Goal: Task Accomplishment & Management: Complete application form

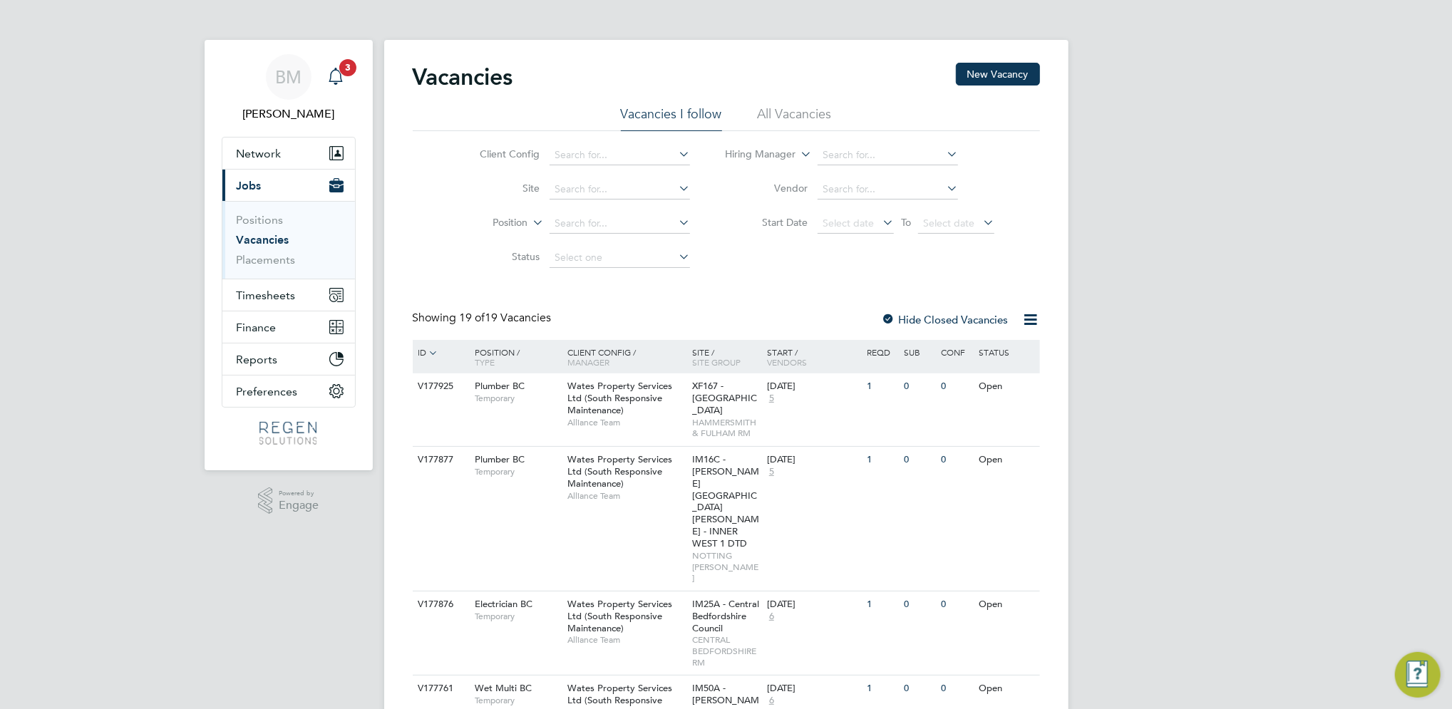
click at [334, 78] on icon "Main navigation" at bounding box center [335, 76] width 17 height 17
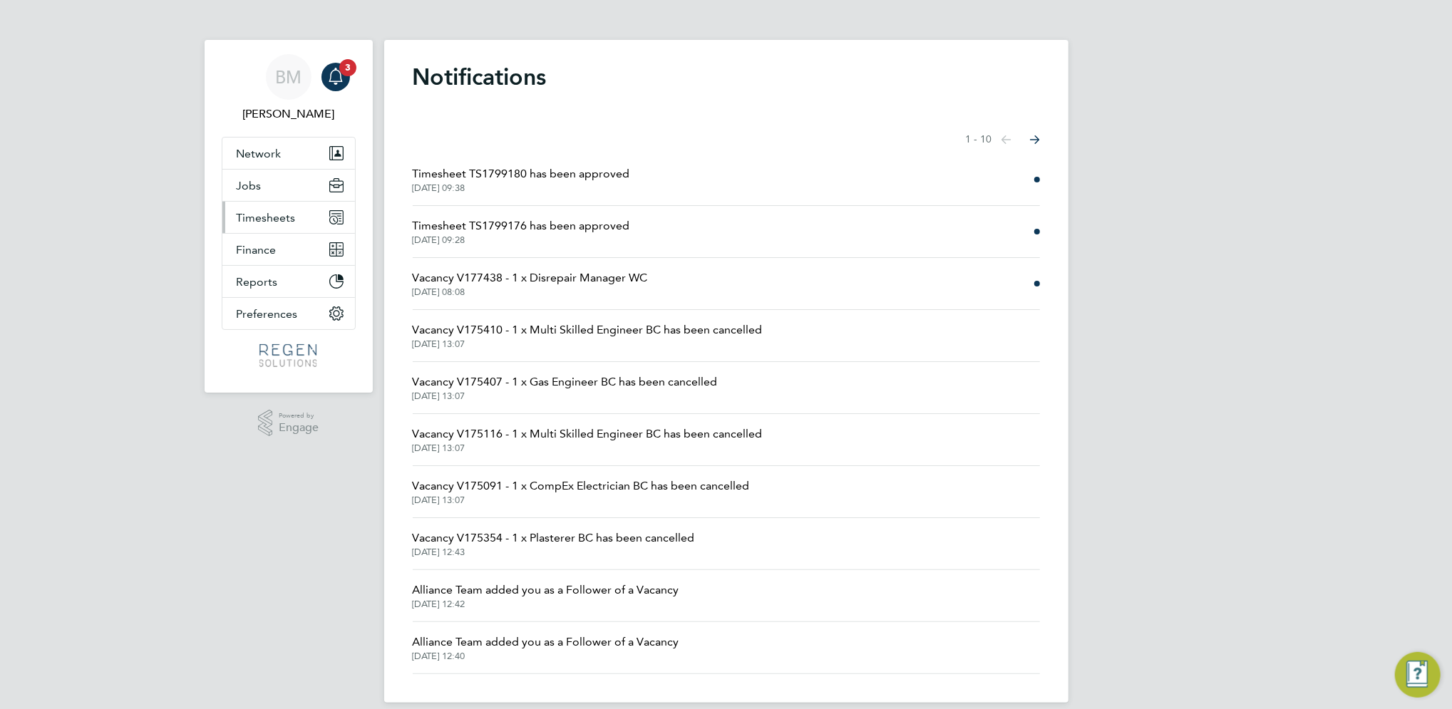
click at [261, 225] on button "Timesheets" at bounding box center [288, 217] width 133 height 31
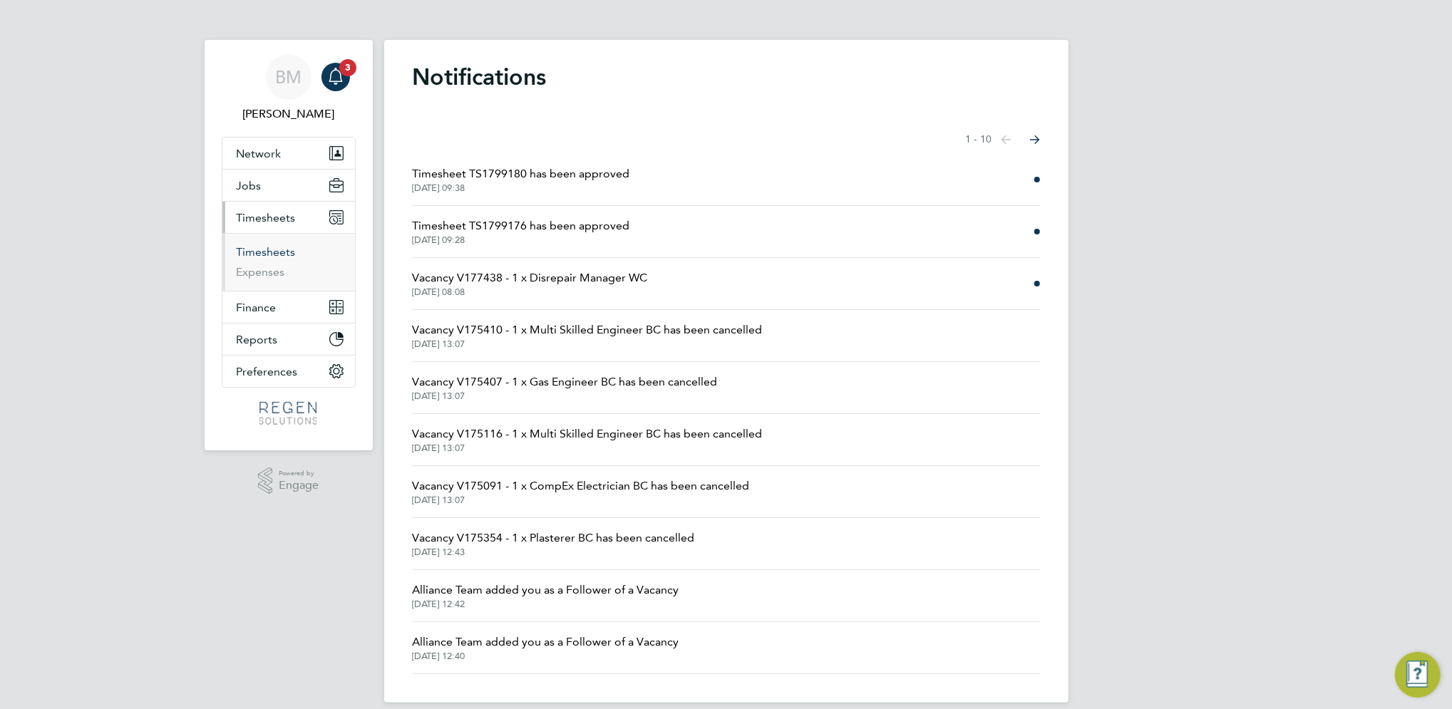
click at [265, 252] on link "Timesheets" at bounding box center [266, 252] width 59 height 14
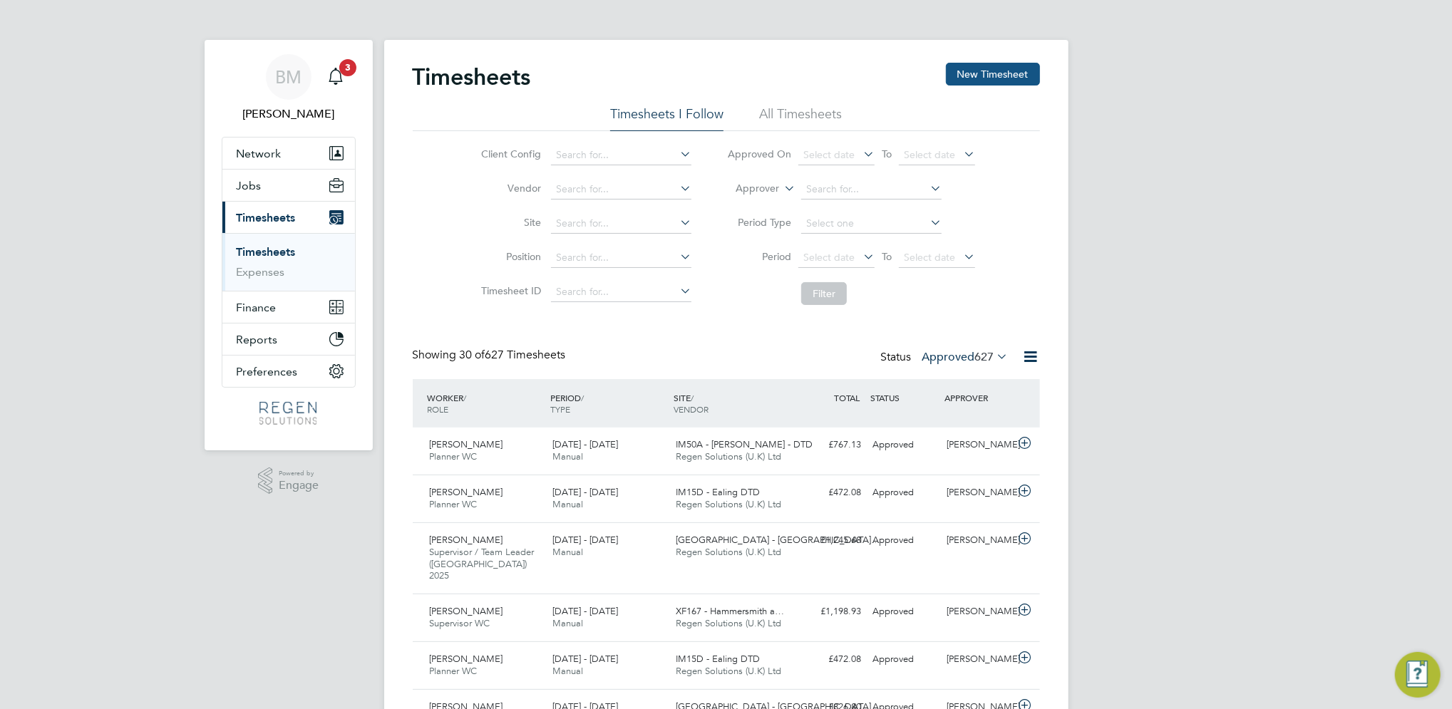
click at [960, 76] on button "New Timesheet" at bounding box center [993, 74] width 94 height 23
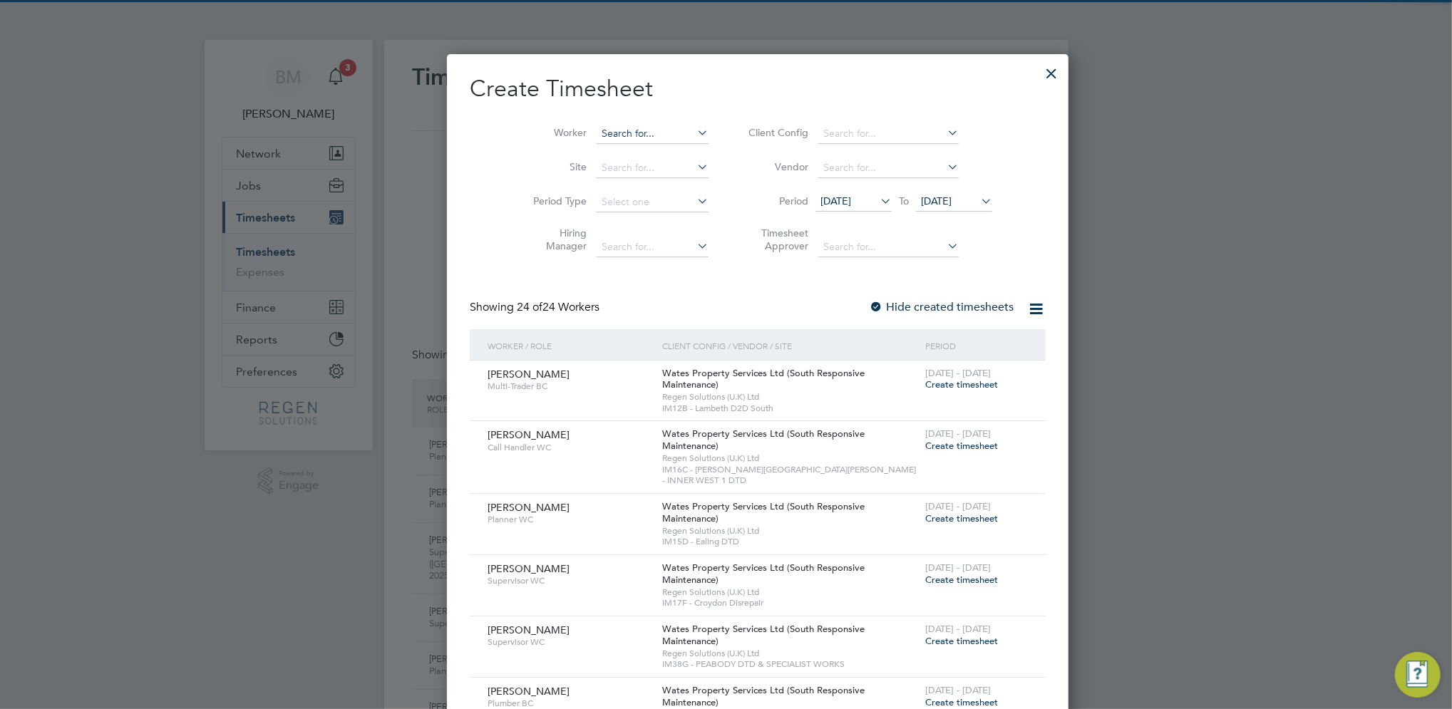
click at [618, 127] on input at bounding box center [653, 134] width 112 height 20
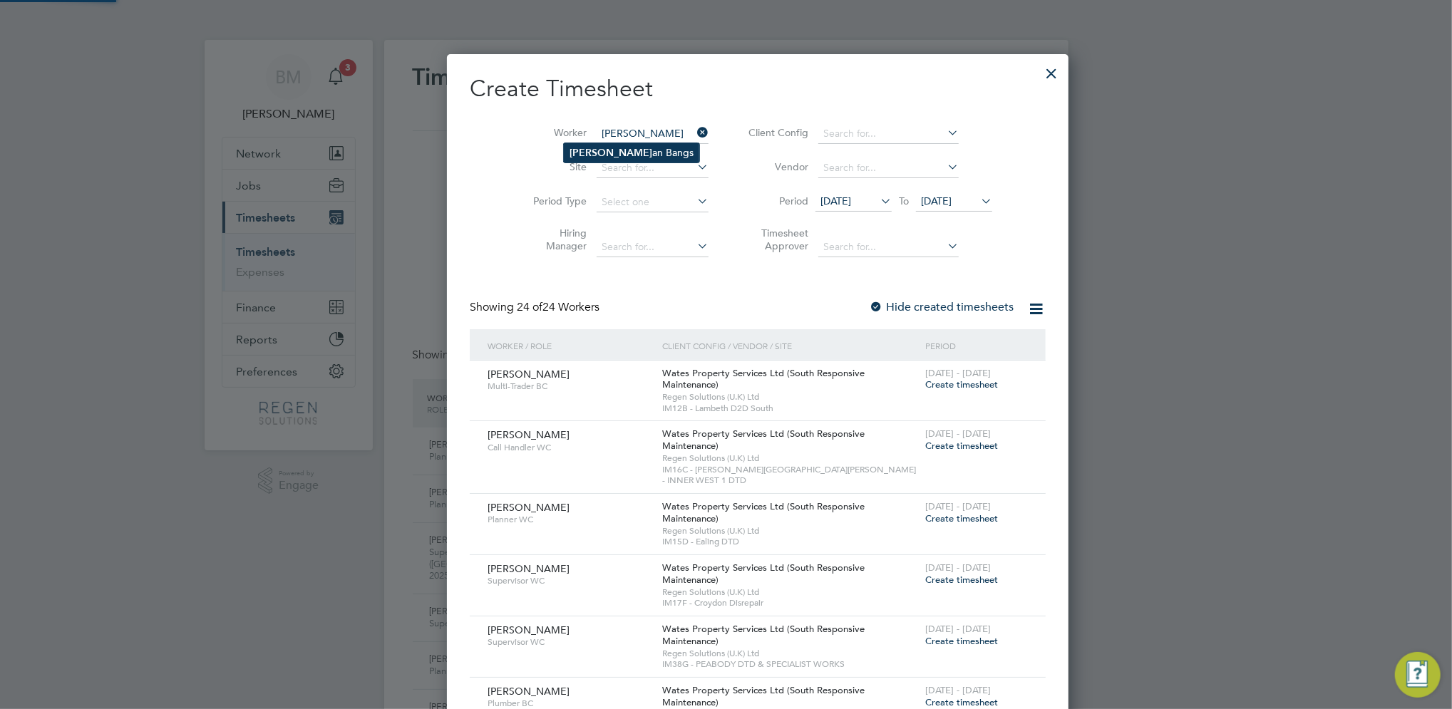
click at [628, 150] on li "[PERSON_NAME] an Bangs" at bounding box center [631, 152] width 135 height 19
type input "[PERSON_NAME]"
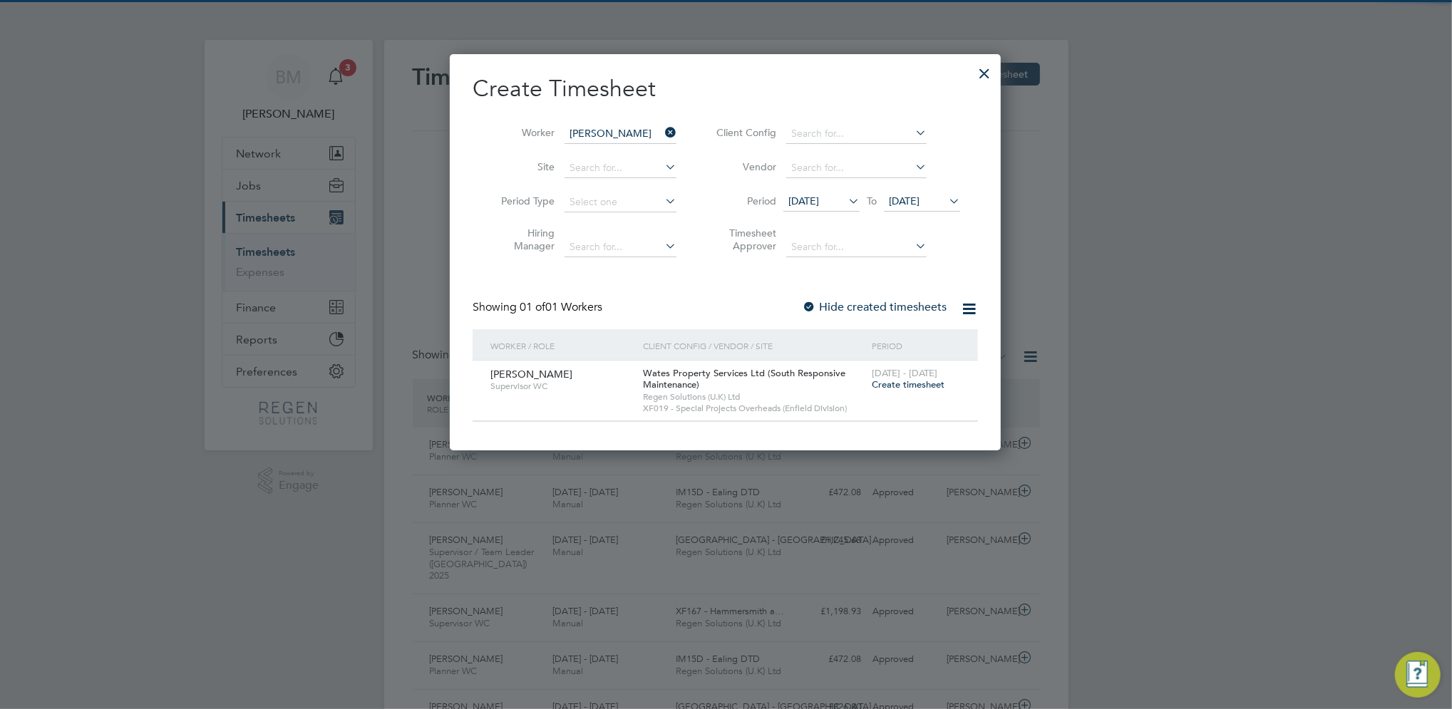
click at [915, 386] on span "Create timesheet" at bounding box center [908, 385] width 73 height 12
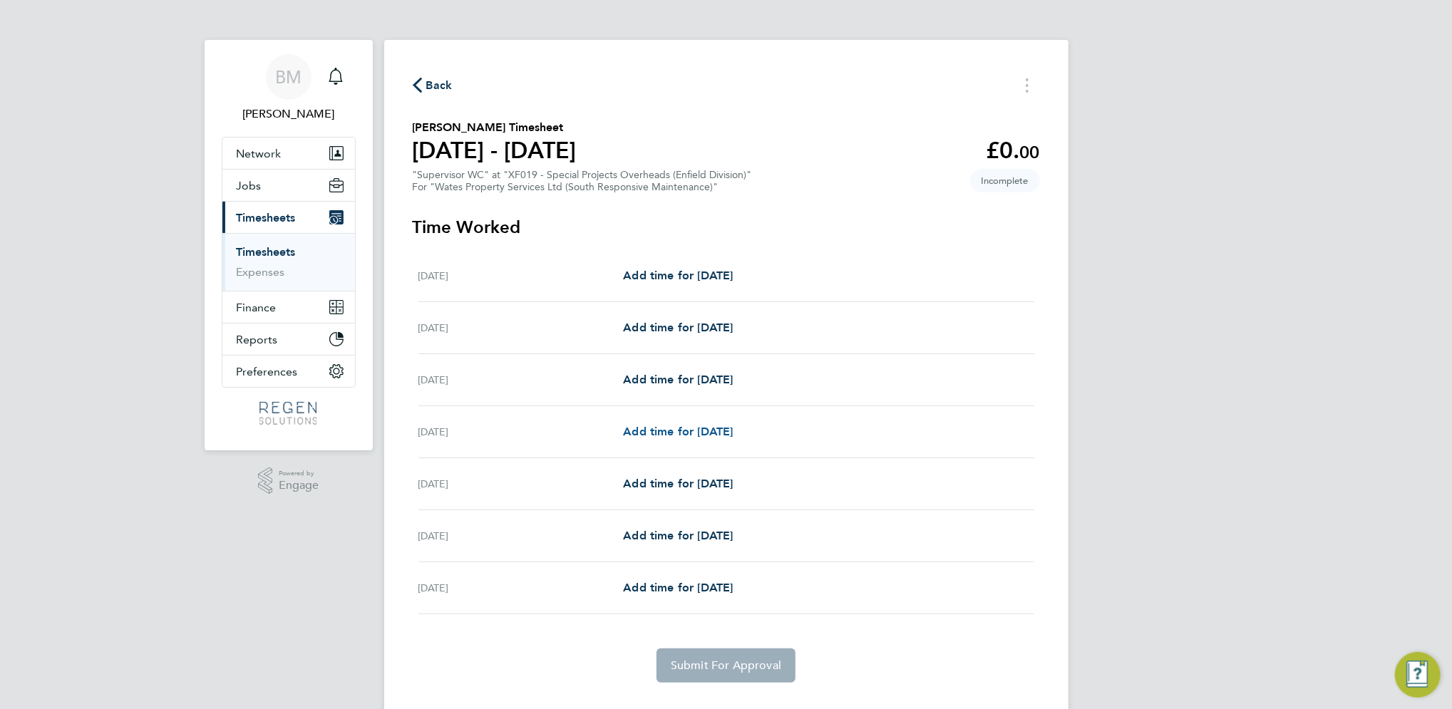
click at [671, 429] on span "Add time for [DATE]" at bounding box center [678, 432] width 110 height 14
select select "30"
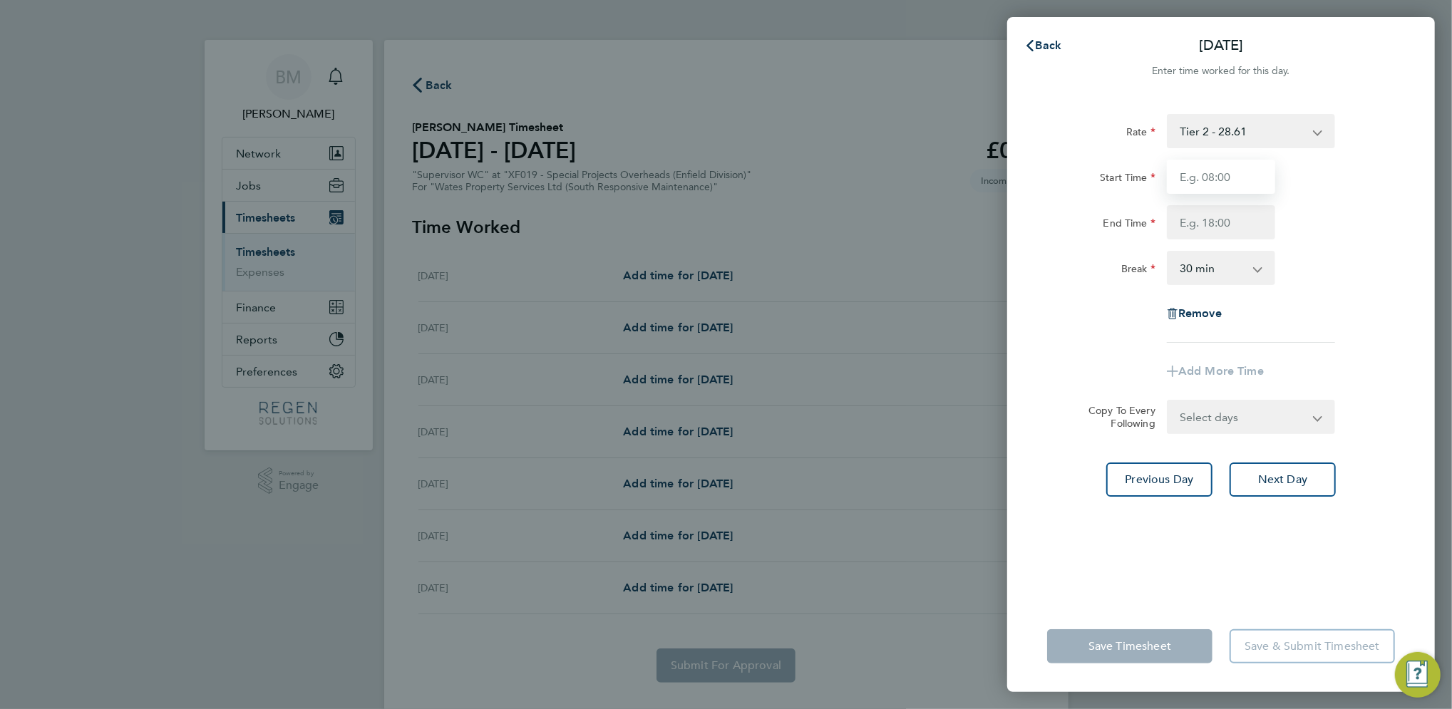
click at [1210, 177] on input "Start Time" at bounding box center [1221, 177] width 108 height 34
type input "08:00"
type input "17:00"
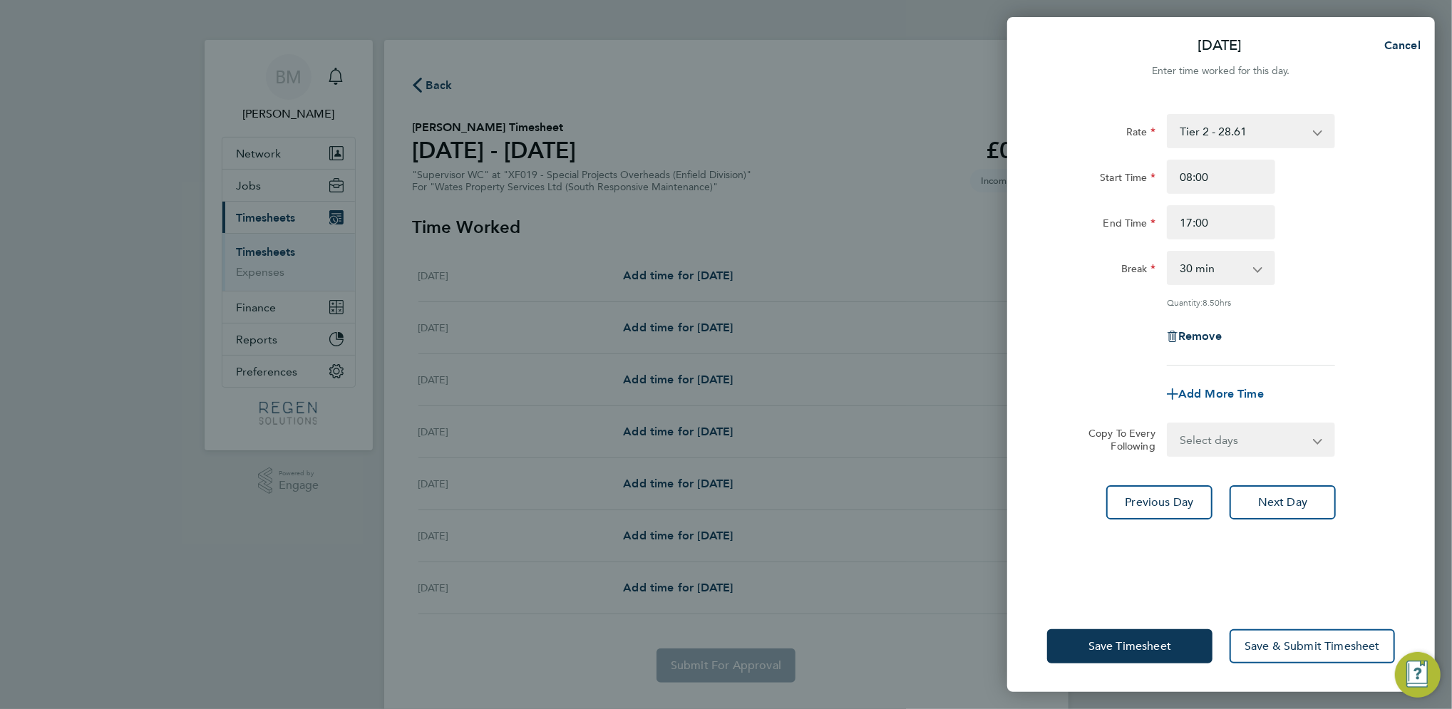
click at [1219, 392] on span "Add More Time" at bounding box center [1222, 394] width 86 height 14
select select "null"
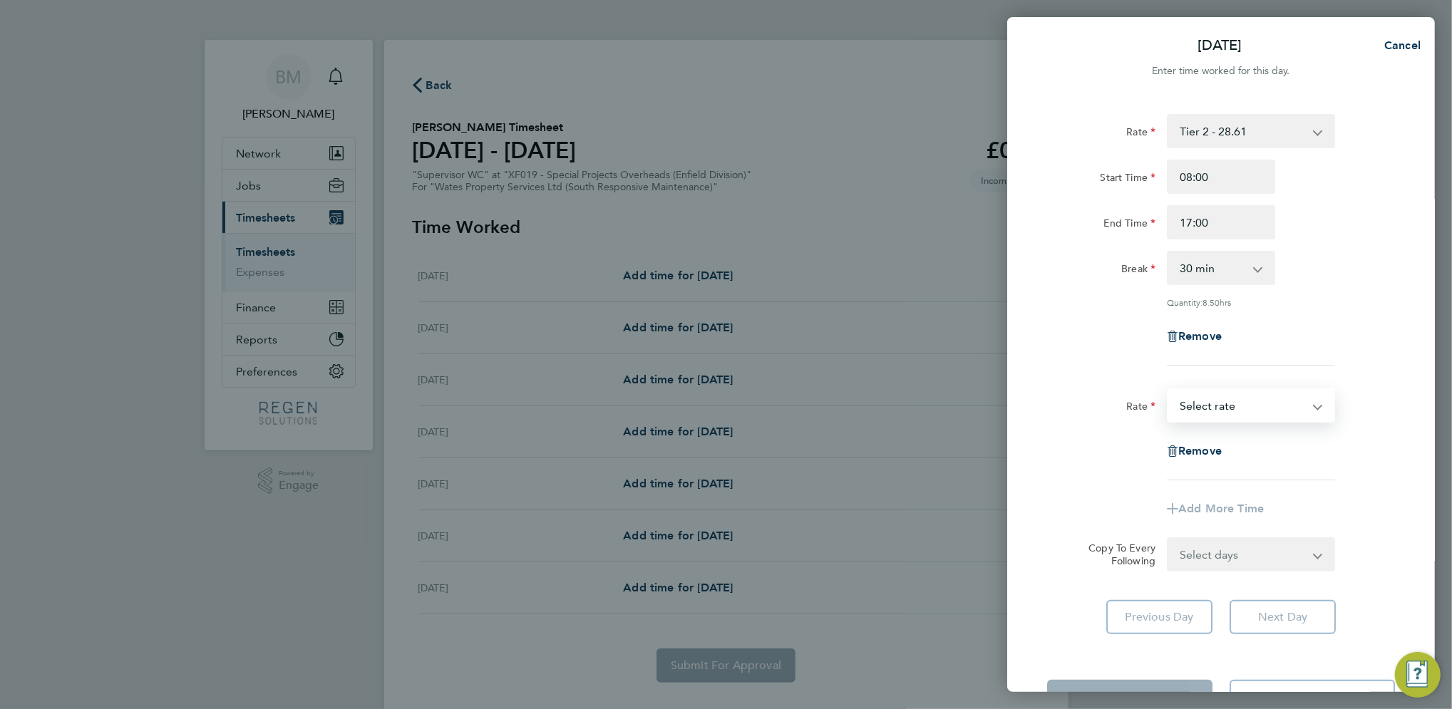
click at [1223, 401] on select "Tier 2 - 28.61 Select rate" at bounding box center [1243, 405] width 148 height 31
select select "30"
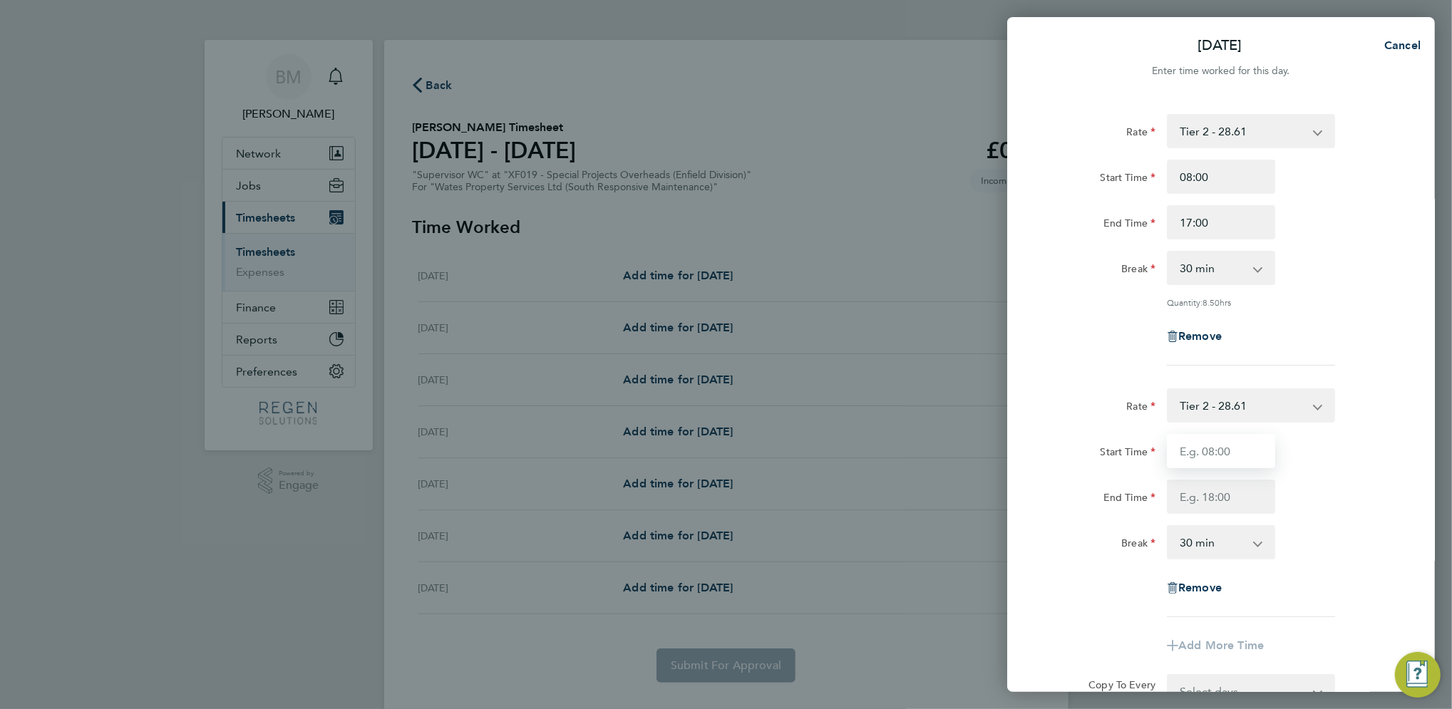
click at [1240, 449] on input "Start Time" at bounding box center [1221, 451] width 108 height 34
type input "08:00"
click at [1336, 319] on div "Remove" at bounding box center [1221, 336] width 359 height 34
click at [1199, 595] on div "Remove" at bounding box center [1222, 588] width 120 height 34
click at [1195, 585] on span "Remove" at bounding box center [1200, 588] width 43 height 14
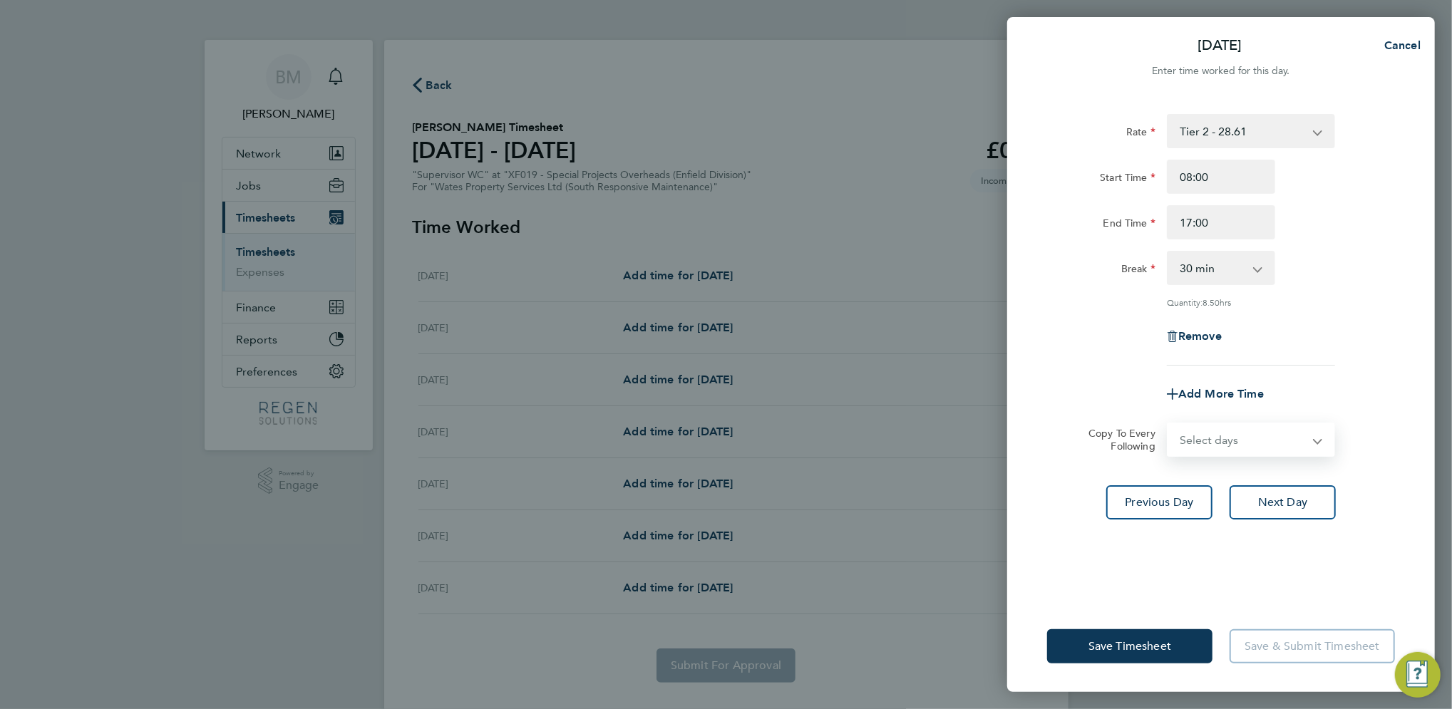
click at [1271, 440] on select "Select days Day [DATE] [DATE] [DATE]" at bounding box center [1244, 439] width 150 height 31
click at [1169, 424] on select "Select days Day [DATE] [DATE] [DATE]" at bounding box center [1244, 439] width 150 height 31
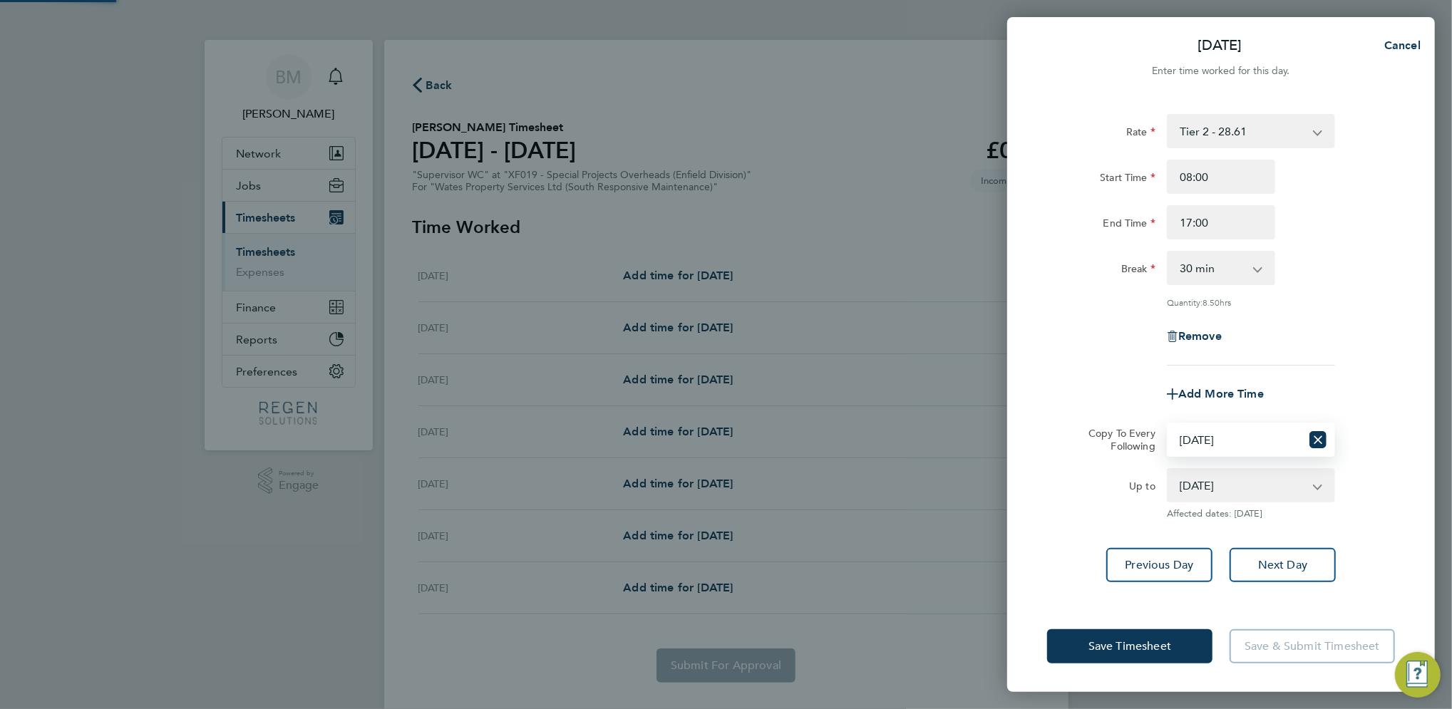
click at [1225, 444] on select "Select days Day [DATE] [DATE] [DATE]" at bounding box center [1235, 439] width 133 height 31
click at [1169, 424] on select "Select days Day [DATE] [DATE] [DATE]" at bounding box center [1235, 439] width 133 height 31
click at [1221, 441] on select "Select days Day [DATE] [DATE] [DATE]" at bounding box center [1235, 439] width 133 height 31
click at [1169, 424] on select "Select days Day [DATE] [DATE] [DATE]" at bounding box center [1235, 439] width 133 height 31
click at [1226, 438] on select "Select days Day [DATE] [DATE] [DATE]" at bounding box center [1235, 439] width 133 height 31
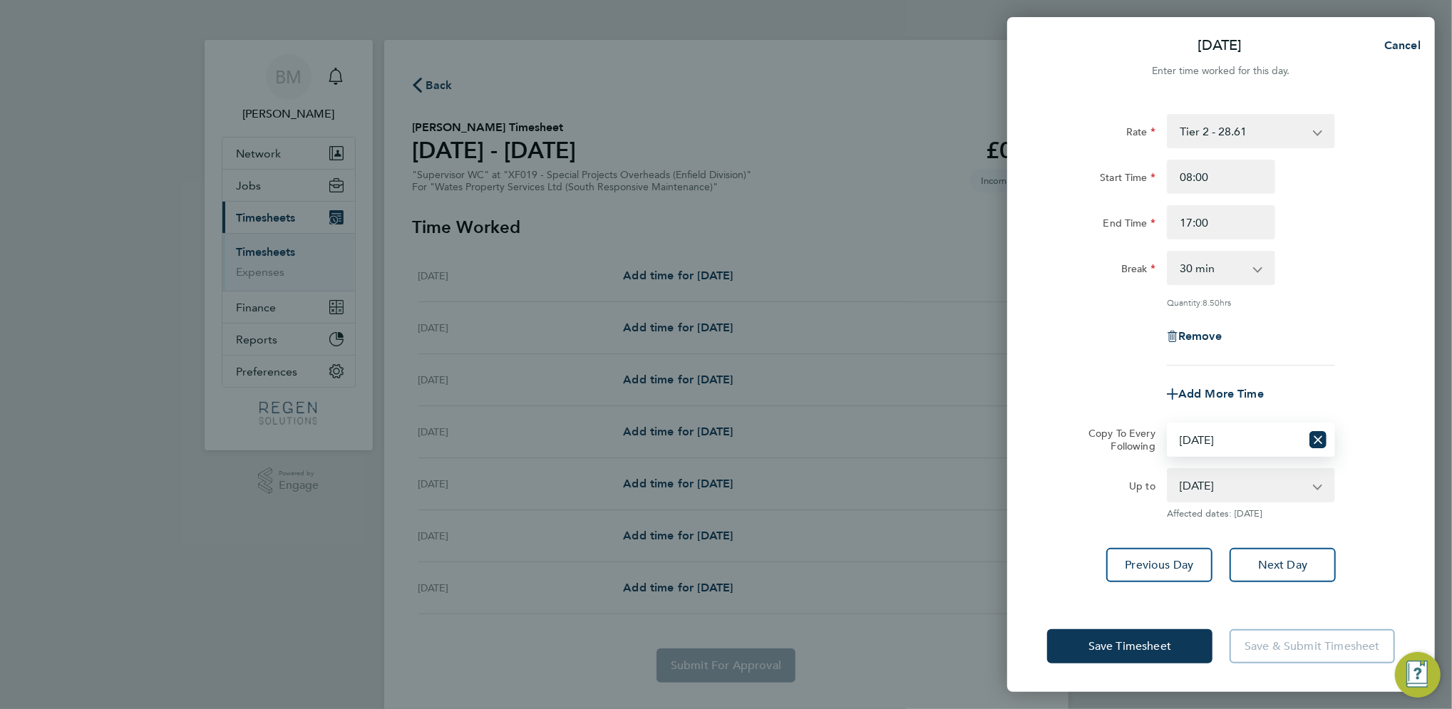
select select "FRI"
click at [1169, 424] on select "Select days Day [DATE] [DATE] [DATE]" at bounding box center [1235, 439] width 133 height 31
click at [1281, 558] on span "Next Day" at bounding box center [1283, 565] width 49 height 14
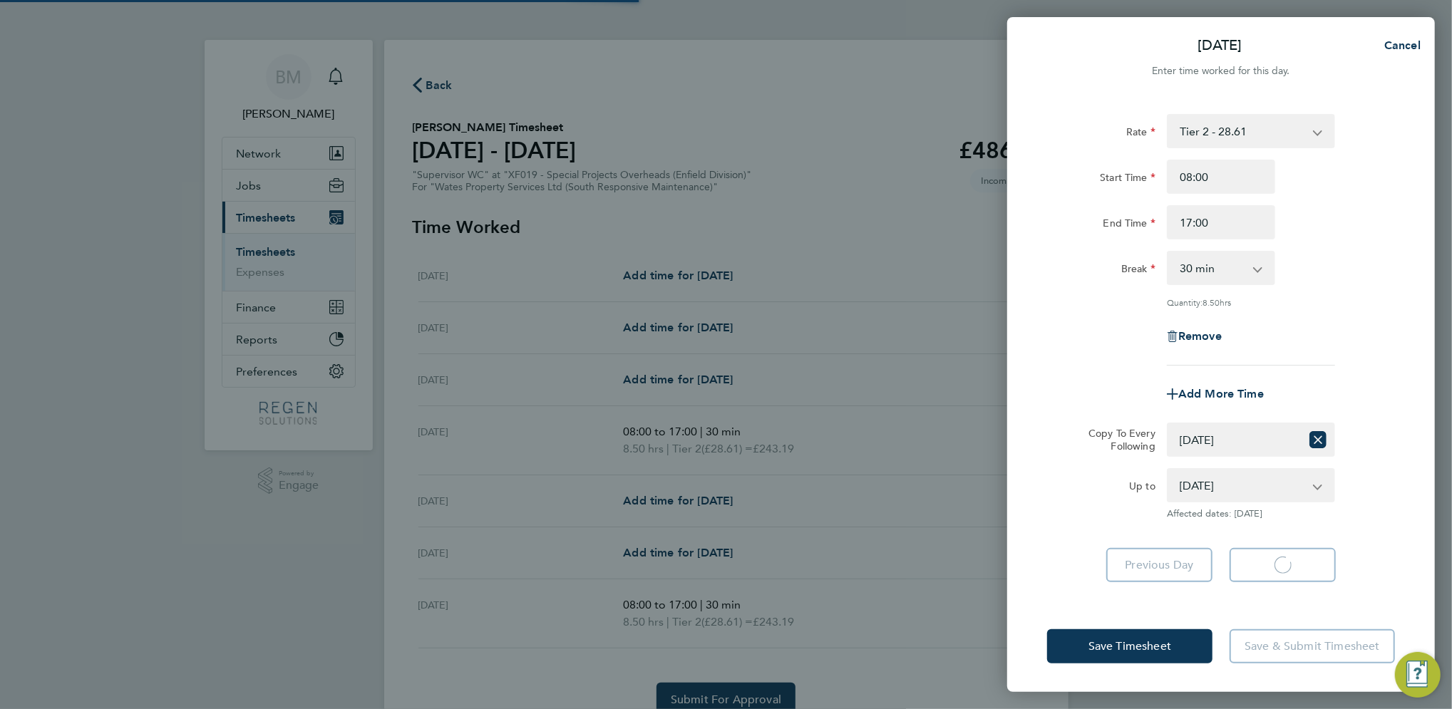
select select "30"
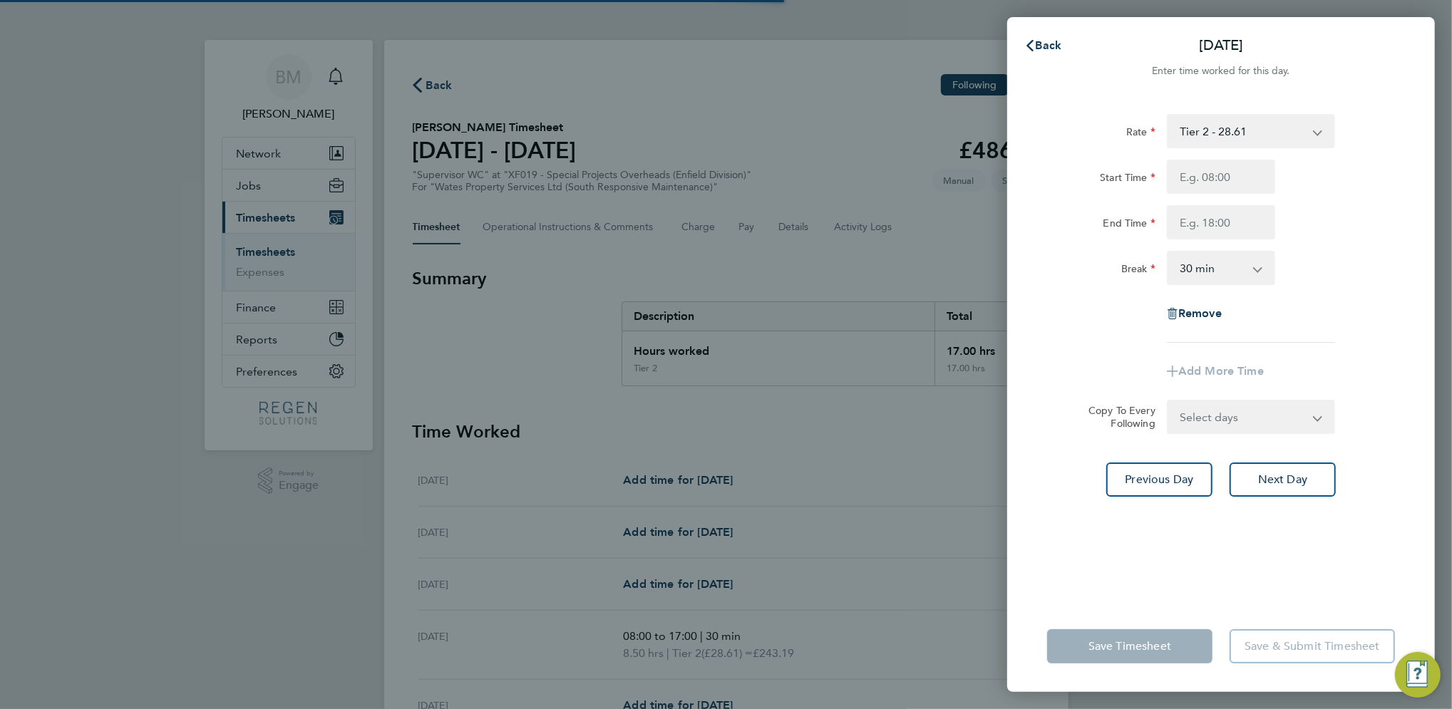
click at [1279, 562] on div "Rate Tier 2 - 28.61 Start Time End Time Break 0 min 15 min 30 min 45 min 60 min…" at bounding box center [1222, 349] width 428 height 504
click at [1221, 188] on input "Start Time" at bounding box center [1221, 177] width 108 height 34
click at [1219, 178] on input "Start Time" at bounding box center [1221, 177] width 108 height 34
type input "08:00"
type input "17:00"
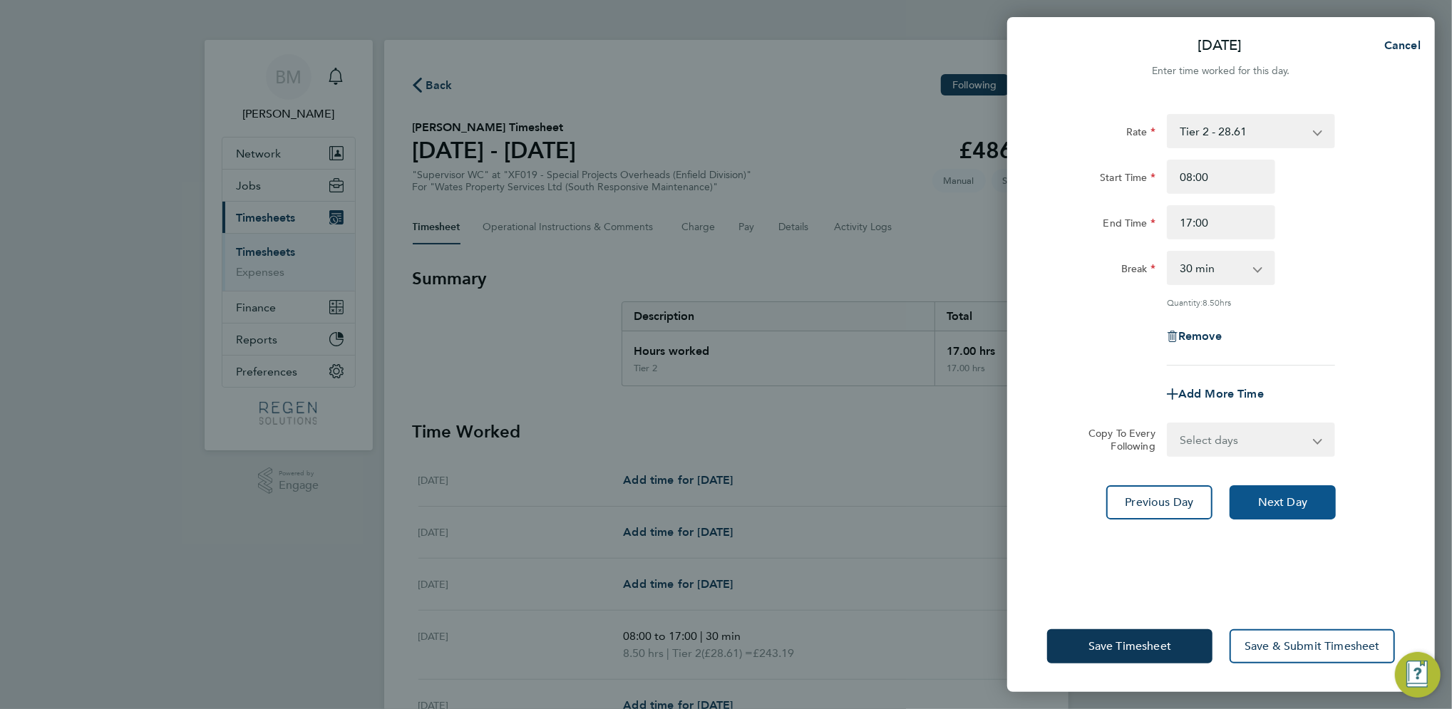
drag, startPoint x: 1283, startPoint y: 510, endPoint x: 1284, endPoint y: 494, distance: 15.7
click at [1283, 508] on button "Next Day" at bounding box center [1283, 503] width 106 height 34
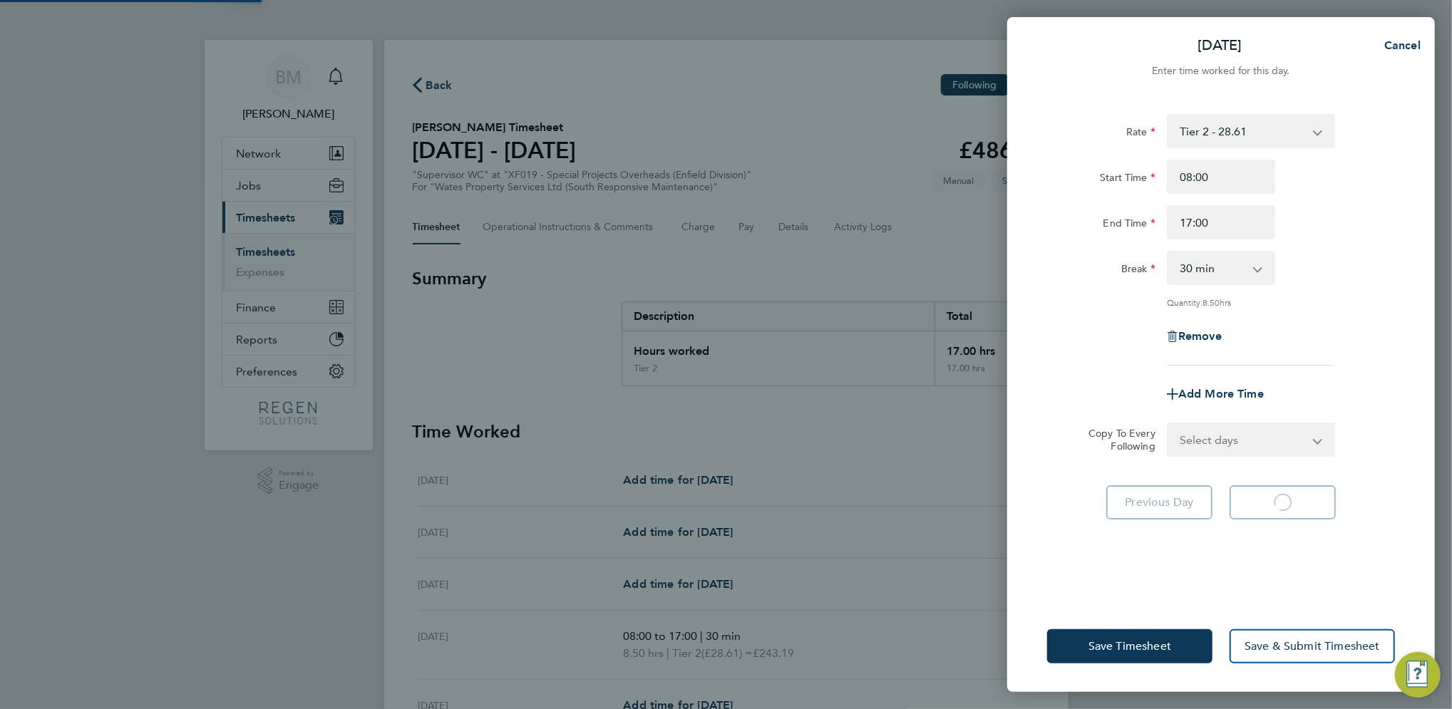
select select "30"
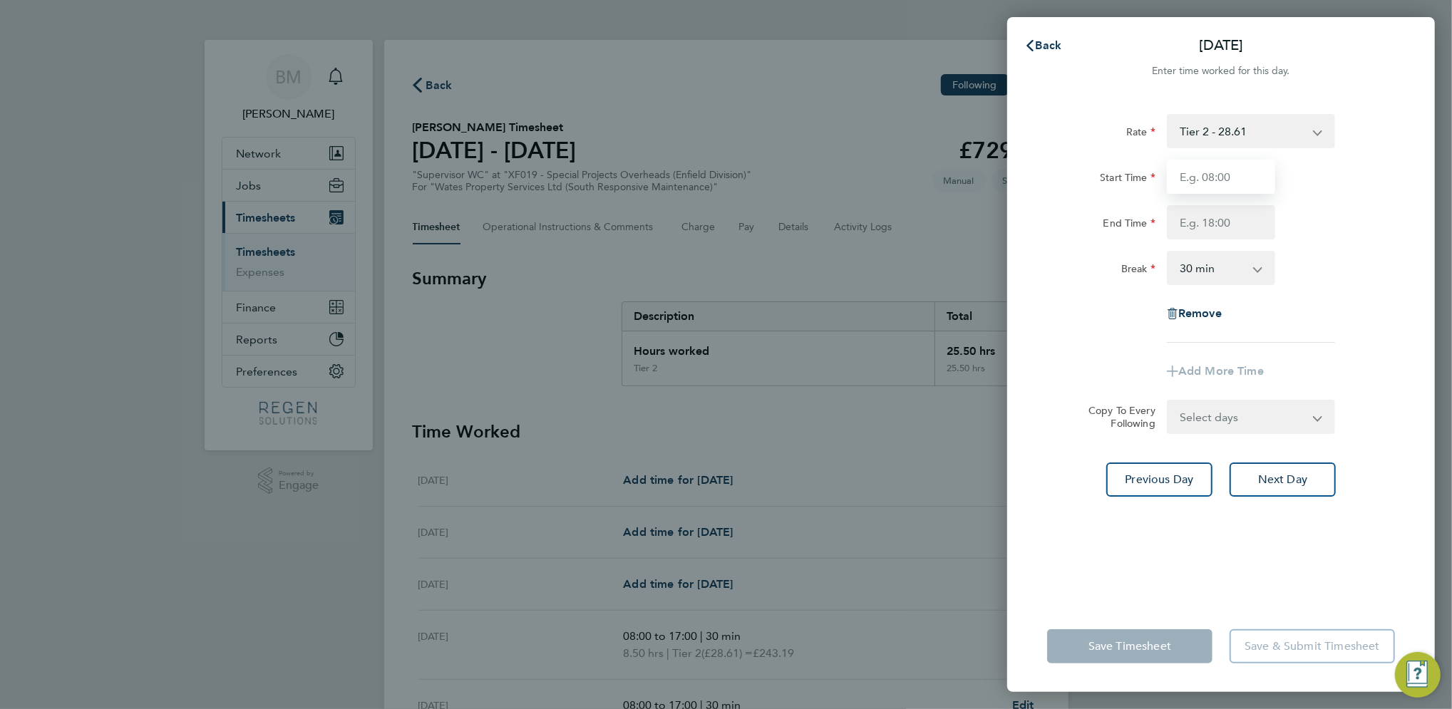
click at [1233, 183] on input "Start Time" at bounding box center [1221, 177] width 108 height 34
type input "08:00"
type input "17:00"
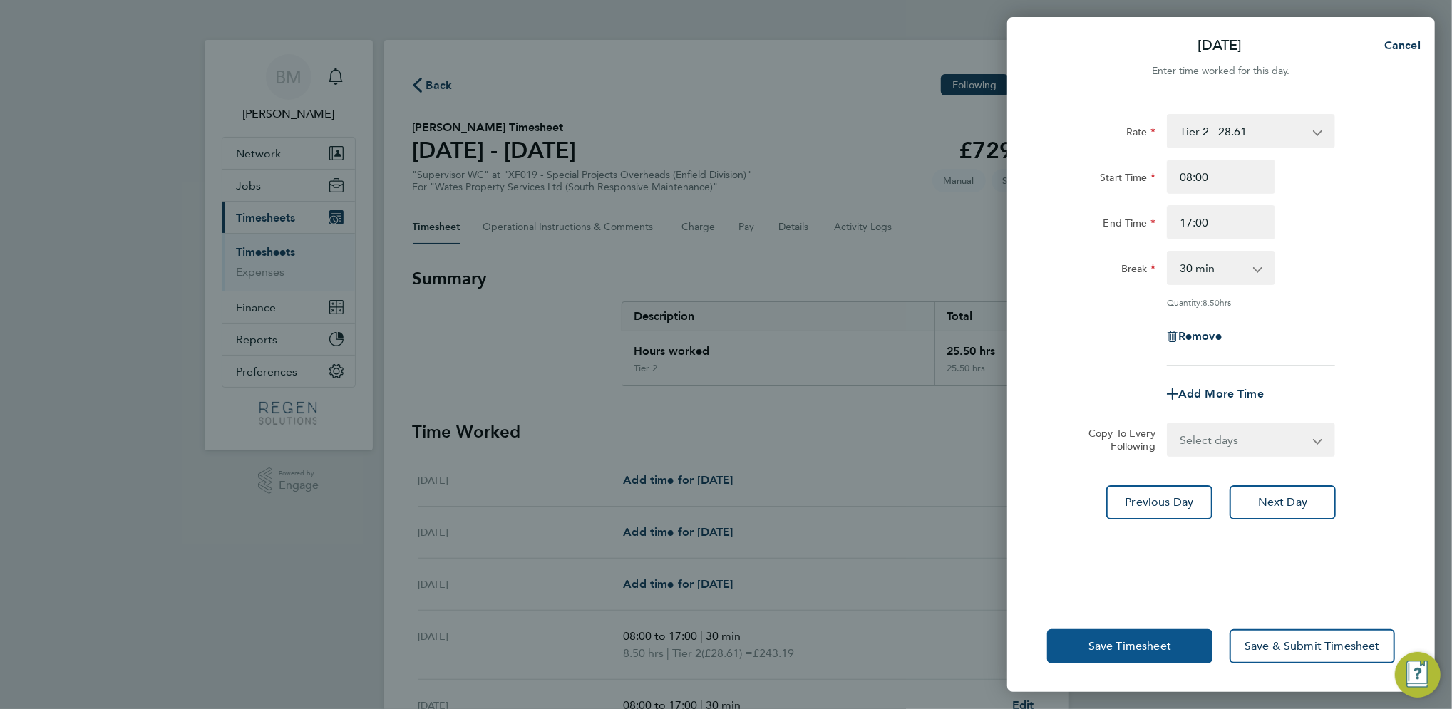
click at [1147, 645] on span "Save Timesheet" at bounding box center [1130, 647] width 83 height 14
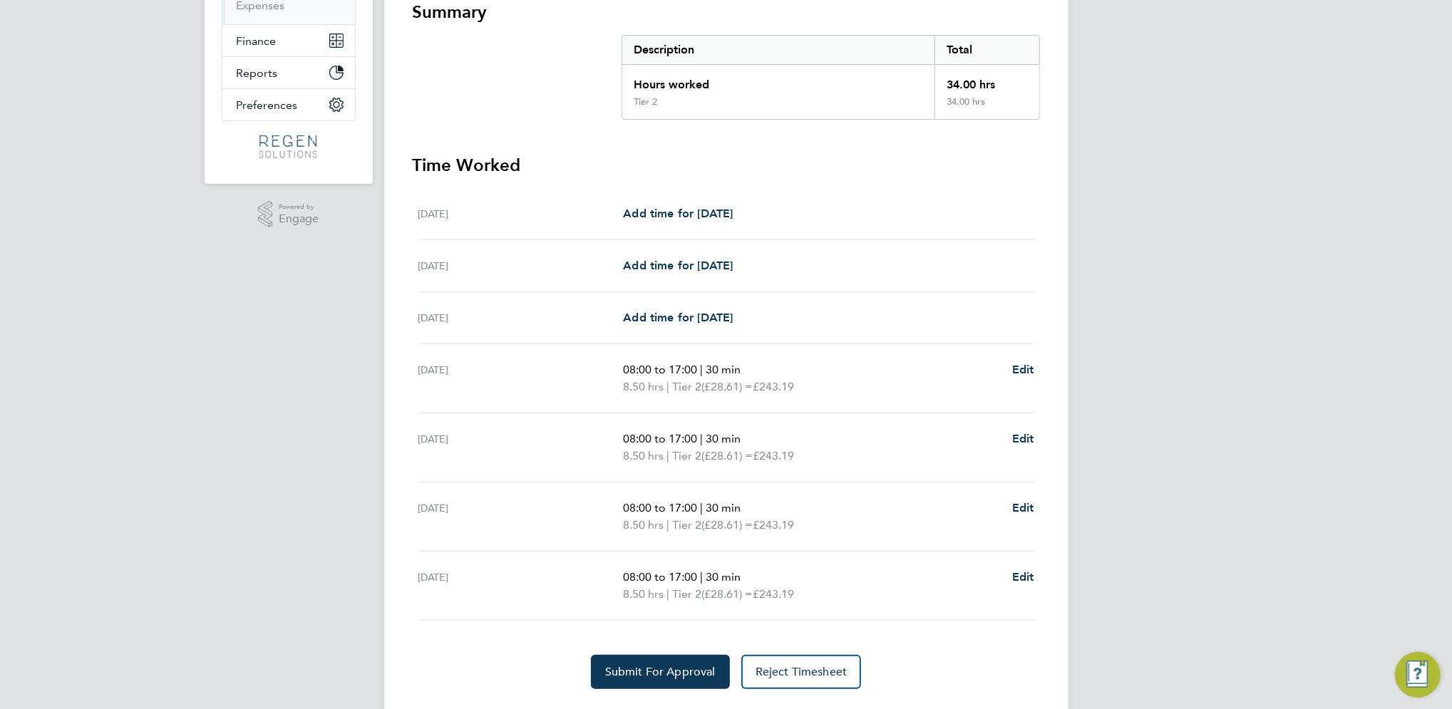
scroll to position [301, 0]
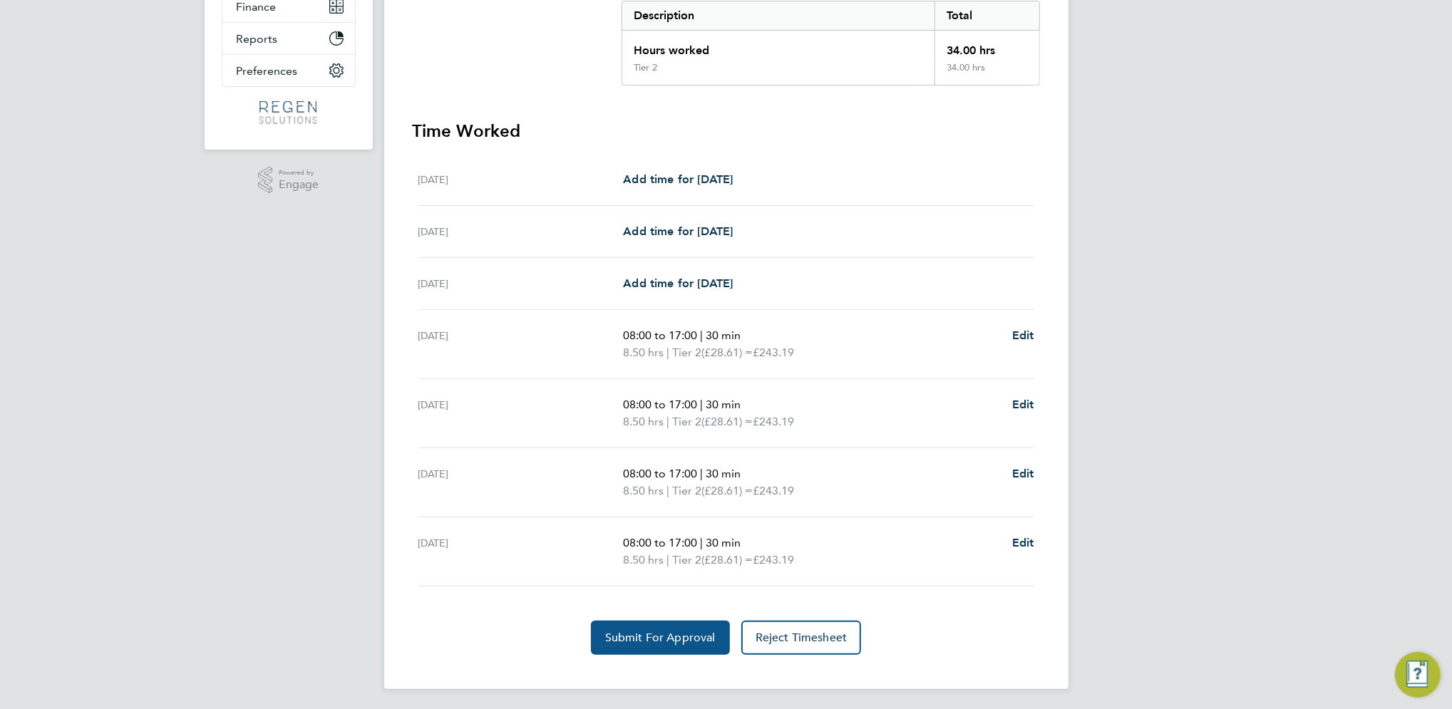
click at [653, 631] on span "Submit For Approval" at bounding box center [660, 638] width 111 height 14
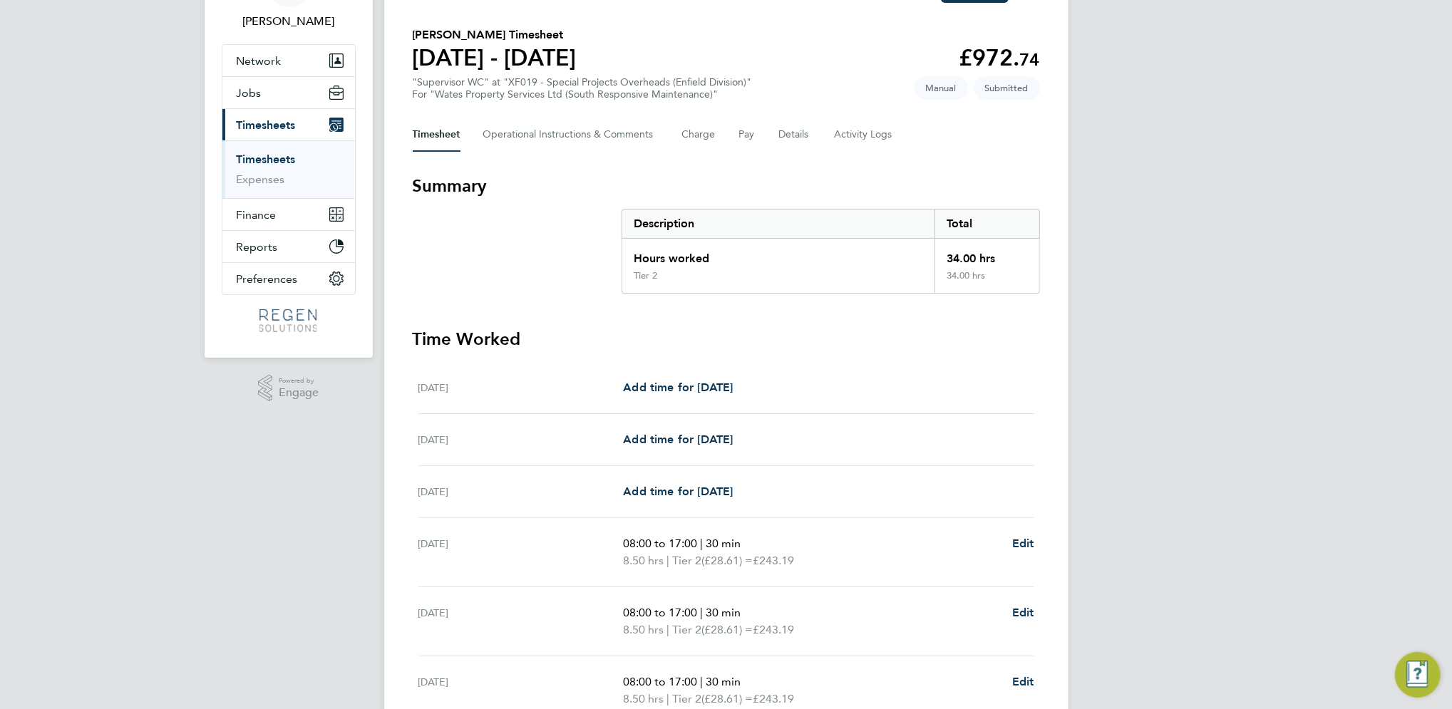
scroll to position [0, 0]
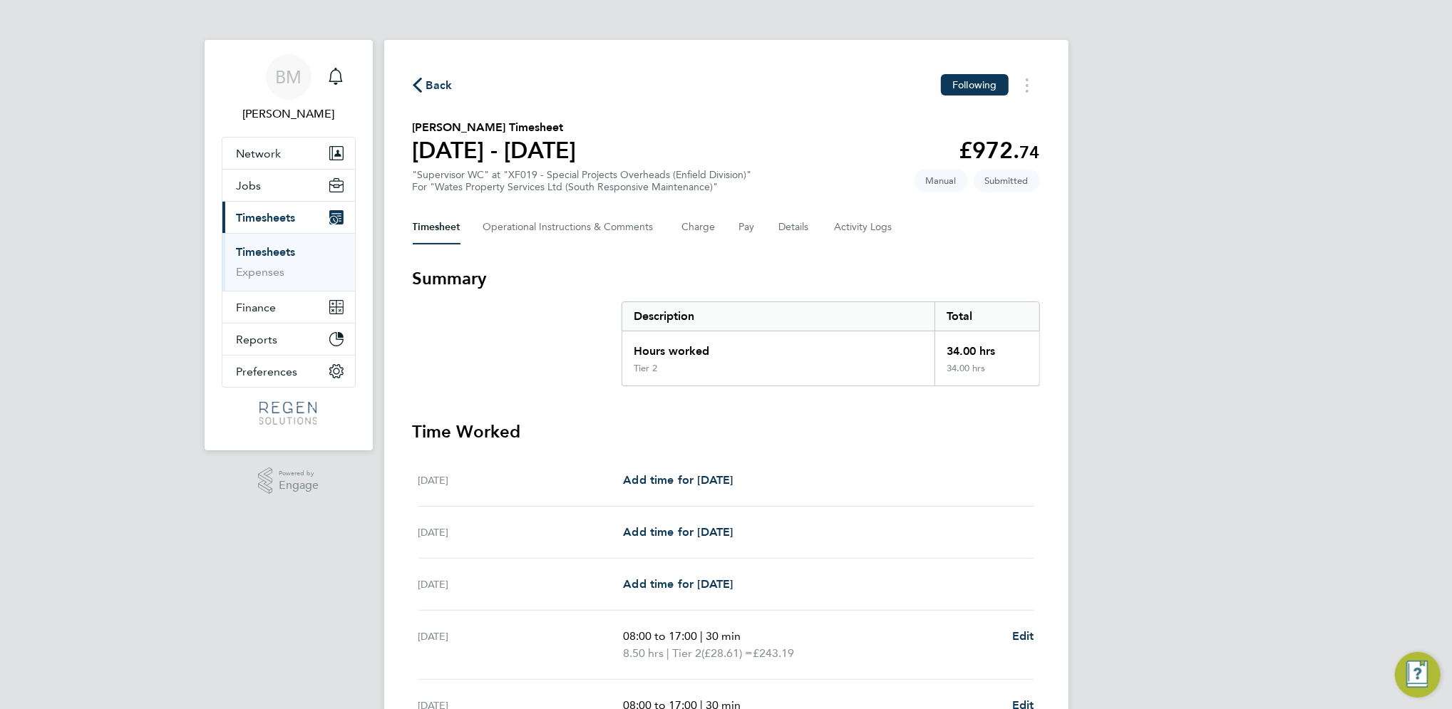
click at [244, 243] on ul "Timesheets Expenses" at bounding box center [288, 262] width 133 height 58
click at [259, 250] on link "Timesheets" at bounding box center [266, 252] width 59 height 14
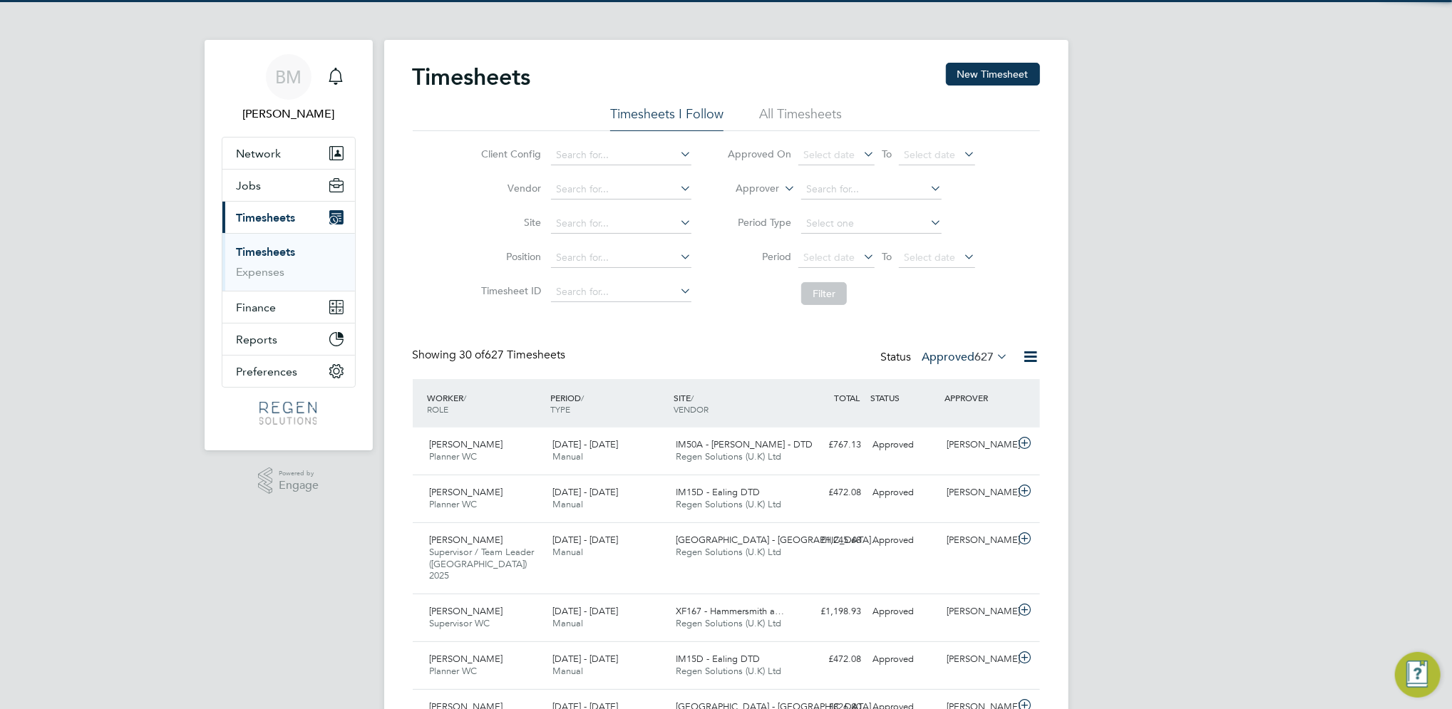
scroll to position [48, 123]
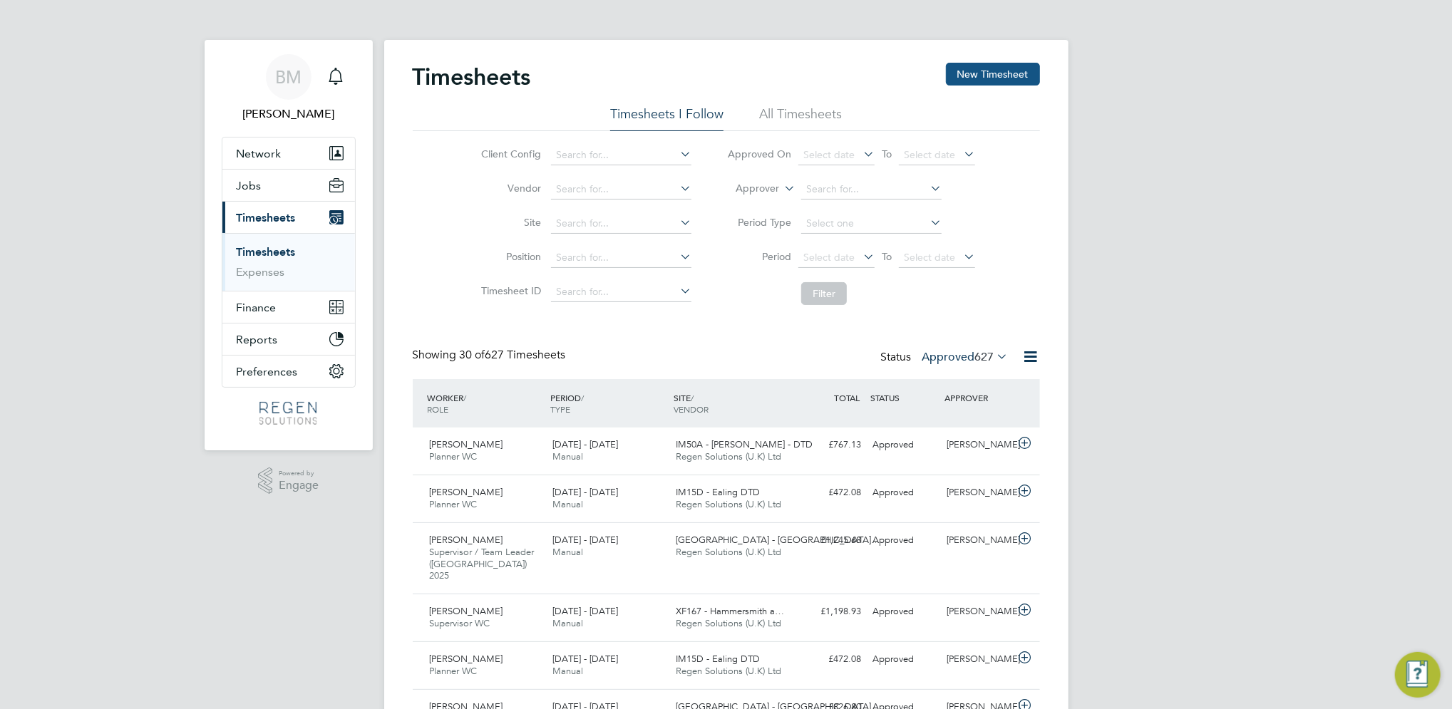
click at [1011, 66] on button "New Timesheet" at bounding box center [993, 74] width 94 height 23
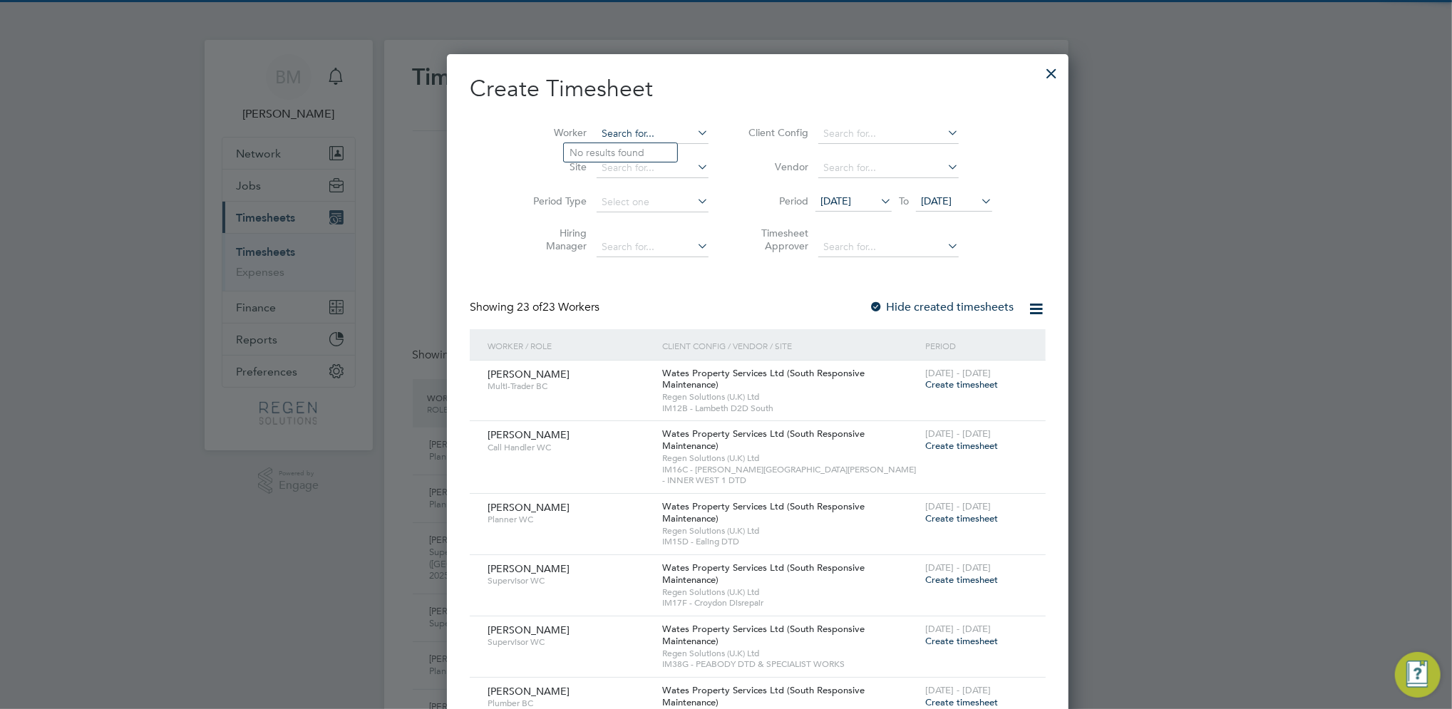
click at [612, 133] on input at bounding box center [653, 134] width 112 height 20
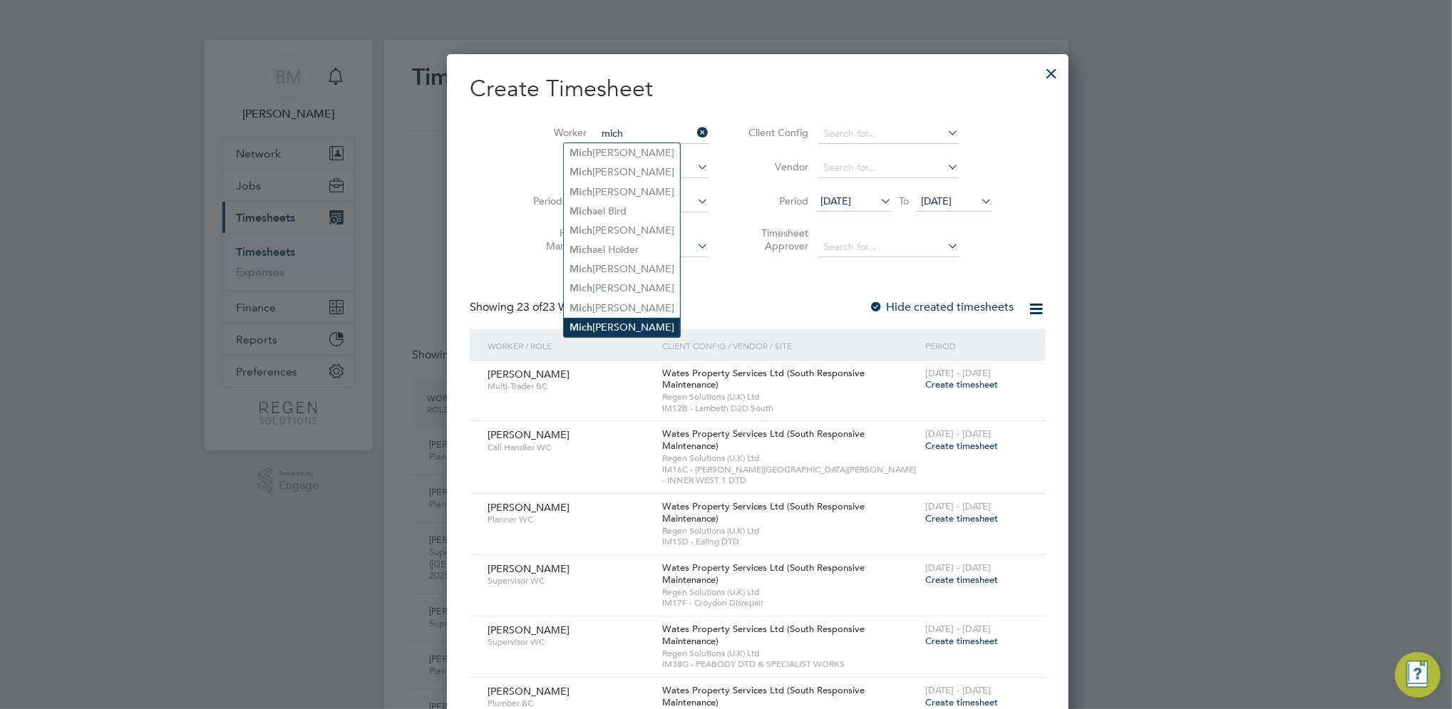
click at [649, 322] on li "Mich ael Shafik" at bounding box center [622, 327] width 116 height 19
type input "[PERSON_NAME]"
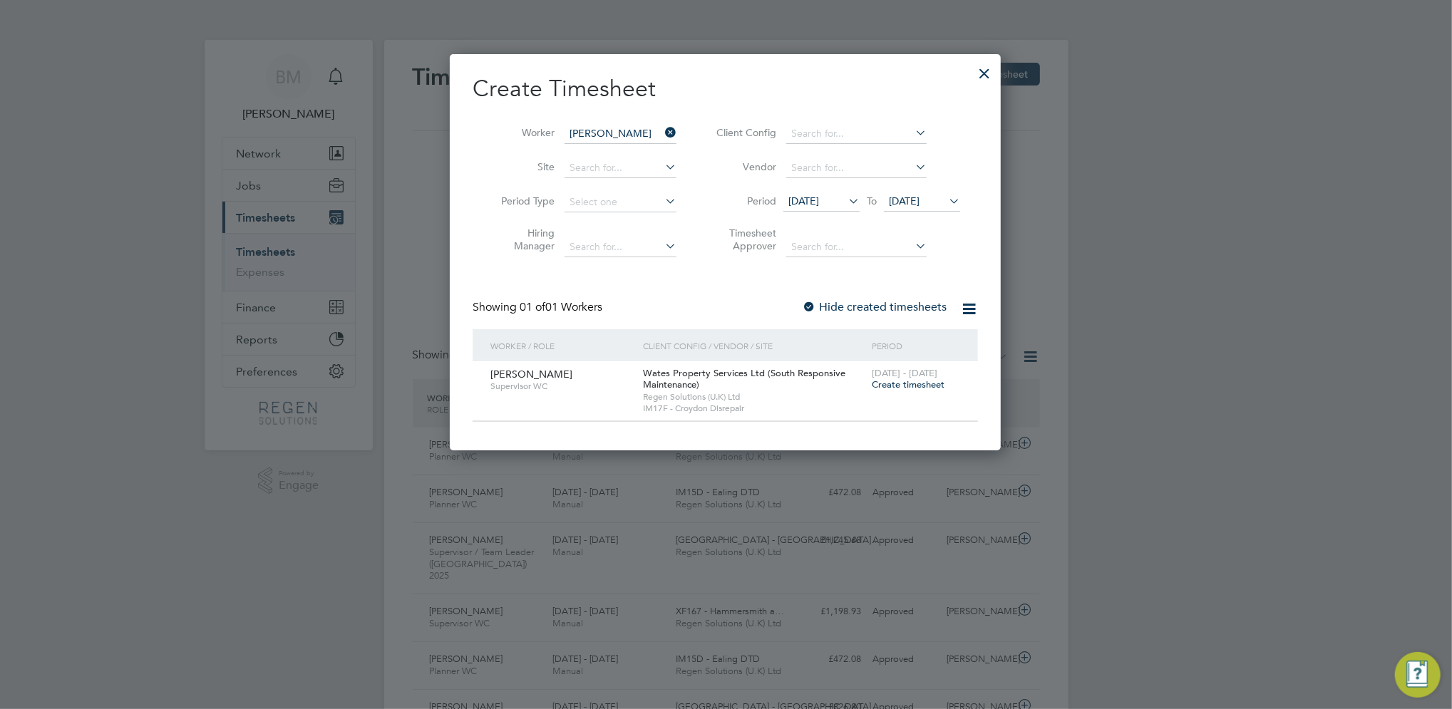
click at [931, 386] on span "Create timesheet" at bounding box center [908, 385] width 73 height 12
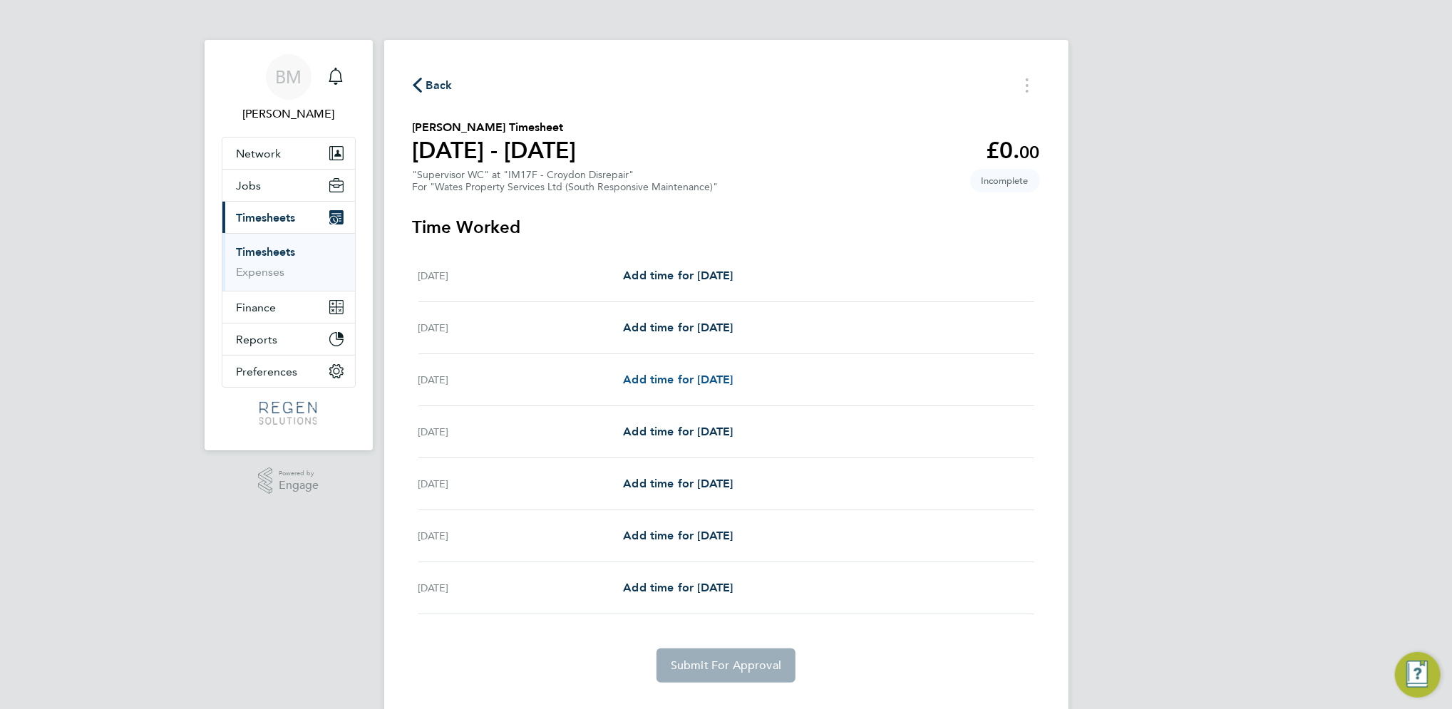
click at [687, 376] on span "Add time for [DATE]" at bounding box center [678, 380] width 110 height 14
select select "30"
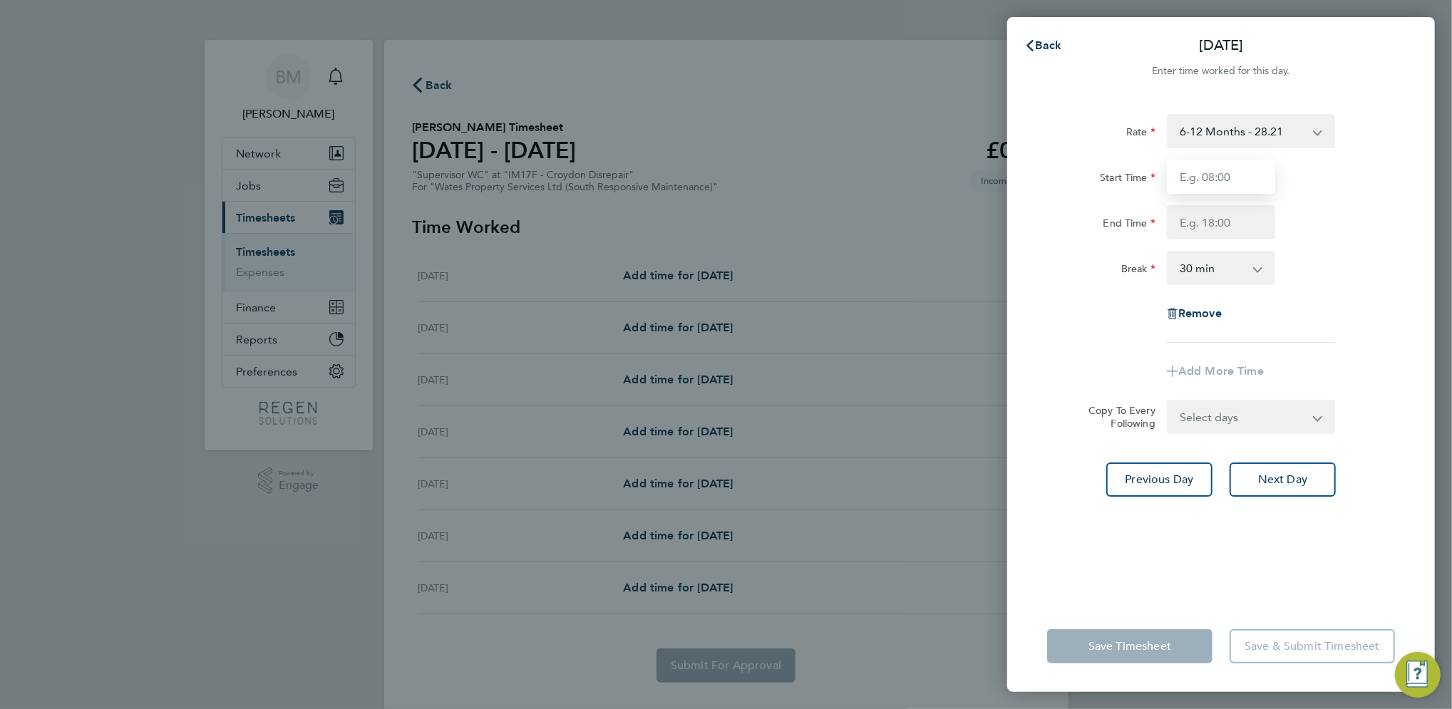
click at [1239, 168] on input "Start Time" at bounding box center [1221, 177] width 108 height 34
type input "08:00"
type input "17:00"
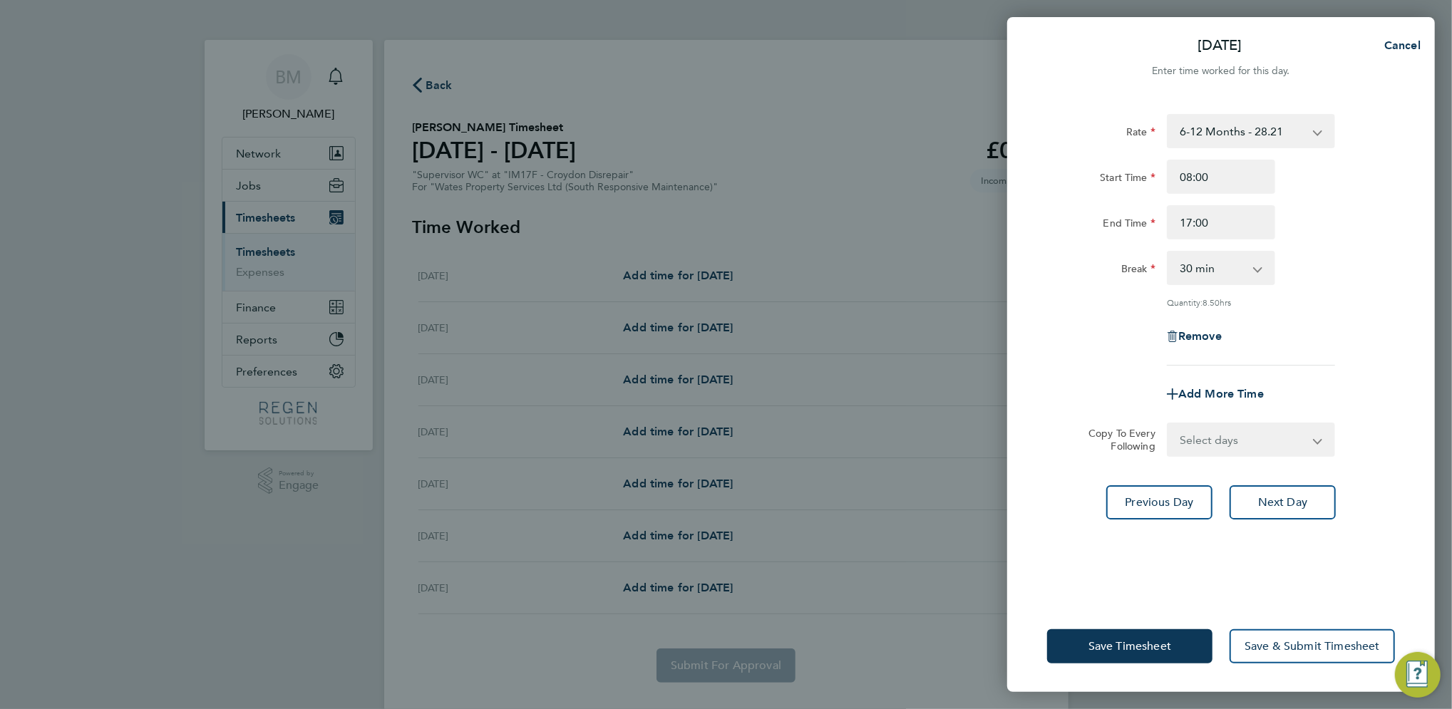
click at [1250, 446] on select "Select days Day [DATE] [DATE] [DATE] [DATE]" at bounding box center [1244, 439] width 150 height 31
select select "TUE"
click at [1169, 424] on select "Select days Day [DATE] [DATE] [DATE] [DATE]" at bounding box center [1244, 439] width 150 height 31
select select "[DATE]"
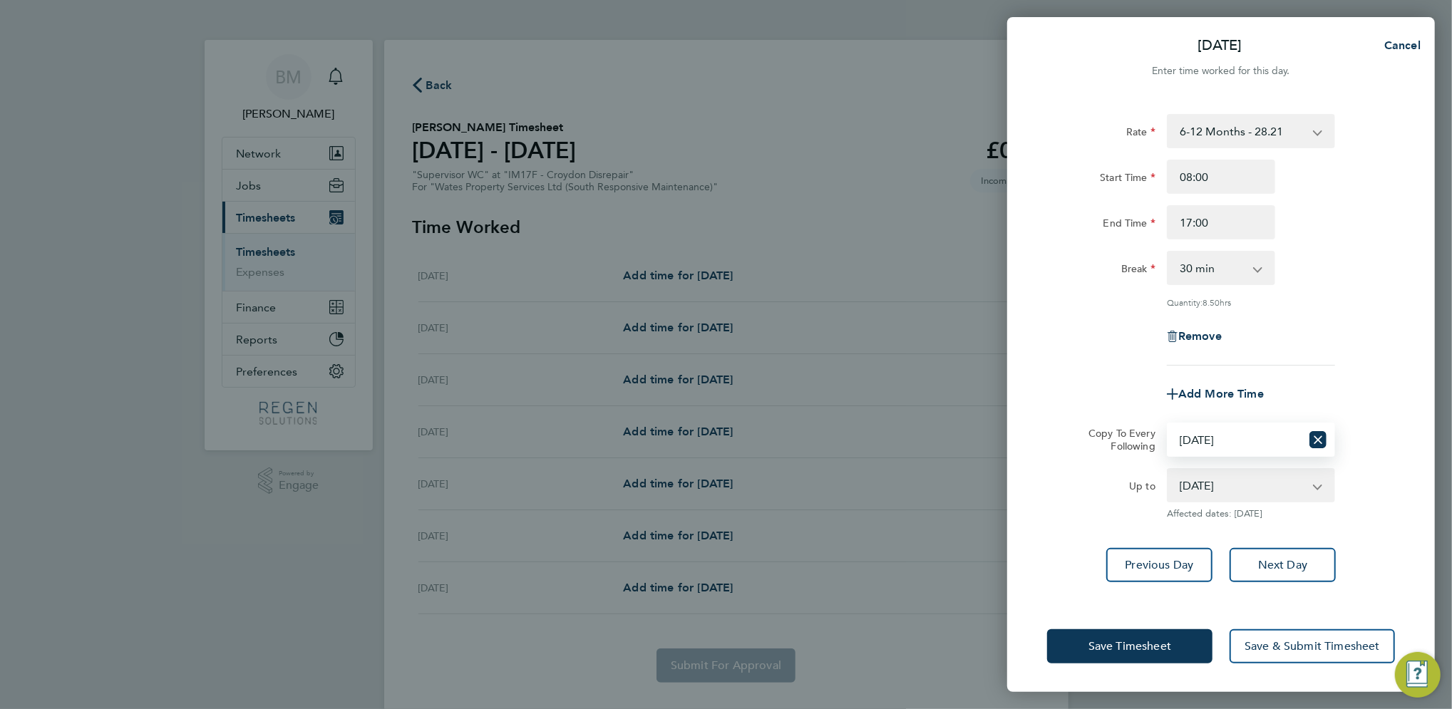
click at [1278, 486] on select "[DATE] [DATE] [DATE] [DATE]" at bounding box center [1243, 485] width 148 height 31
click at [1169, 470] on select "[DATE] [DATE] [DATE] [DATE]" at bounding box center [1243, 485] width 148 height 31
click at [1231, 434] on select "Select days Day [DATE] [DATE] [DATE] [DATE]" at bounding box center [1235, 439] width 133 height 31
select select "FRI"
click at [1169, 424] on select "Select days Day [DATE] [DATE] [DATE] [DATE]" at bounding box center [1235, 439] width 133 height 31
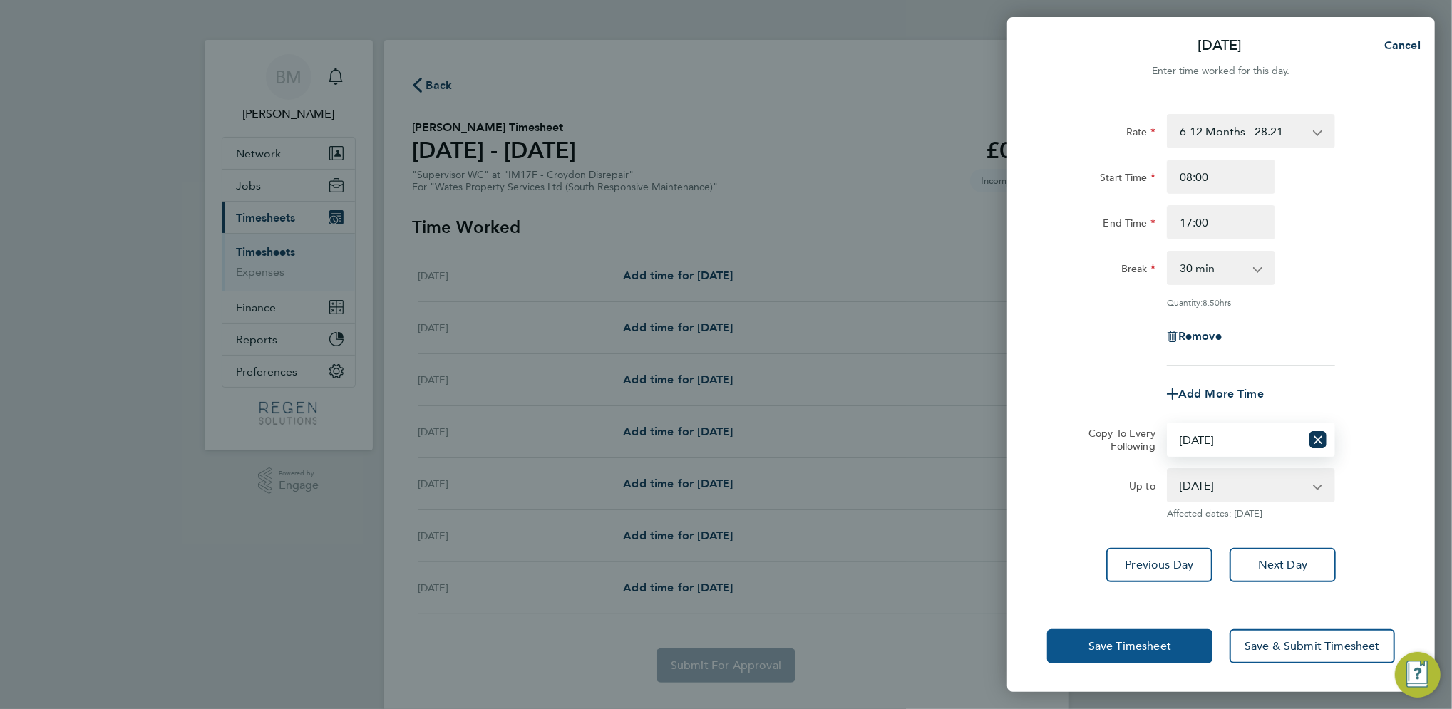
click at [1157, 650] on span "Save Timesheet" at bounding box center [1130, 647] width 83 height 14
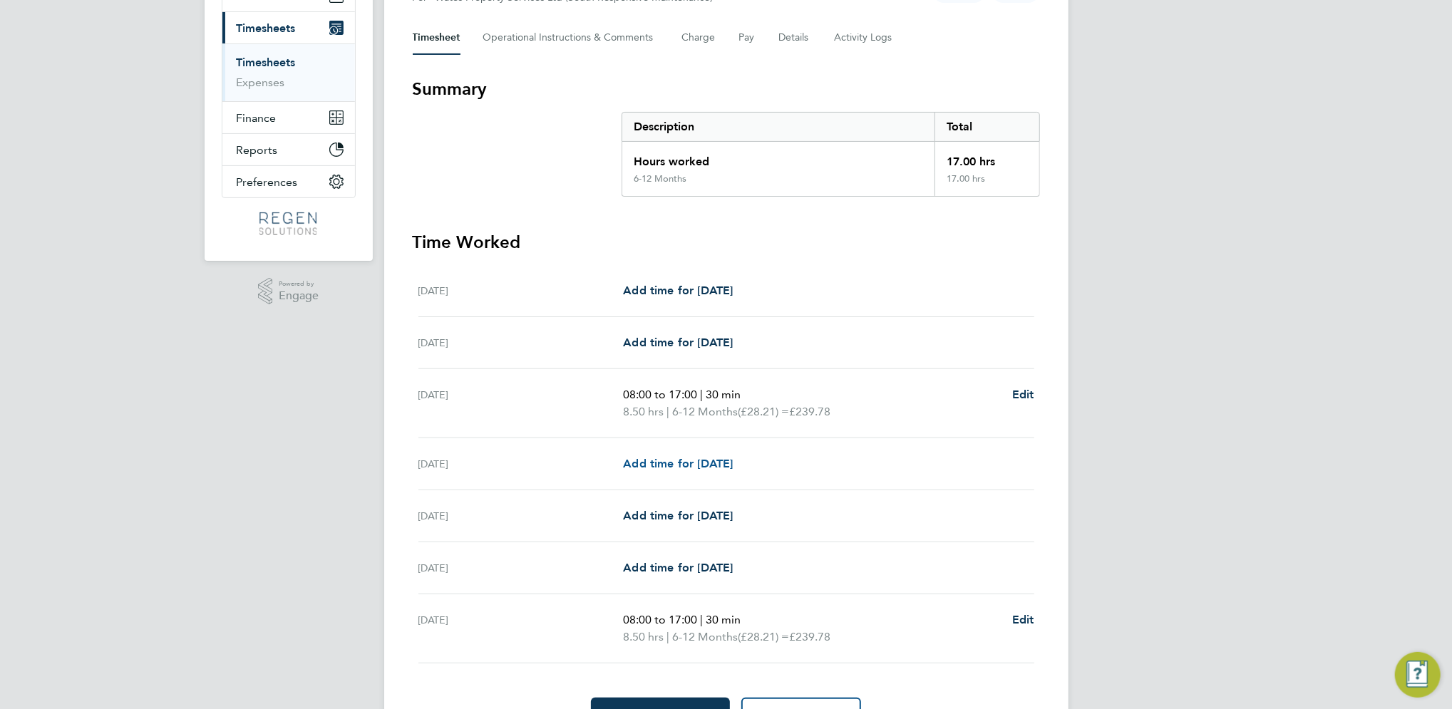
click at [683, 456] on link "Add time for [DATE]" at bounding box center [678, 464] width 110 height 17
select select "30"
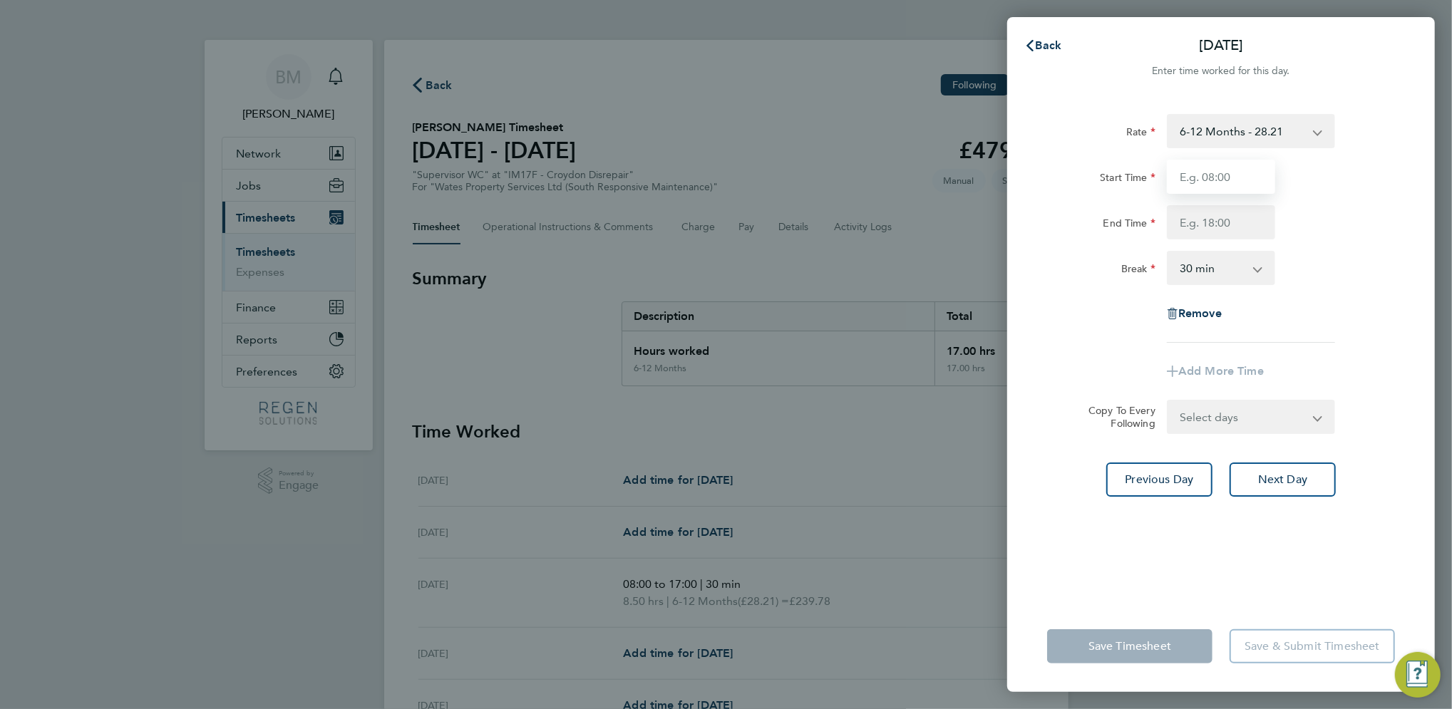
click at [1202, 167] on input "Start Time" at bounding box center [1221, 177] width 108 height 34
type input "08:00"
type input "17:00"
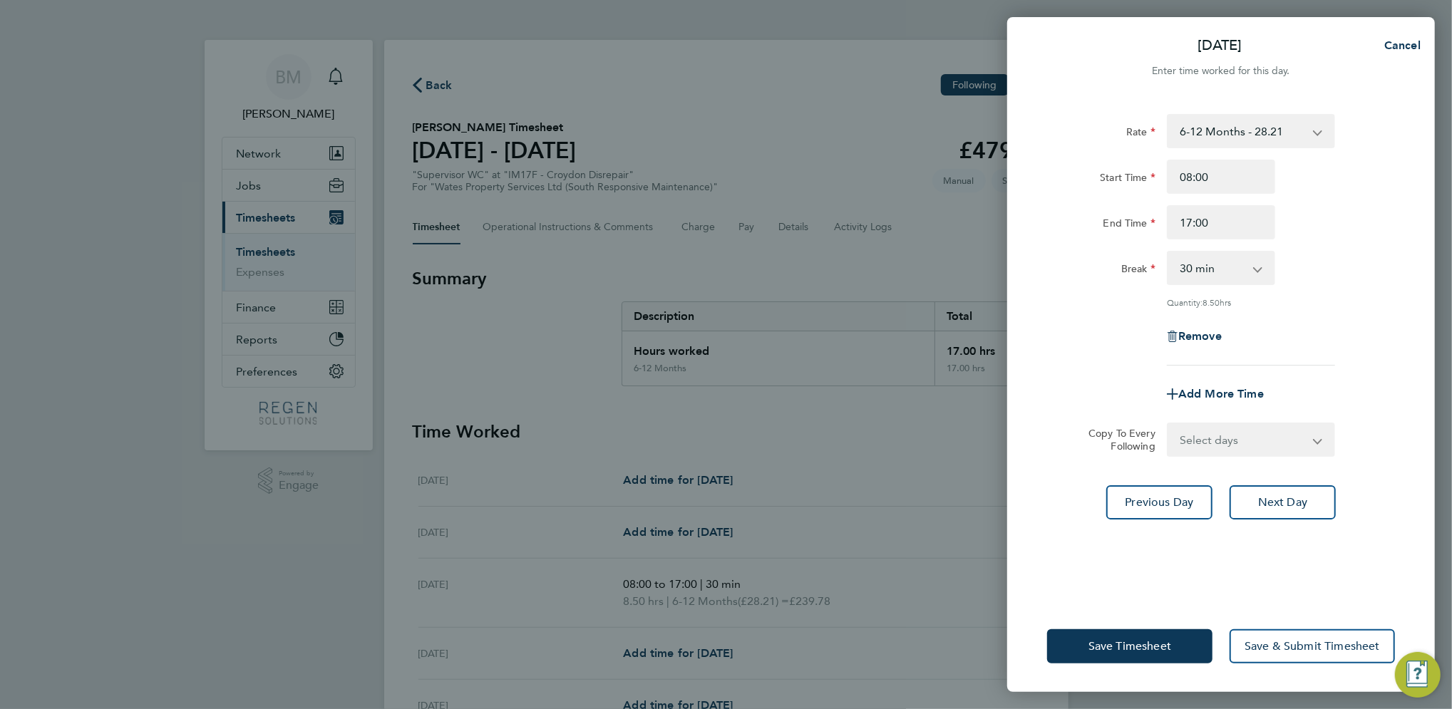
click at [1270, 518] on div "Rate 6-12 Months - 28.21 Start Time 08:00 End Time 17:00 Break 0 min 15 min 30 …" at bounding box center [1222, 349] width 428 height 504
click at [1293, 490] on button "Next Day" at bounding box center [1283, 503] width 106 height 34
select select "30"
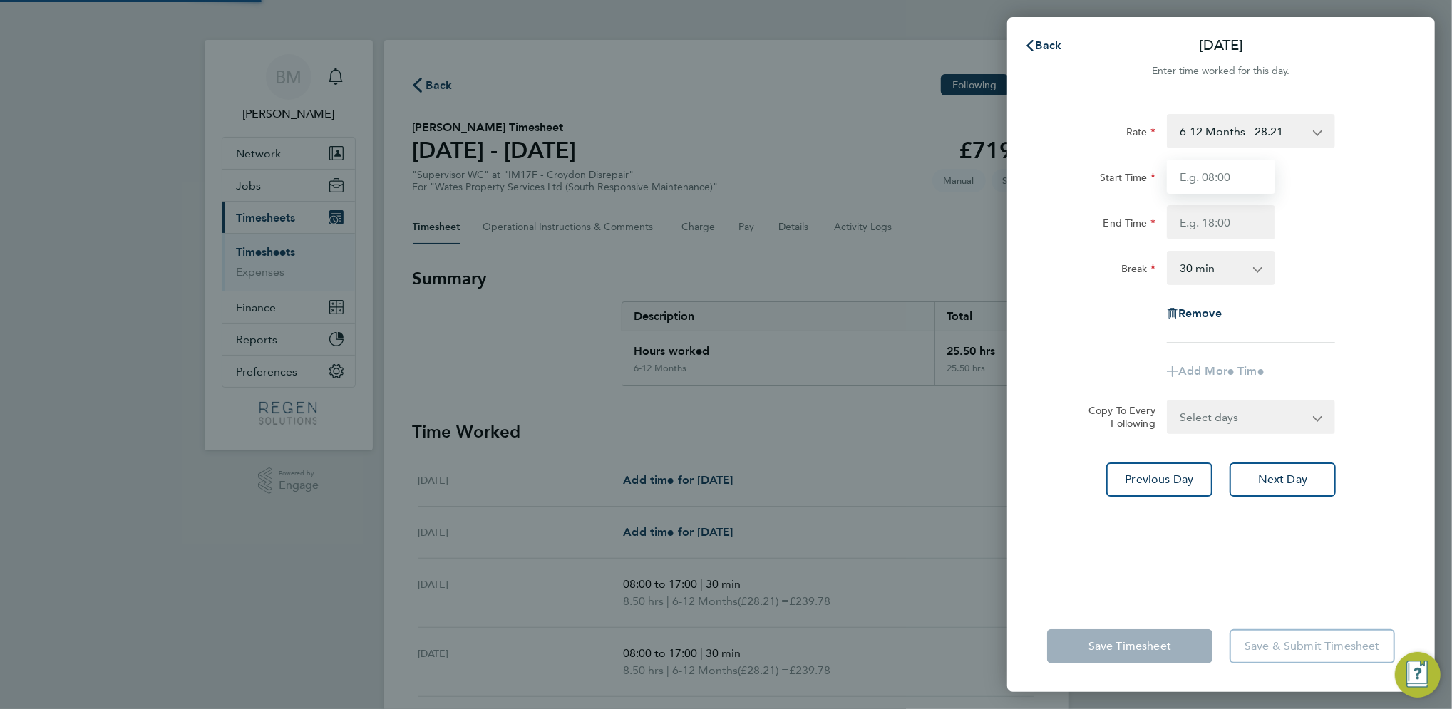
click at [1206, 174] on input "Start Time" at bounding box center [1221, 177] width 108 height 34
type input "08:00"
type input "17:00"
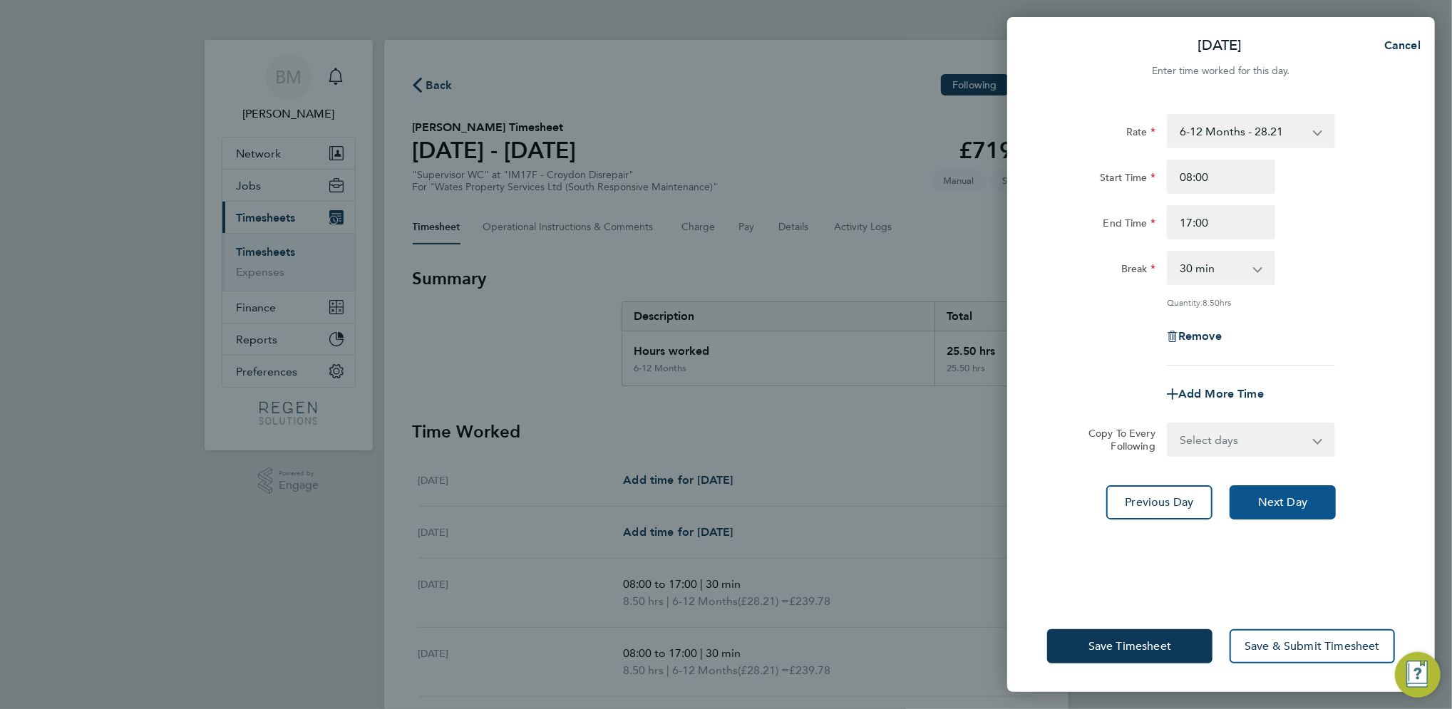
click at [1284, 508] on button "Next Day" at bounding box center [1283, 503] width 106 height 34
select select "30"
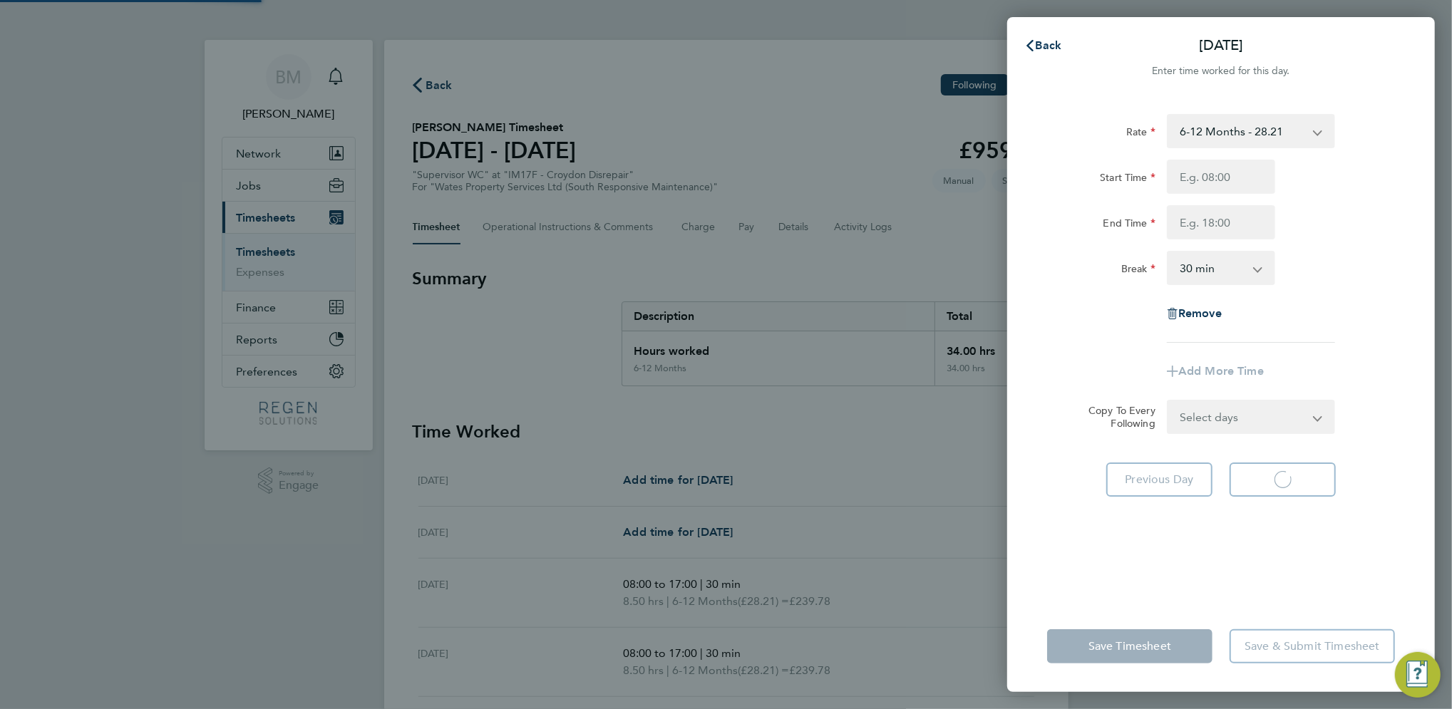
select select "30"
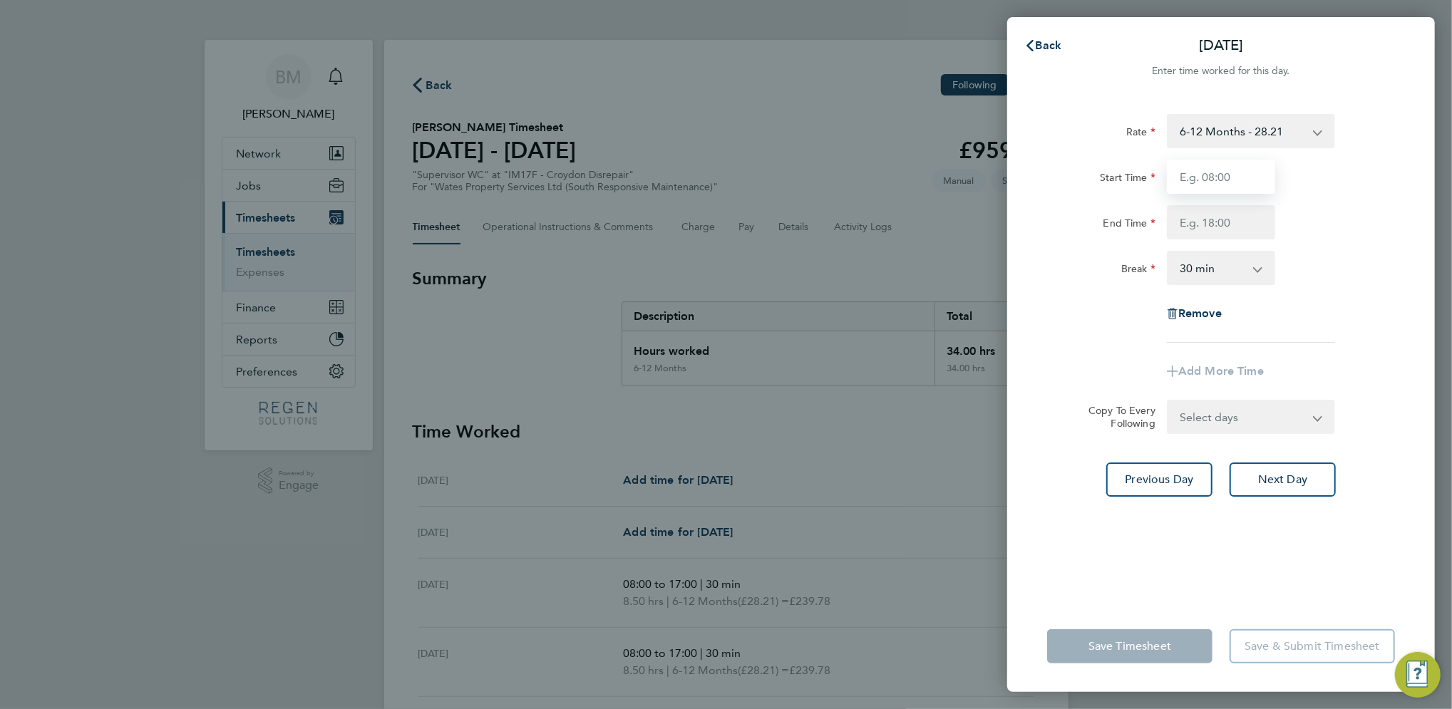
click at [1210, 177] on input "Start Time" at bounding box center [1221, 177] width 108 height 34
type input "08:00"
type input "17:00"
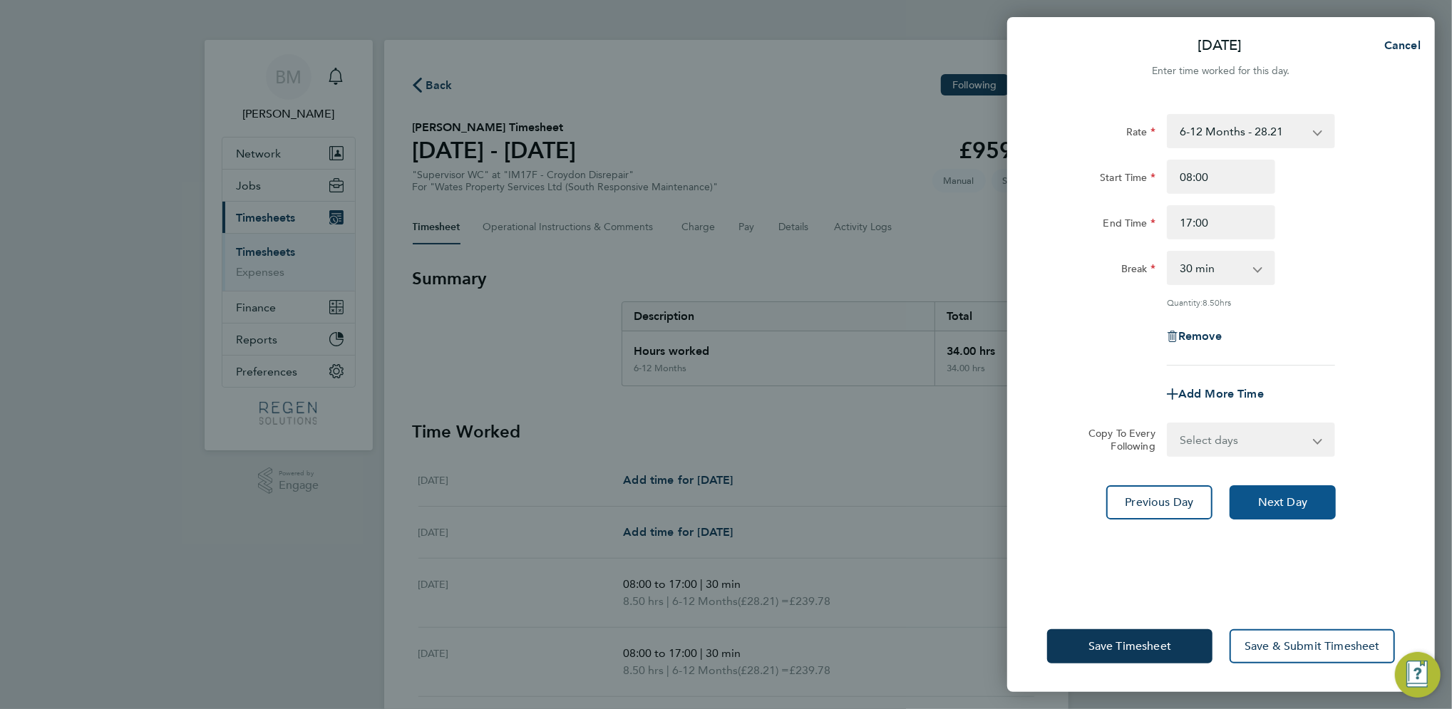
click at [1290, 513] on button "Next Day" at bounding box center [1283, 503] width 106 height 34
select select "30"
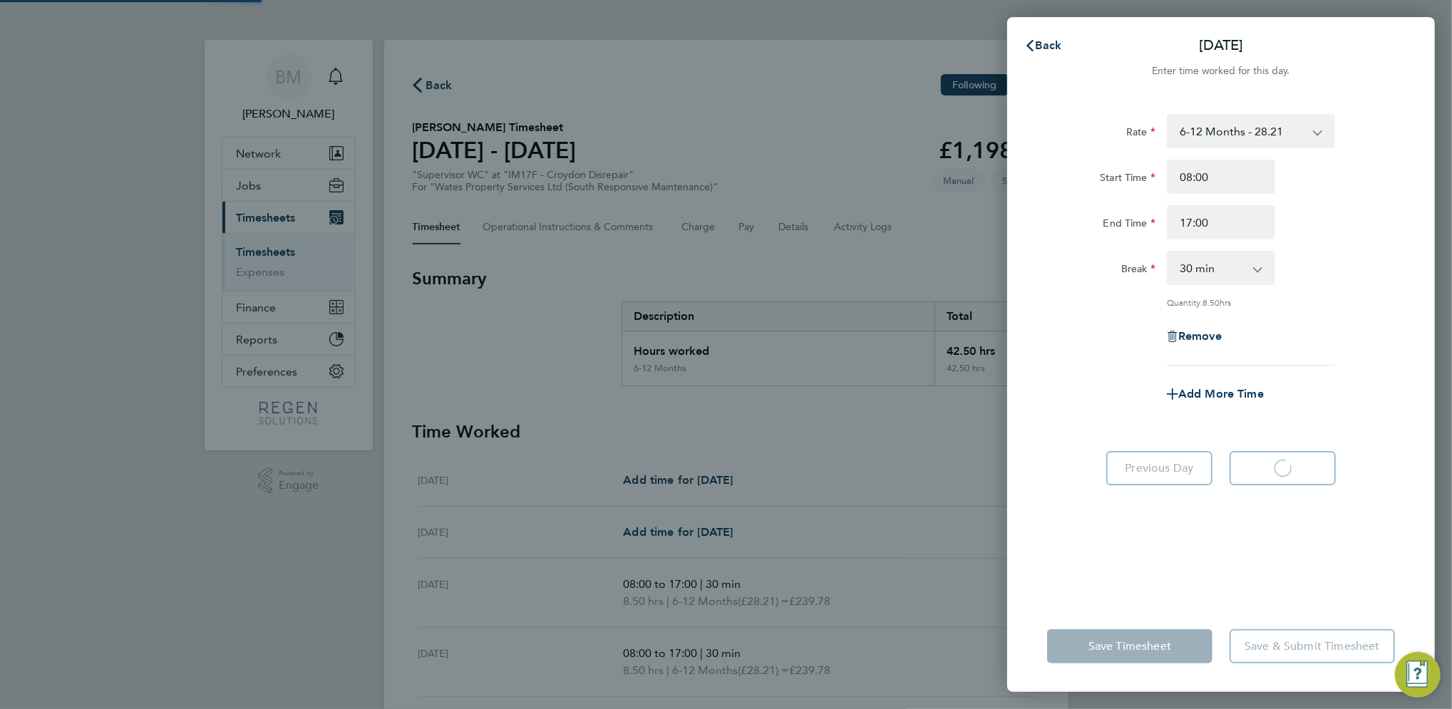
select select "30"
click at [1199, 576] on div "Rate 6-12 Months - 28.21 Start Time 08:00 End Time 17:00 Break 0 min 15 min 30 …" at bounding box center [1222, 349] width 428 height 504
click at [1231, 208] on input "17:00" at bounding box center [1221, 222] width 108 height 34
click at [1045, 45] on span "Back" at bounding box center [1049, 46] width 26 height 14
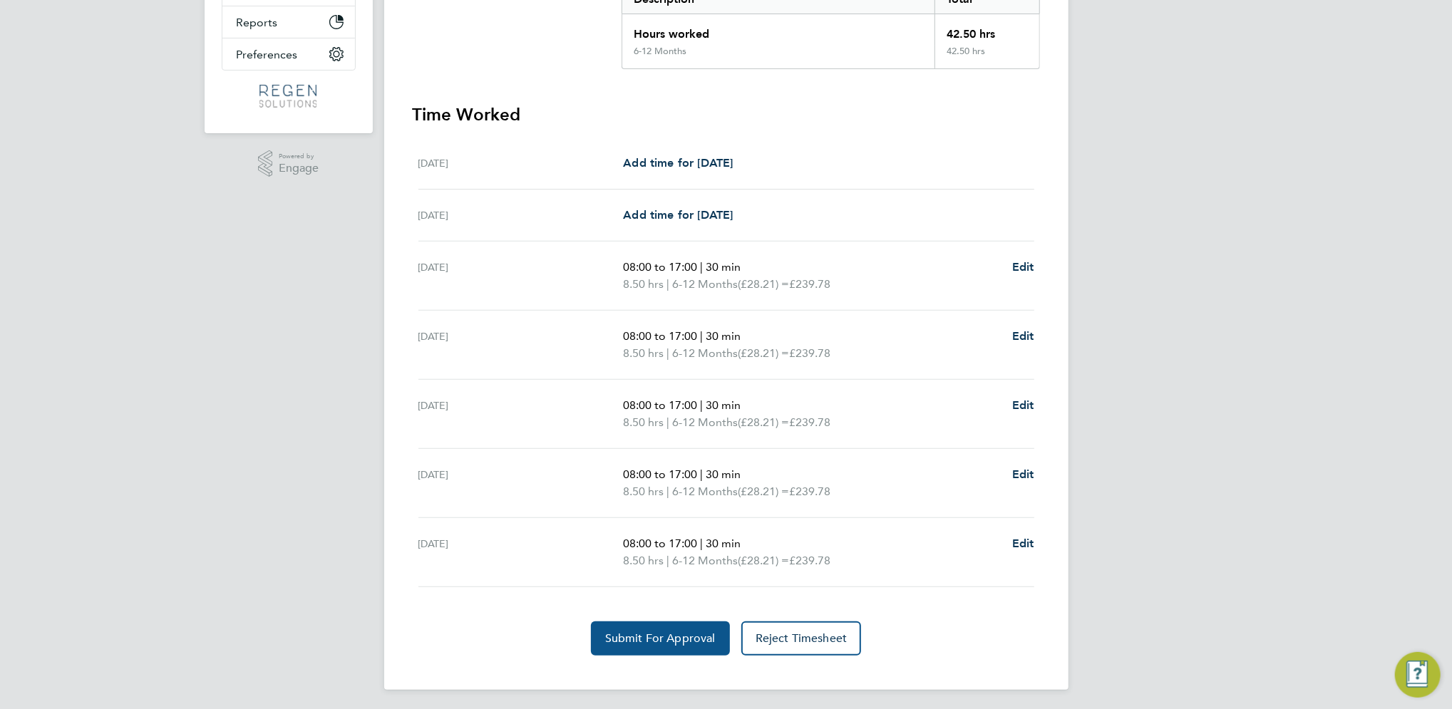
click at [692, 634] on span "Submit For Approval" at bounding box center [660, 639] width 111 height 14
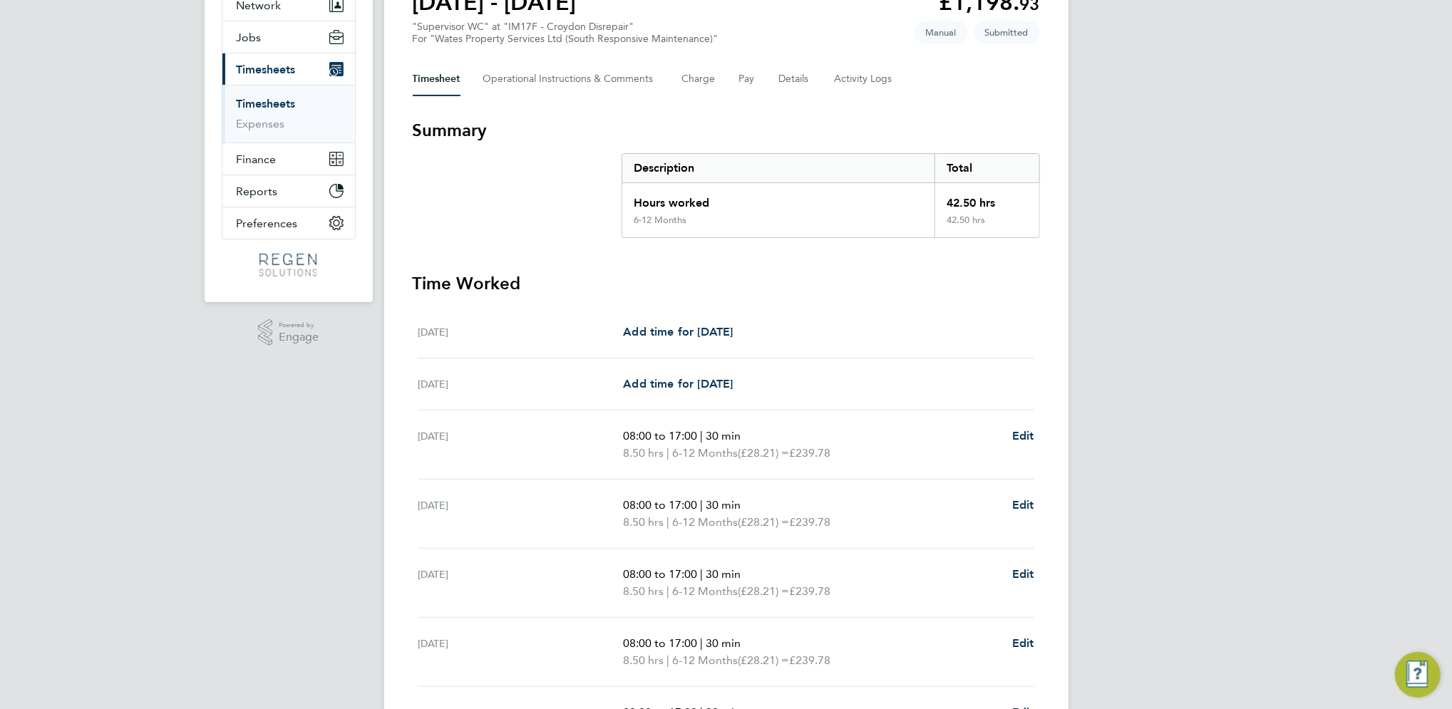
scroll to position [31, 0]
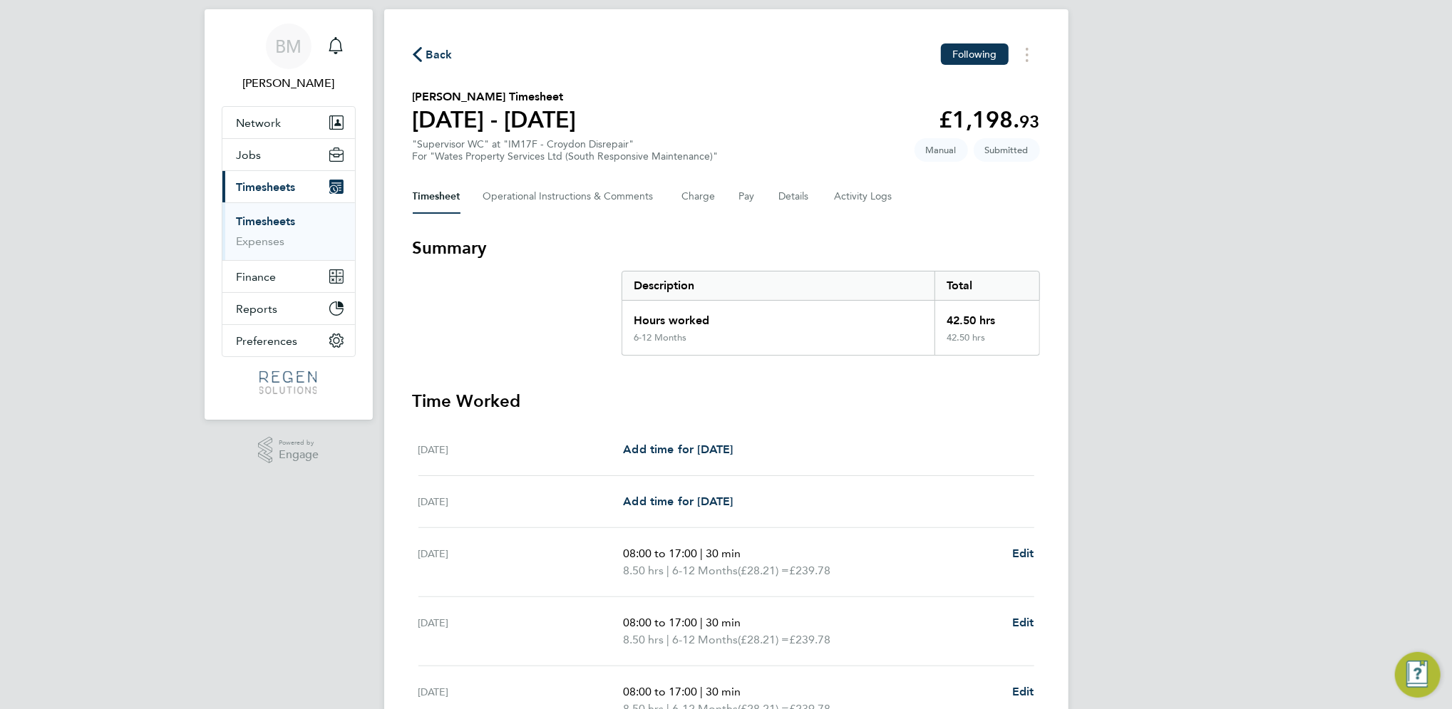
click at [275, 216] on link "Timesheets" at bounding box center [266, 222] width 59 height 14
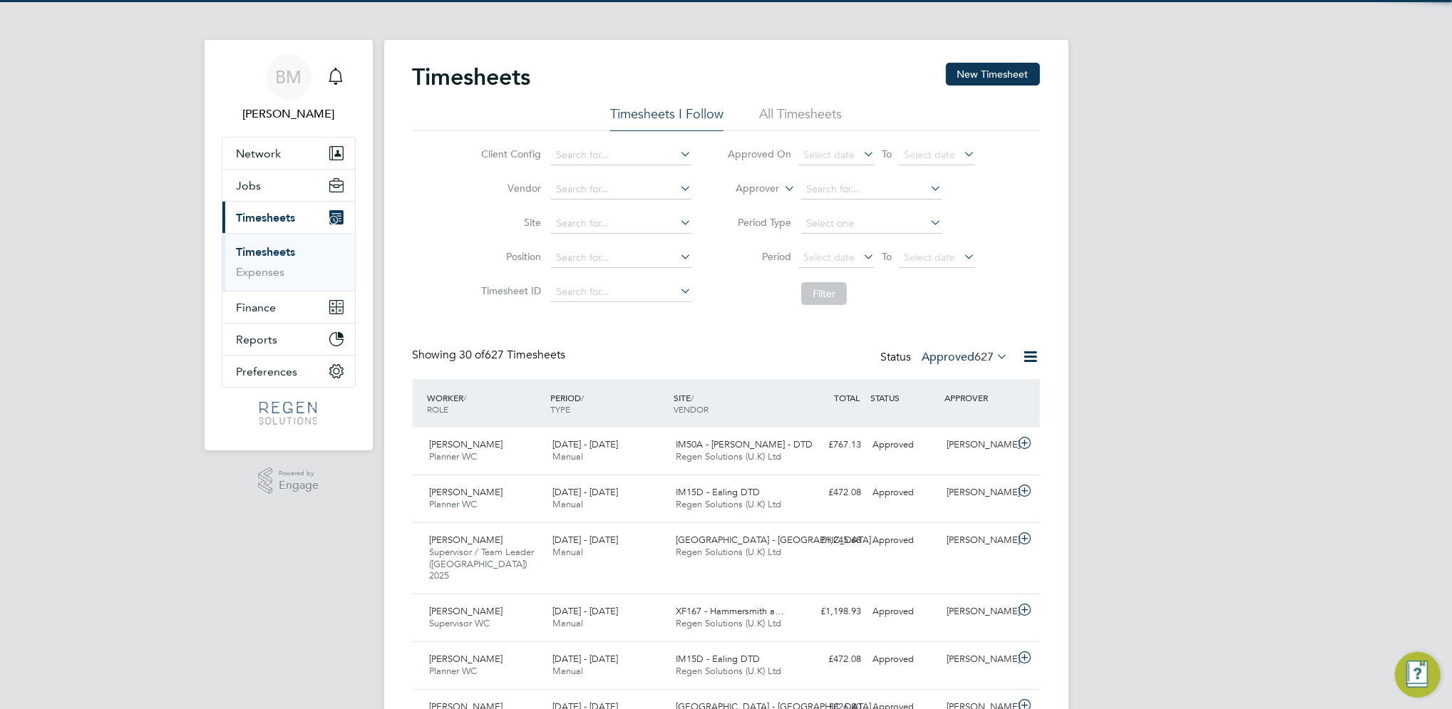
scroll to position [7, 7]
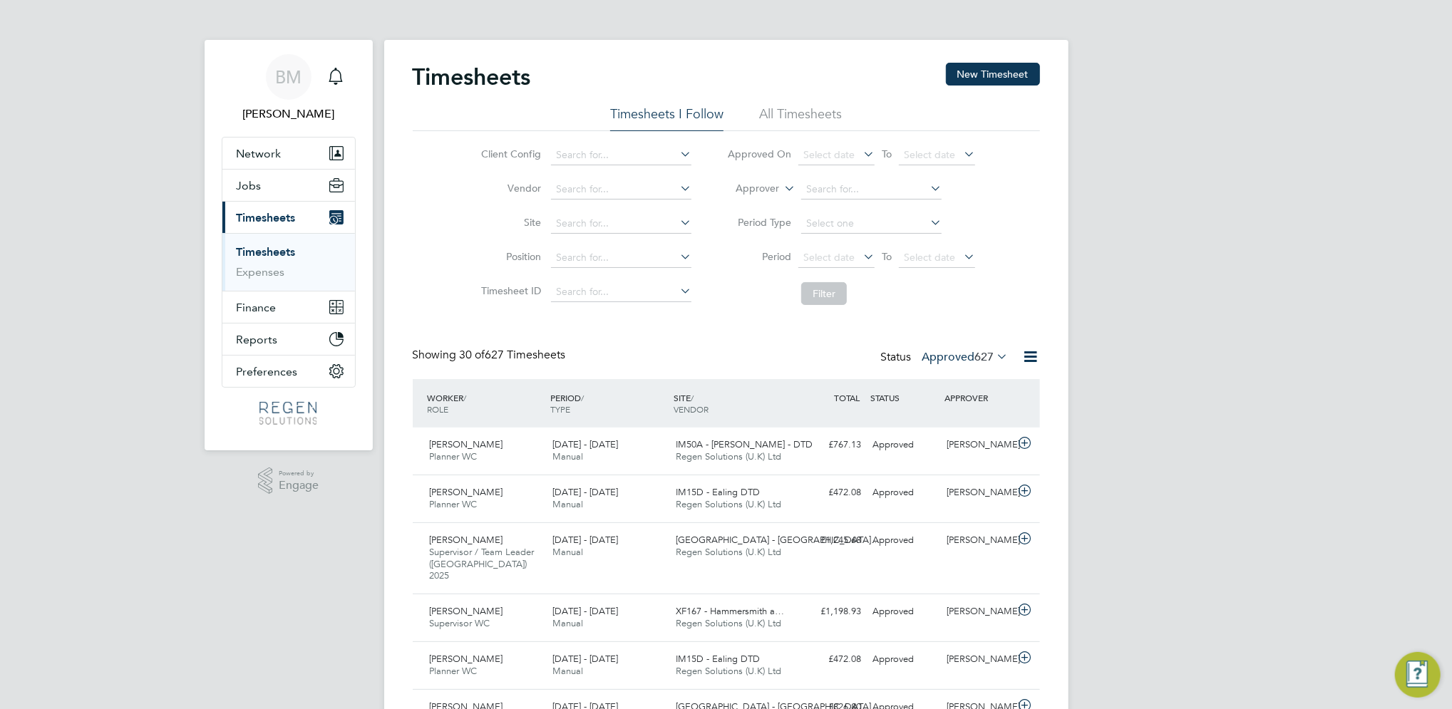
click at [261, 249] on link "Timesheets" at bounding box center [266, 252] width 59 height 14
click at [939, 361] on label "Approved 627" at bounding box center [966, 357] width 86 height 14
click at [963, 418] on li "Submitted" at bounding box center [956, 422] width 66 height 20
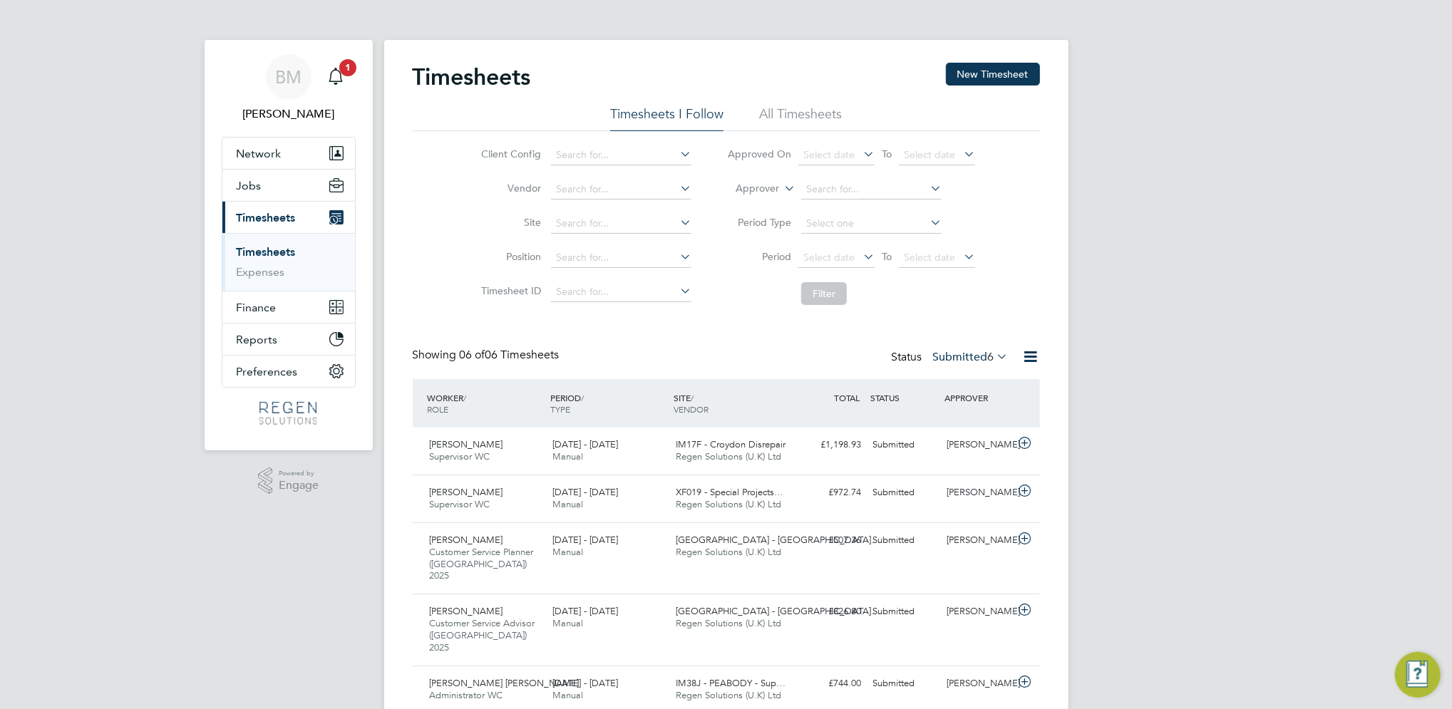
drag, startPoint x: 277, startPoint y: 257, endPoint x: 288, endPoint y: 252, distance: 12.1
click at [277, 257] on link "Timesheets" at bounding box center [266, 252] width 59 height 14
click at [983, 78] on button "New Timesheet" at bounding box center [993, 74] width 94 height 23
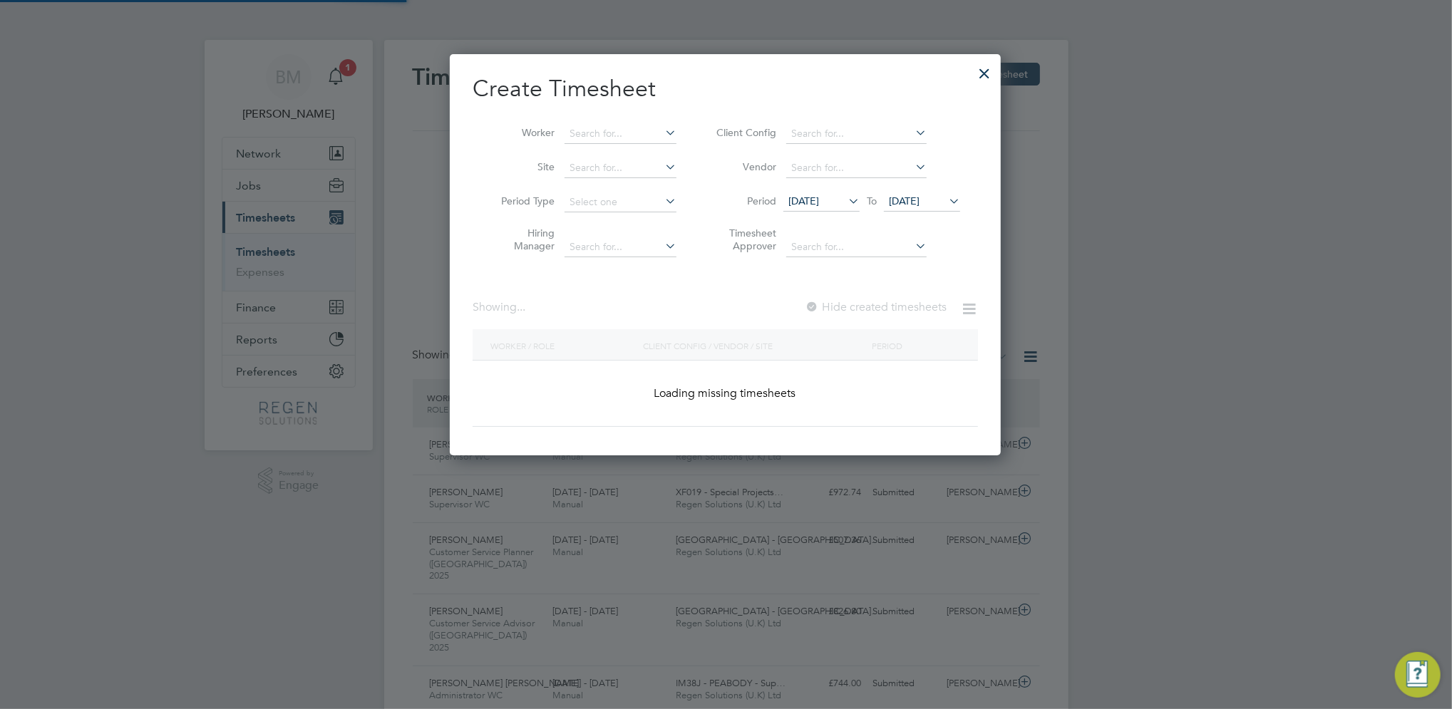
scroll to position [1713, 559]
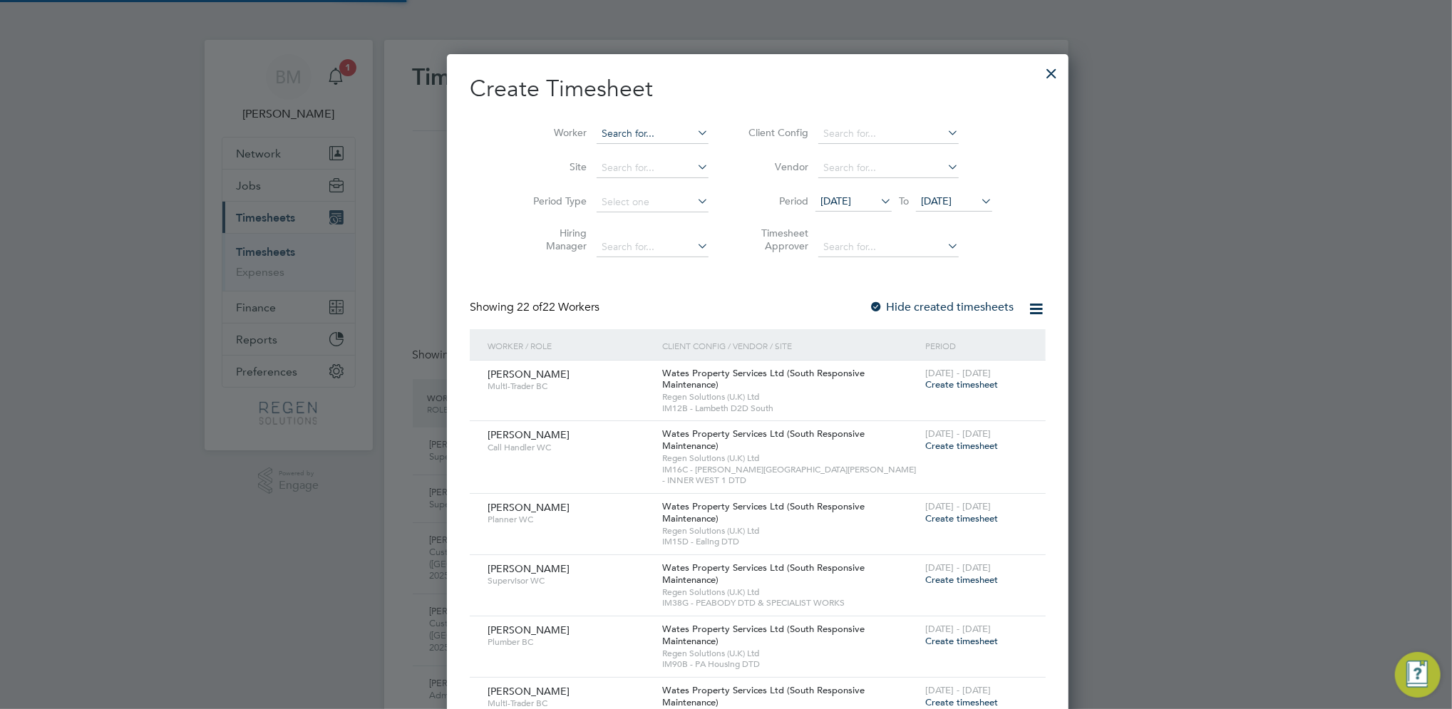
click at [634, 132] on input at bounding box center [653, 134] width 112 height 20
click at [625, 169] on li "Rad u Budeanu" at bounding box center [625, 172] width 123 height 19
type input "[PERSON_NAME]"
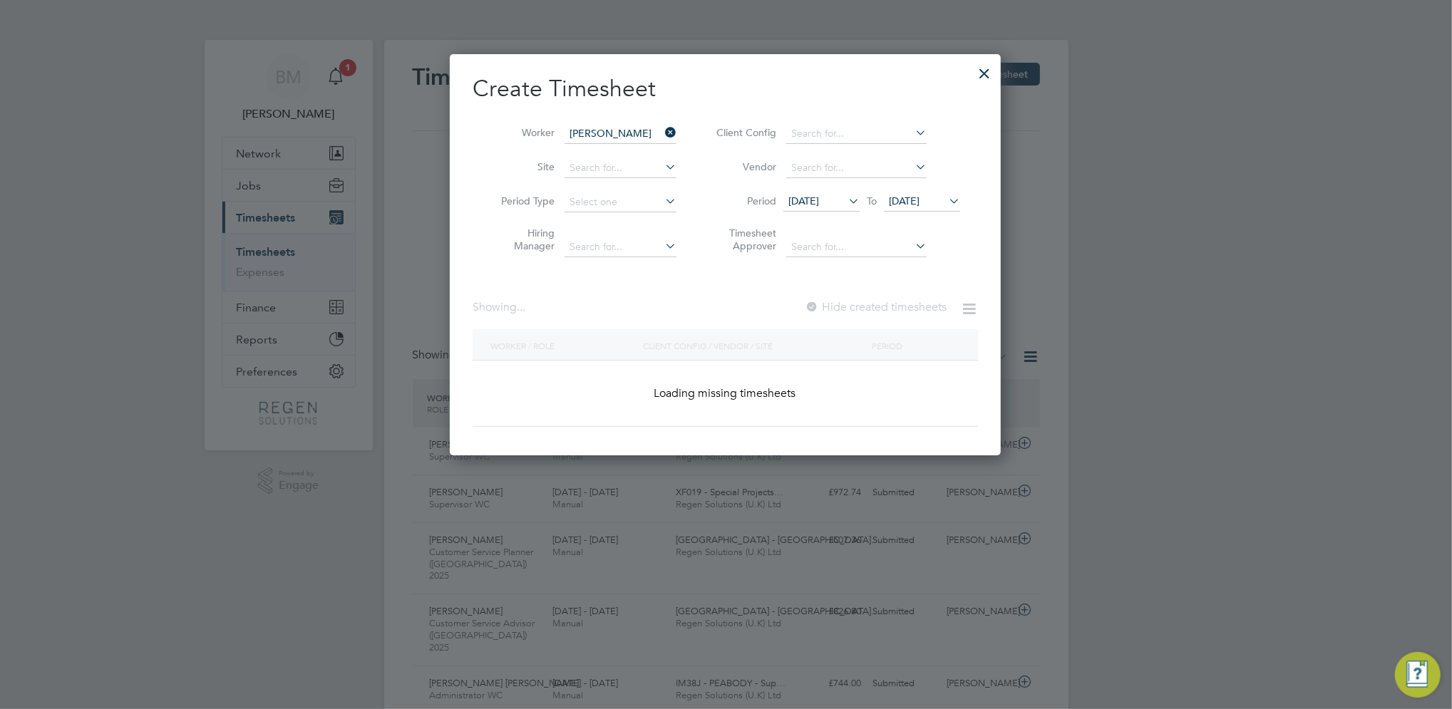
scroll to position [396, 552]
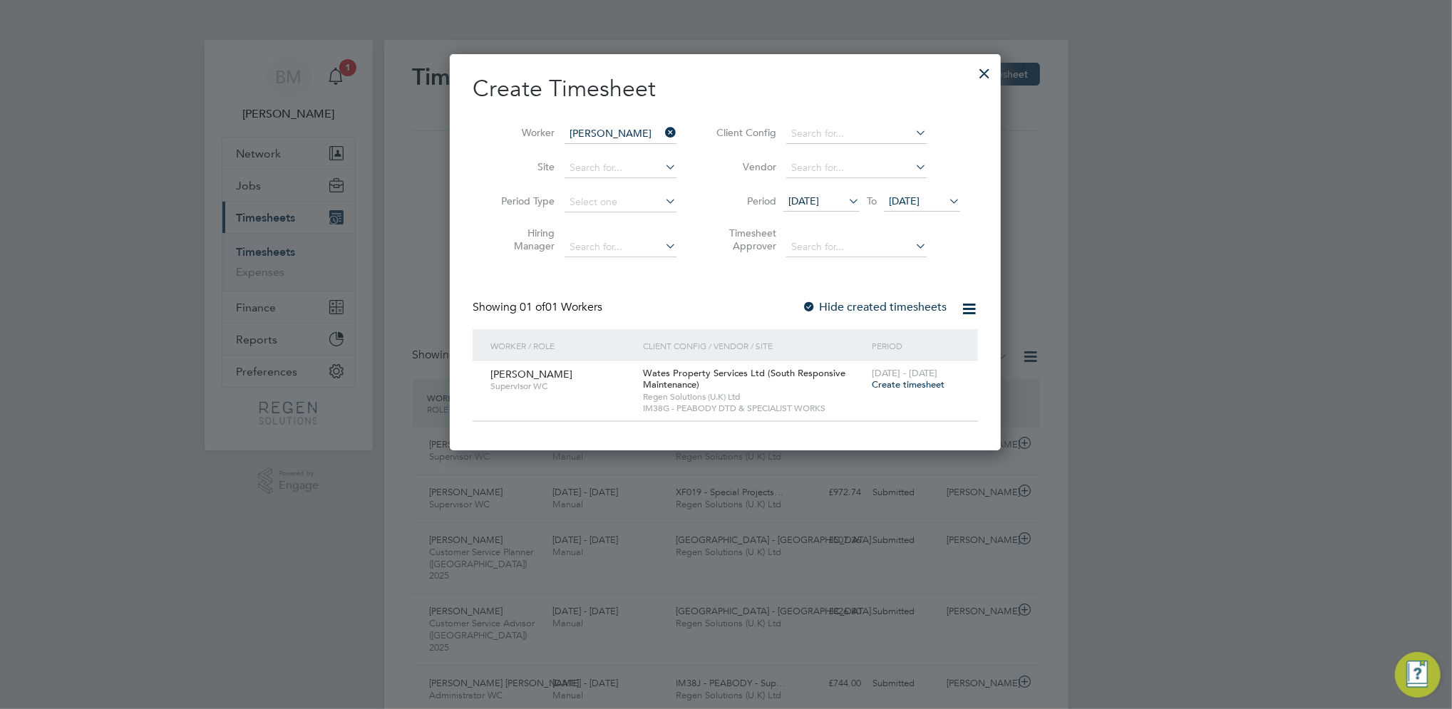
click at [887, 383] on span "Create timesheet" at bounding box center [908, 385] width 73 height 12
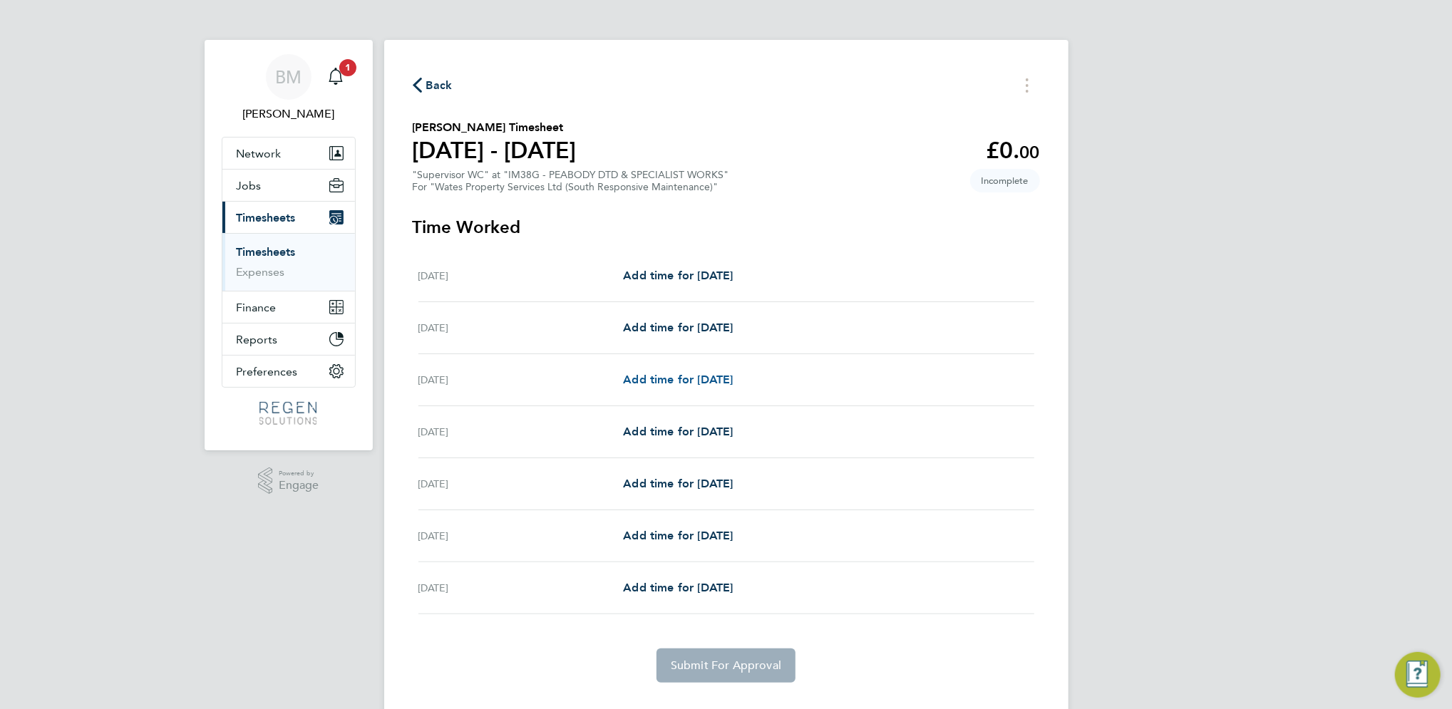
click at [697, 379] on span "Add time for [DATE]" at bounding box center [678, 380] width 110 height 14
select select "30"
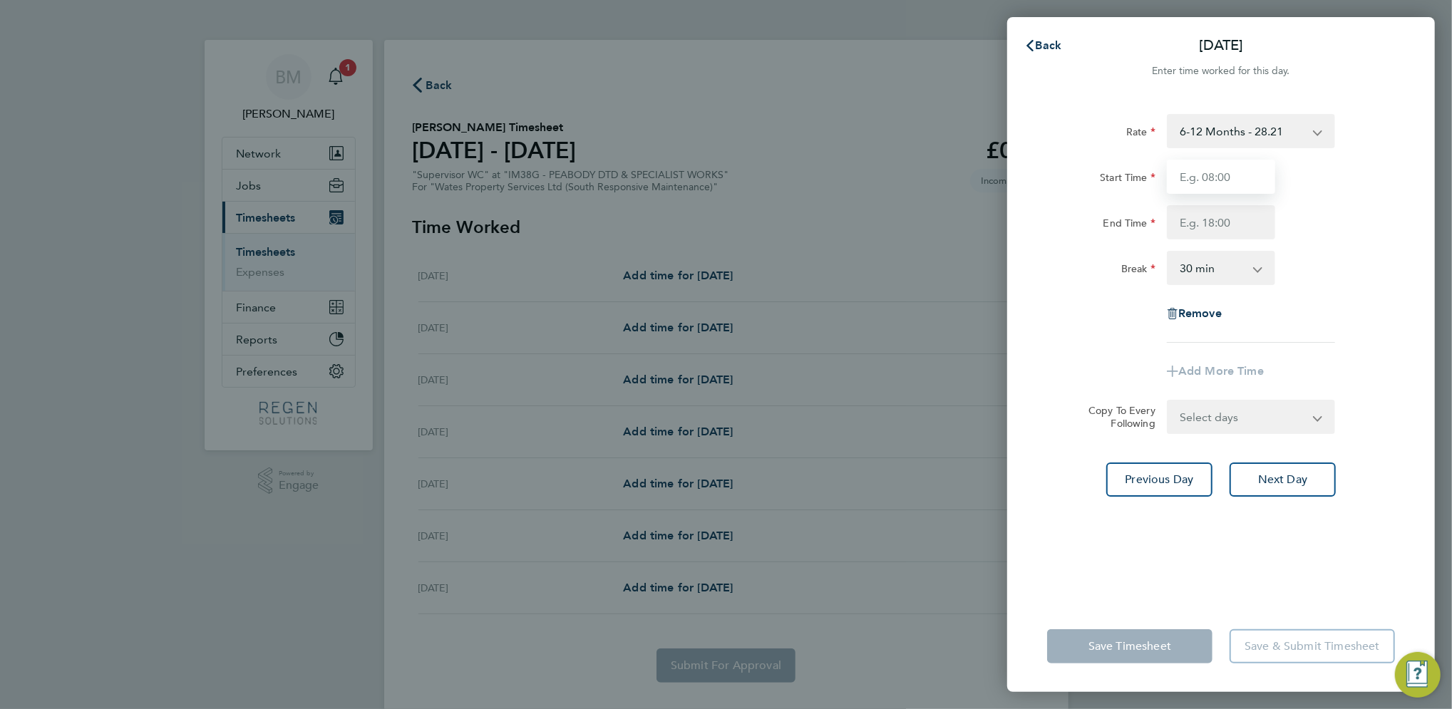
drag, startPoint x: 1226, startPoint y: 169, endPoint x: 1226, endPoint y: 181, distance: 12.1
click at [1226, 170] on input "Start Time" at bounding box center [1221, 177] width 108 height 34
type input "08:00"
type input "17:00"
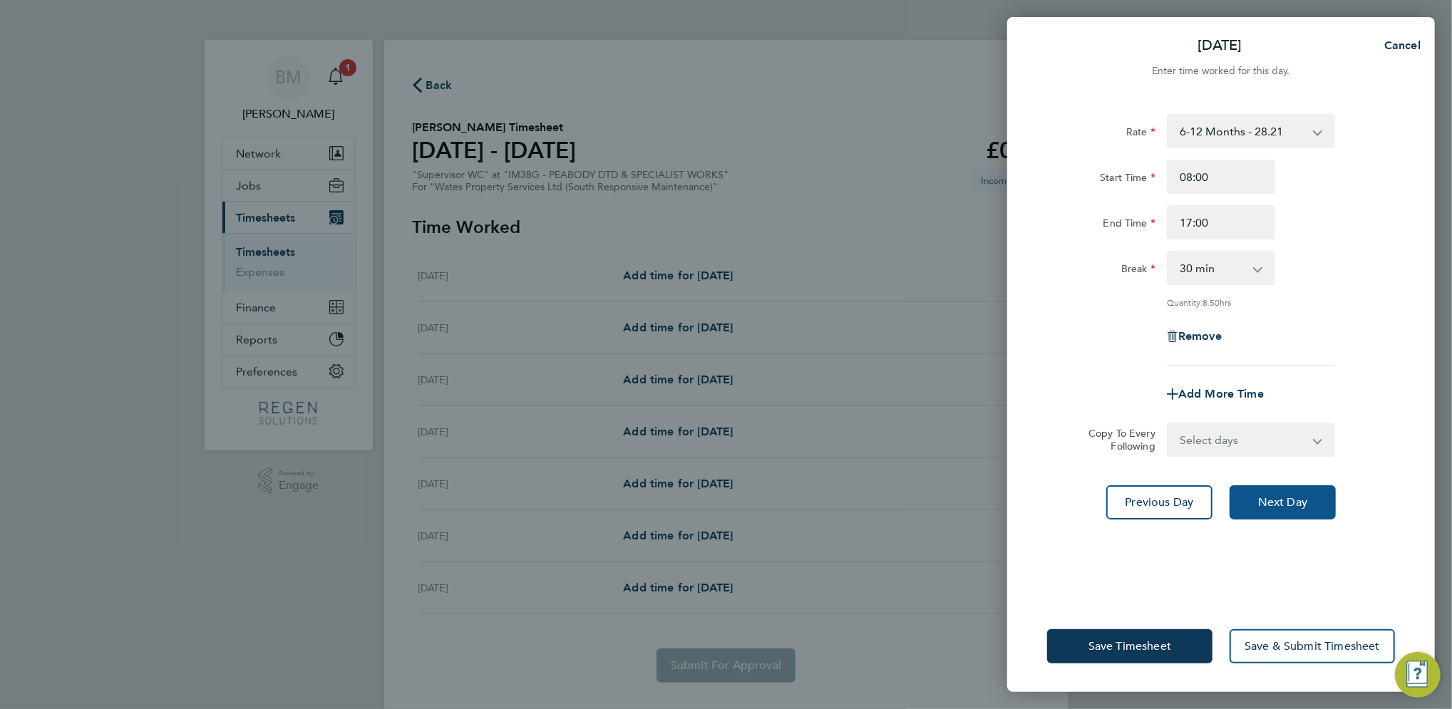
click at [1280, 506] on span "Next Day" at bounding box center [1283, 503] width 49 height 14
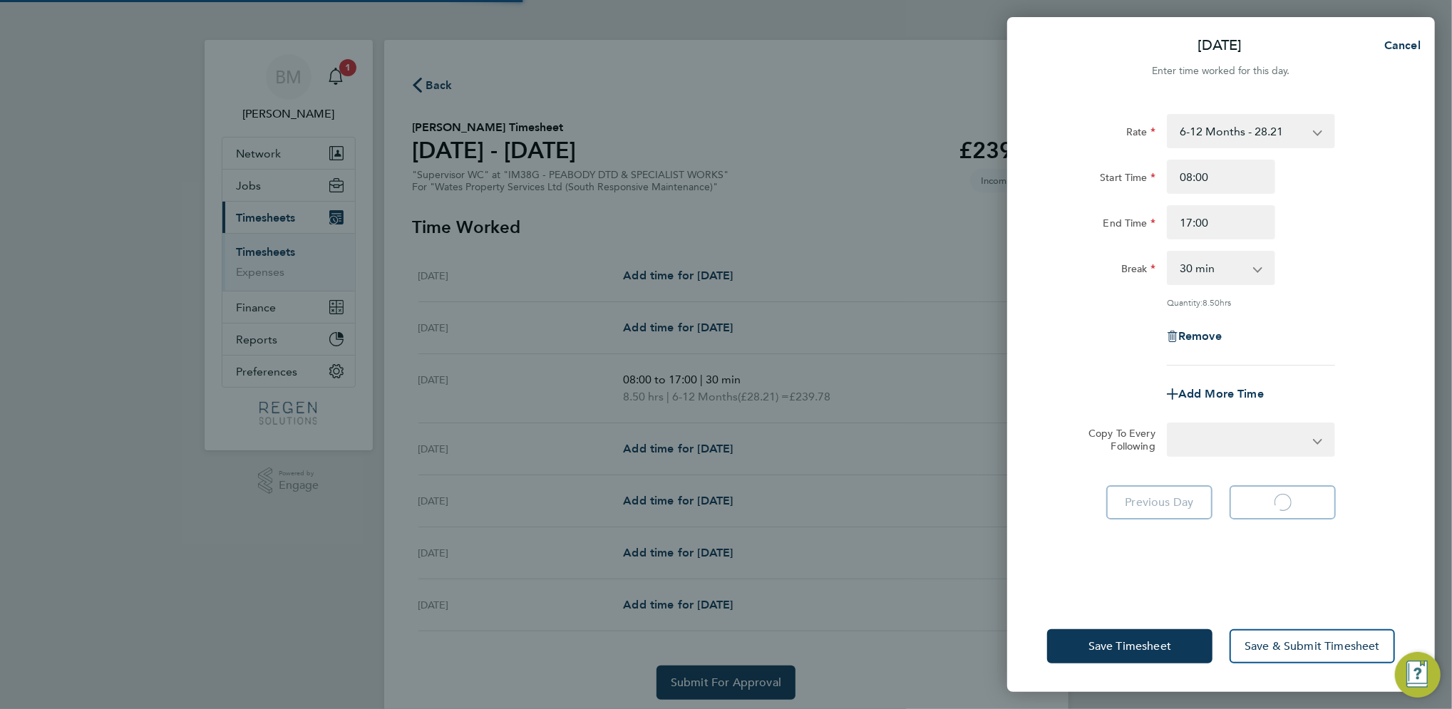
select select "30"
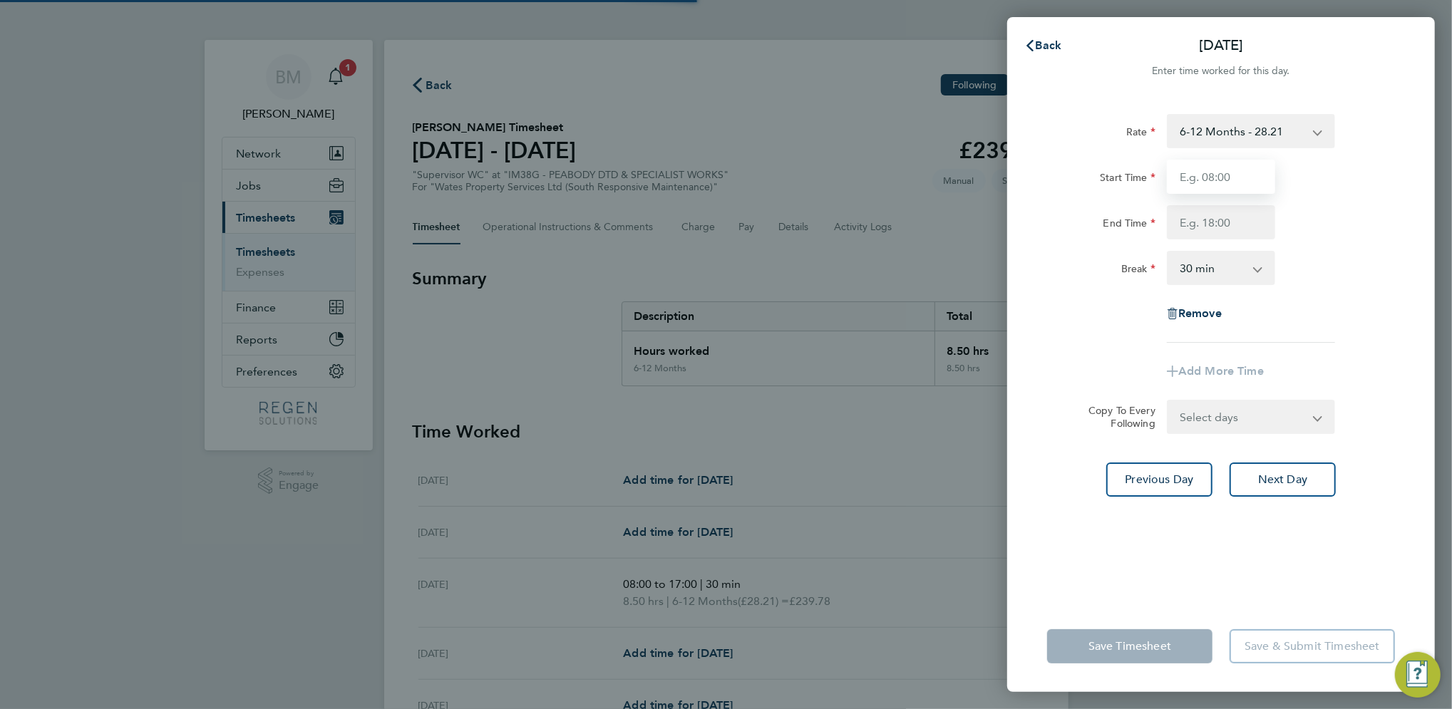
click at [1211, 180] on input "Start Time" at bounding box center [1221, 177] width 108 height 34
type input "08:00"
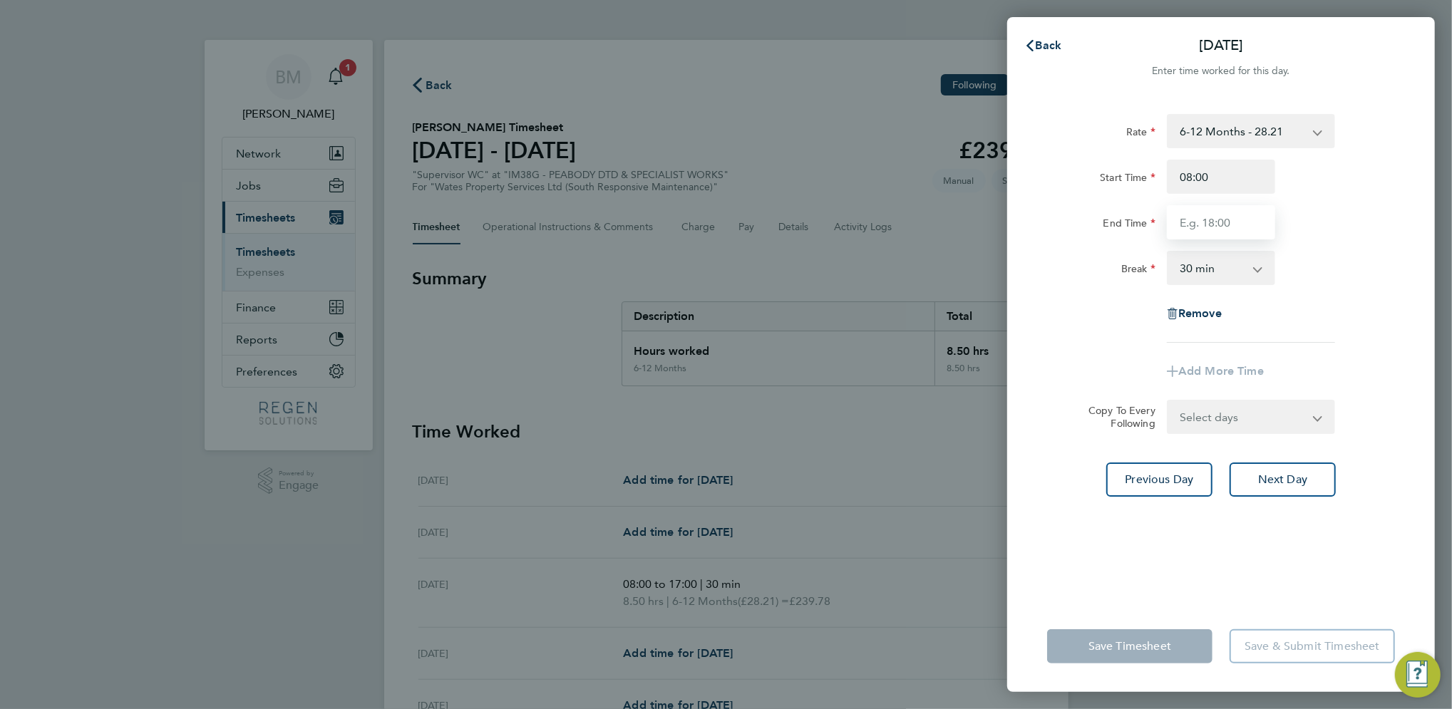
type input "17:00"
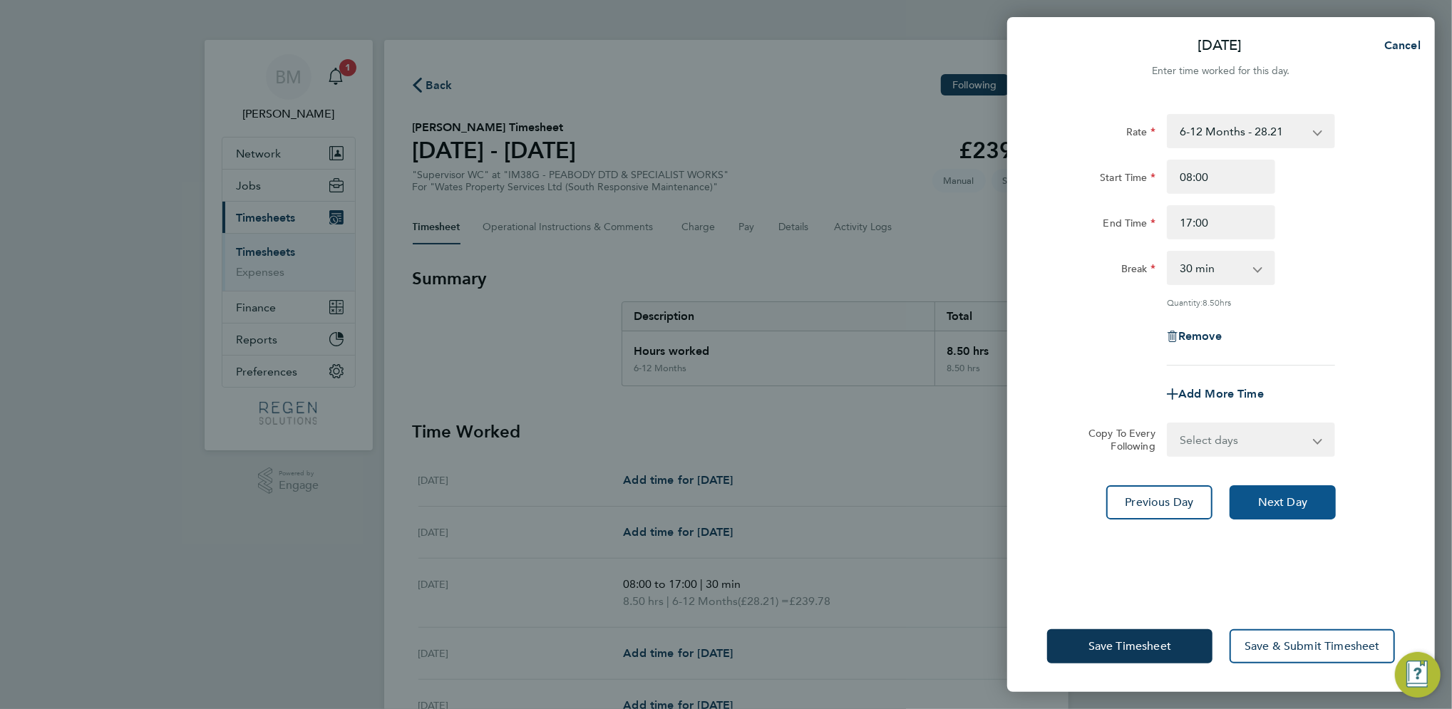
click at [1291, 502] on span "Next Day" at bounding box center [1283, 503] width 49 height 14
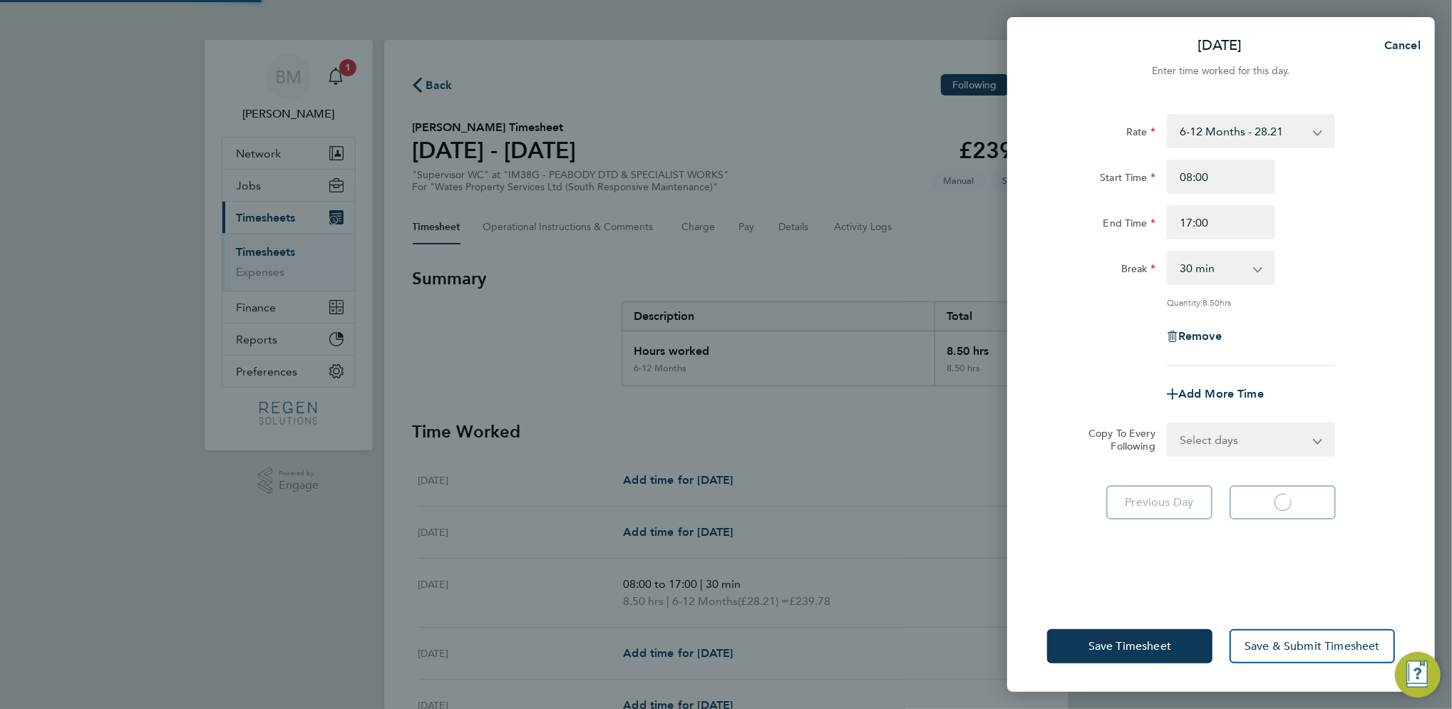
select select "30"
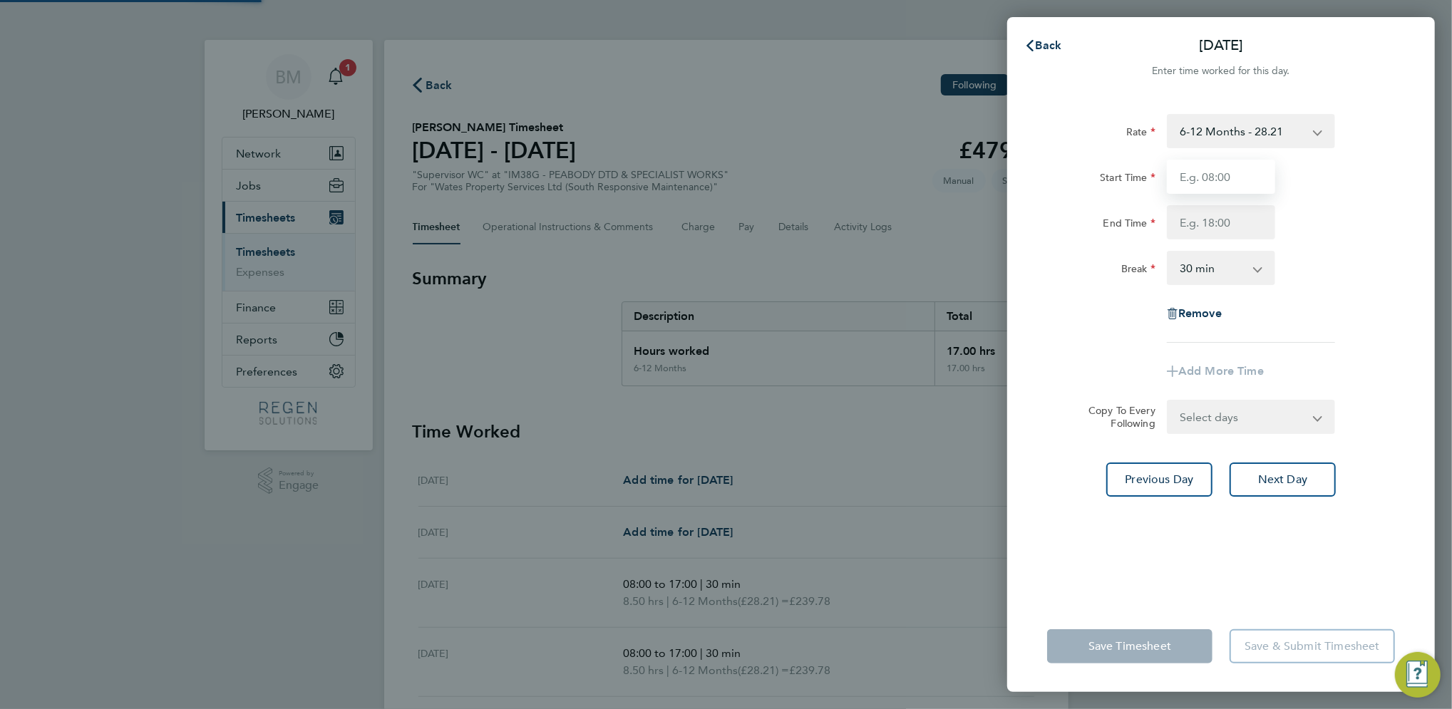
click at [1209, 178] on input "Start Time" at bounding box center [1221, 177] width 108 height 34
type input "08:00"
type input "17:00"
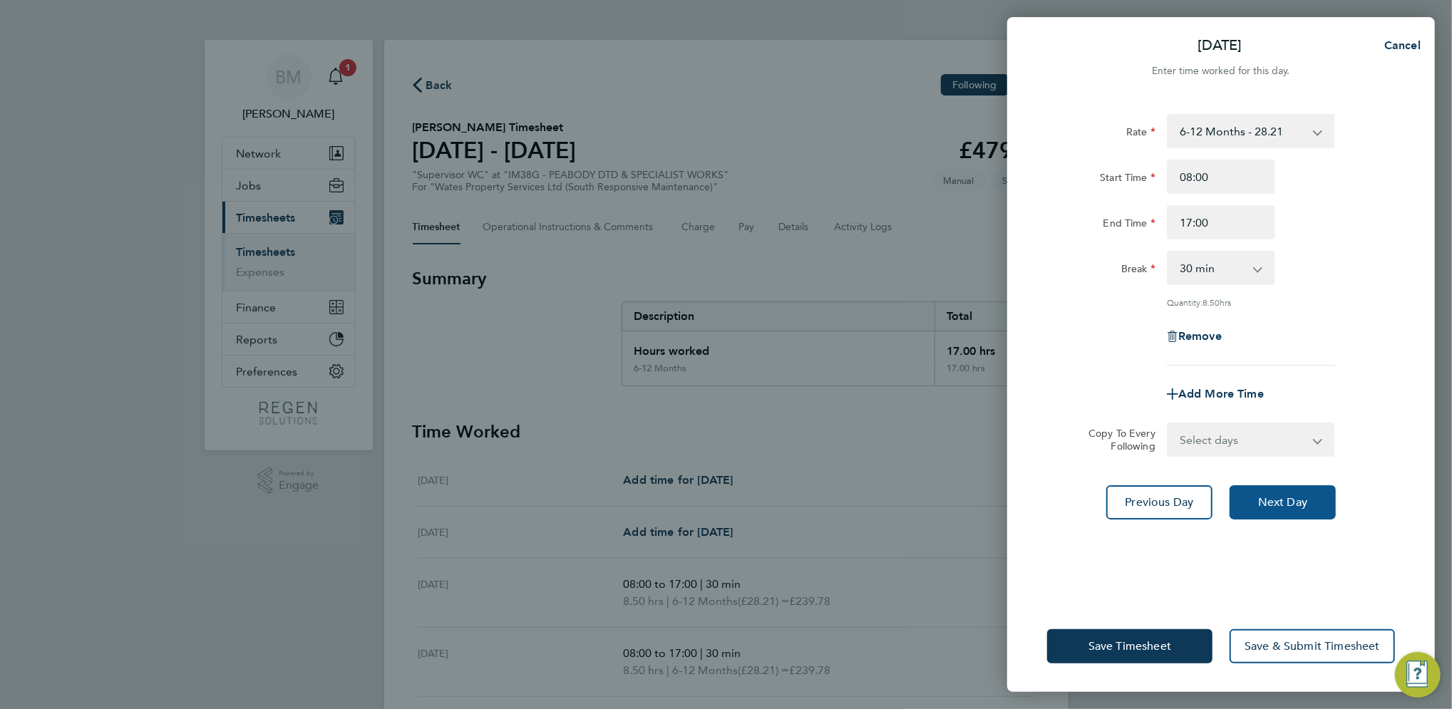
click at [1301, 505] on span "Next Day" at bounding box center [1283, 503] width 49 height 14
select select "30"
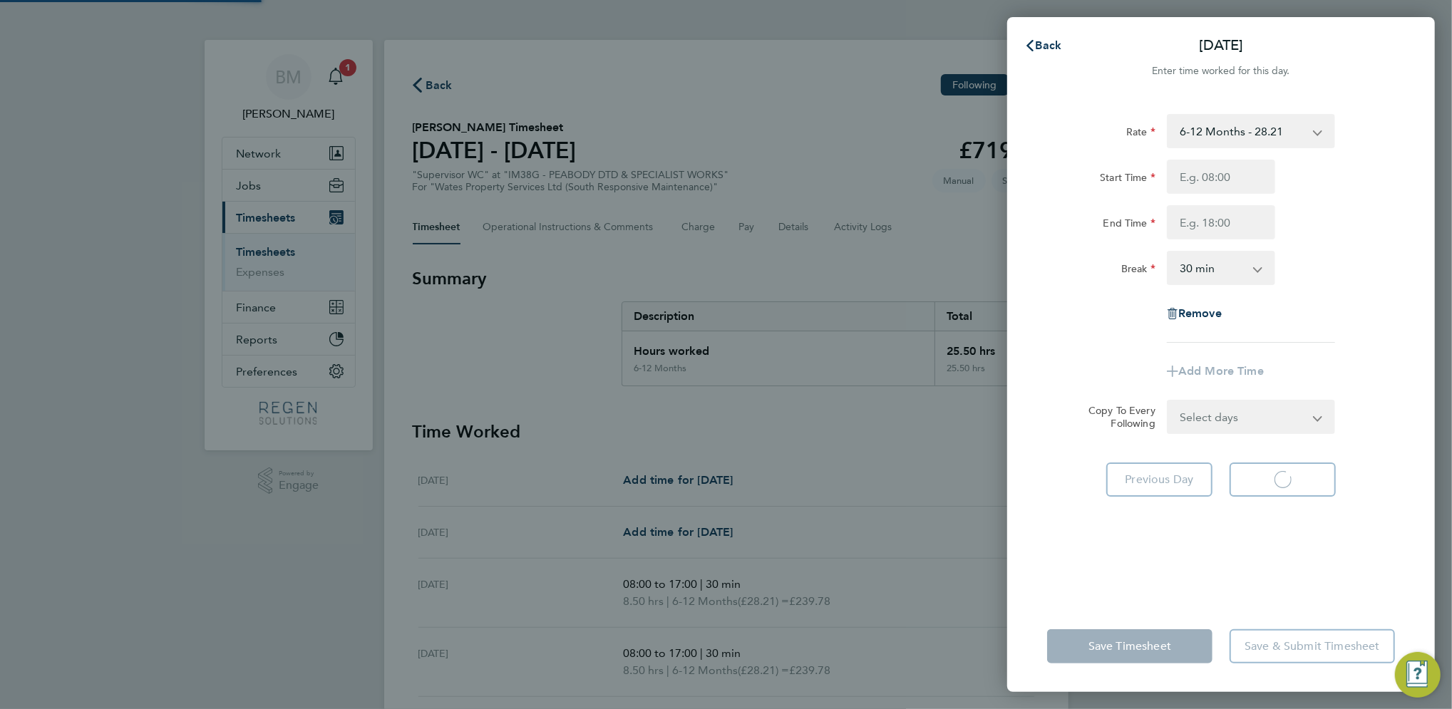
select select "30"
click at [1212, 184] on input "Start Time" at bounding box center [1221, 177] width 108 height 34
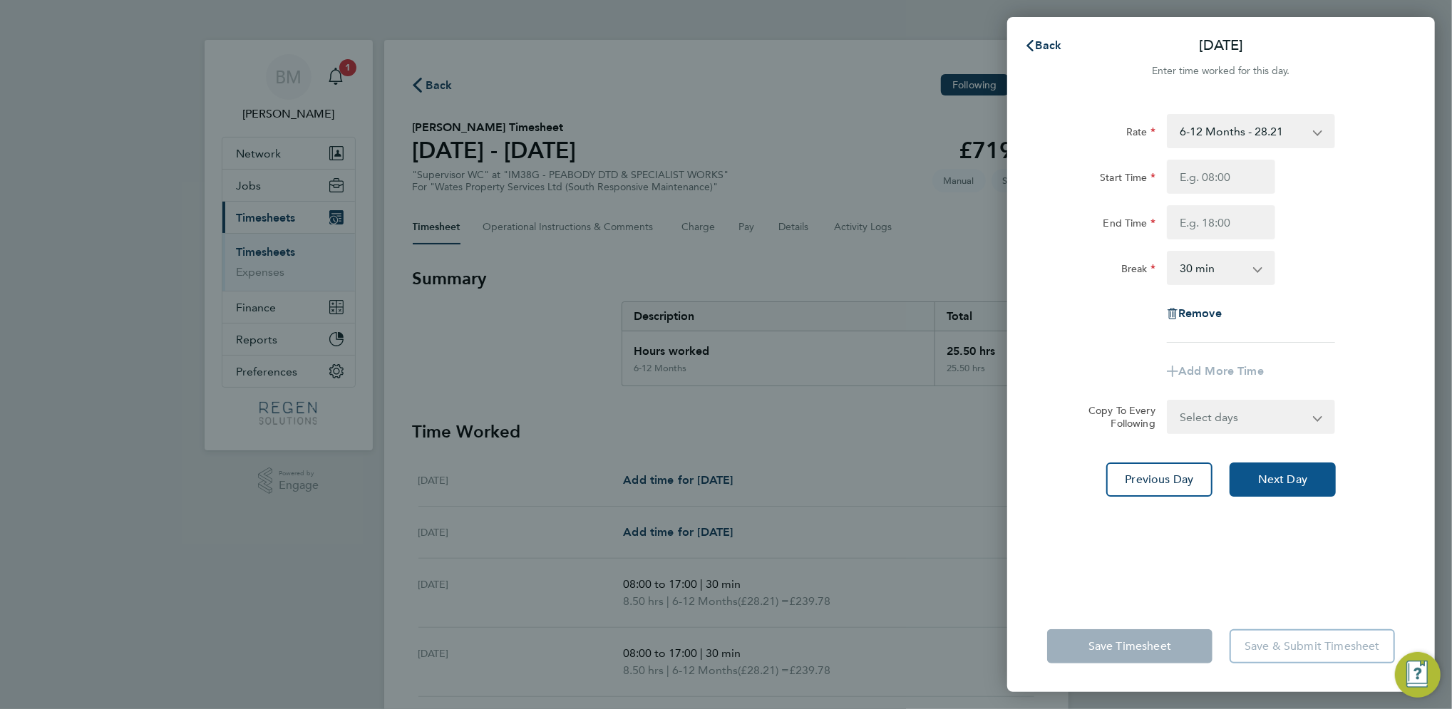
click at [1298, 471] on button "Next Day" at bounding box center [1283, 480] width 106 height 34
select select "30"
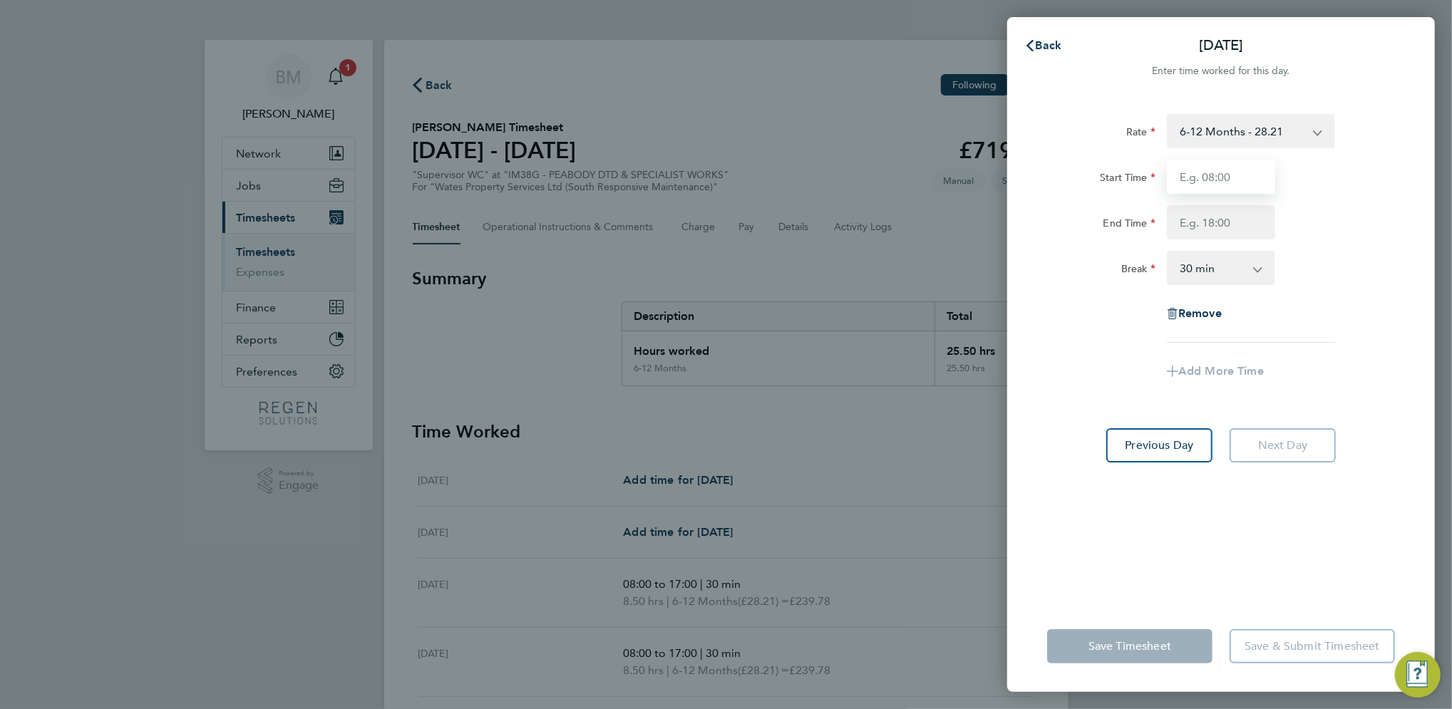
click at [1210, 173] on input "Start Time" at bounding box center [1221, 177] width 108 height 34
type input "08:00"
type input "17:00"
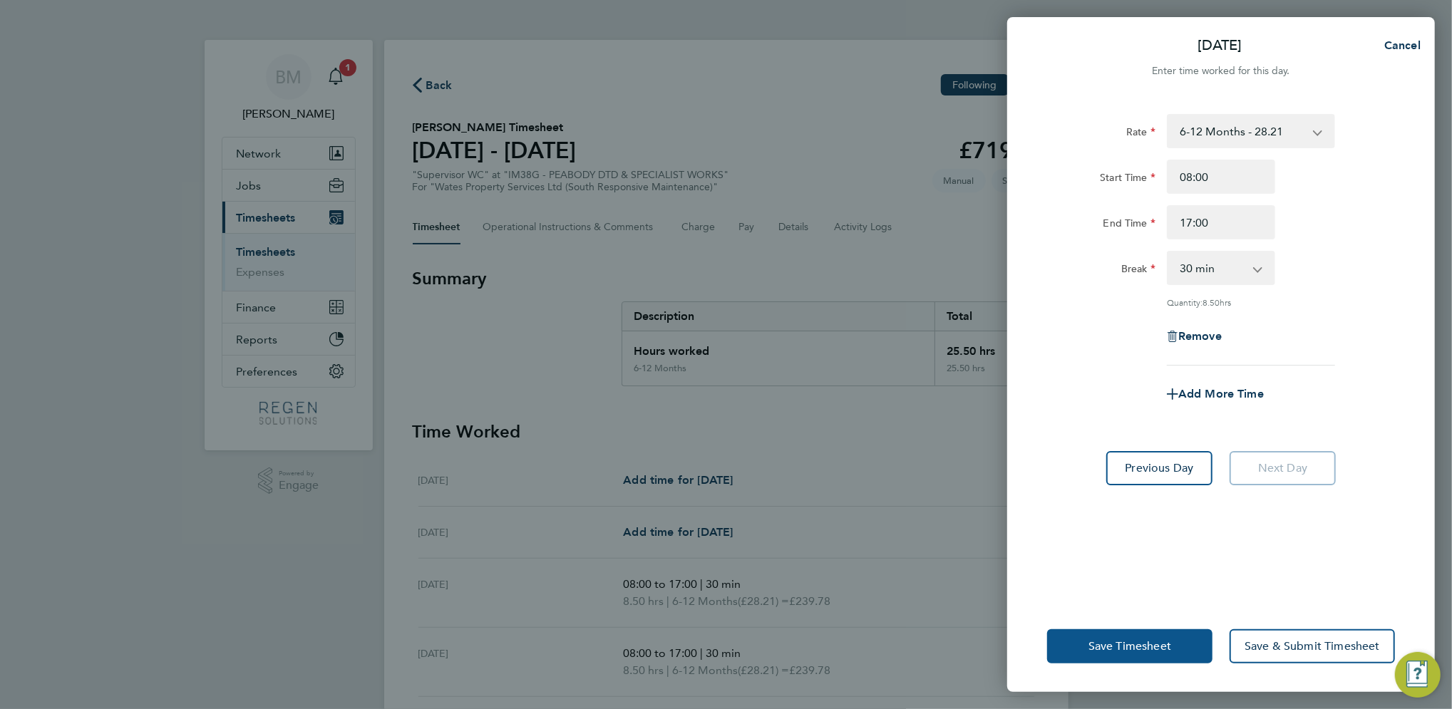
click at [1123, 635] on button "Save Timesheet" at bounding box center [1129, 647] width 165 height 34
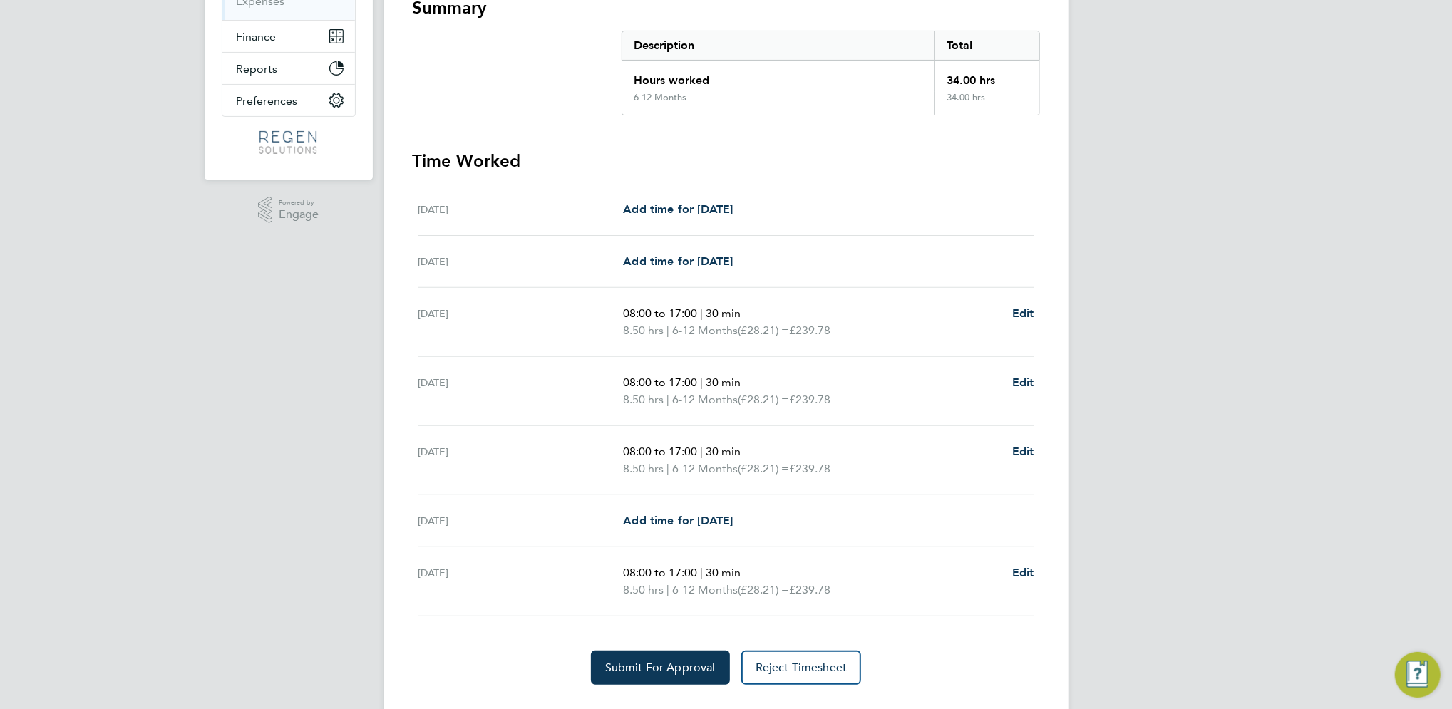
scroll to position [285, 0]
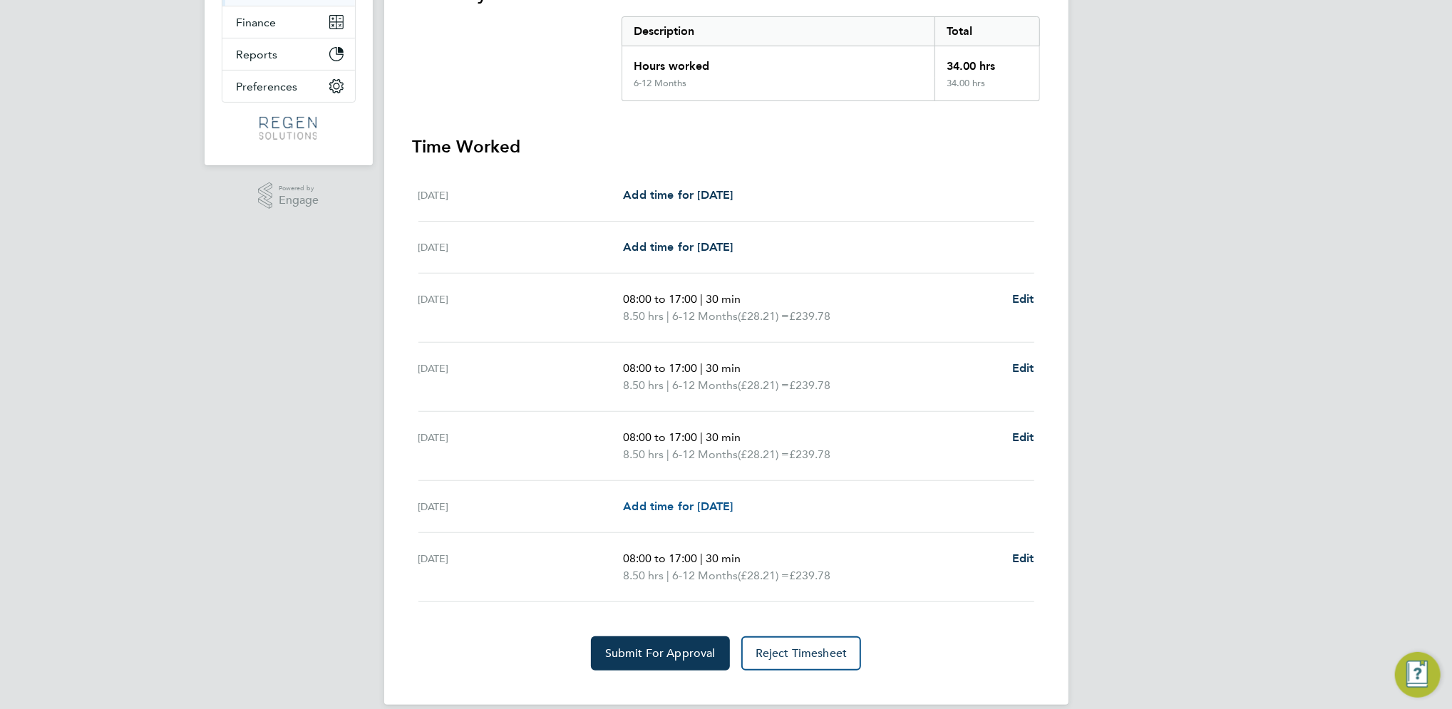
click at [721, 503] on span "Add time for [DATE]" at bounding box center [678, 507] width 110 height 14
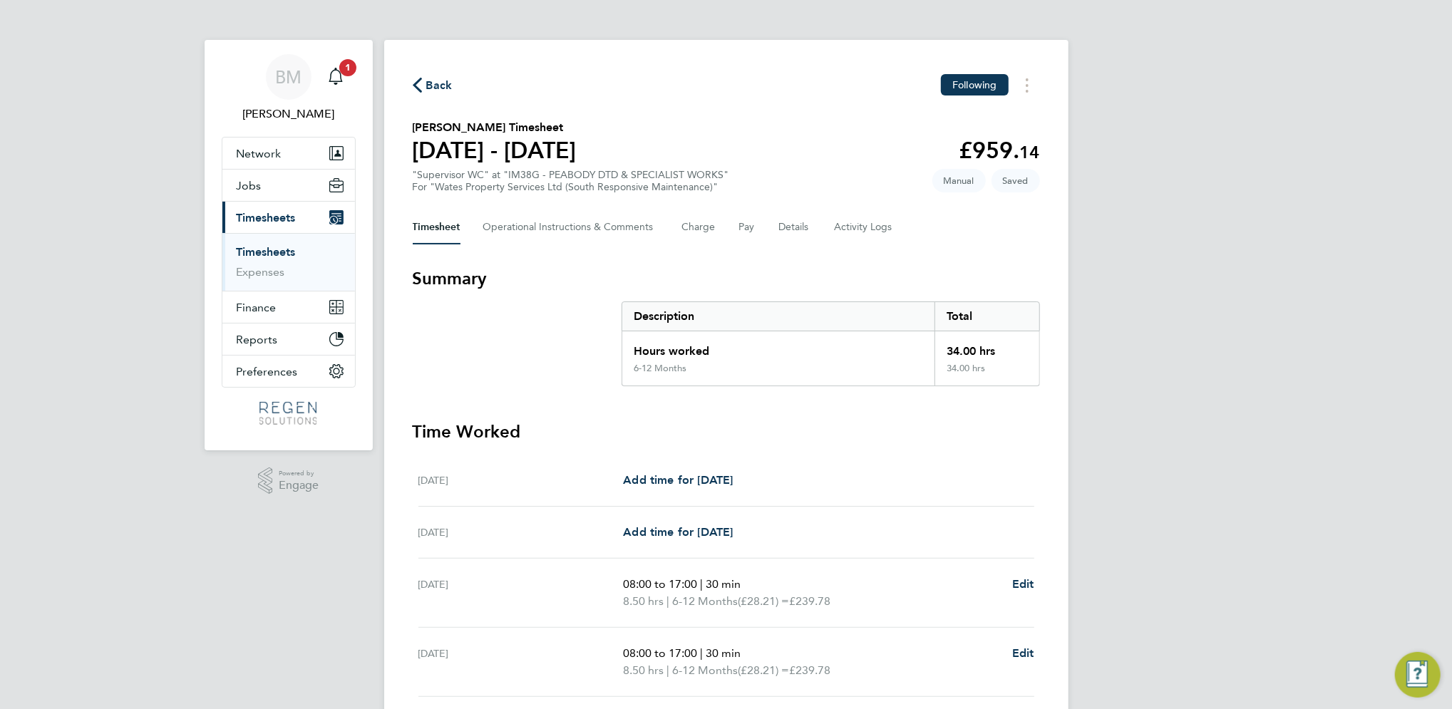
select select "30"
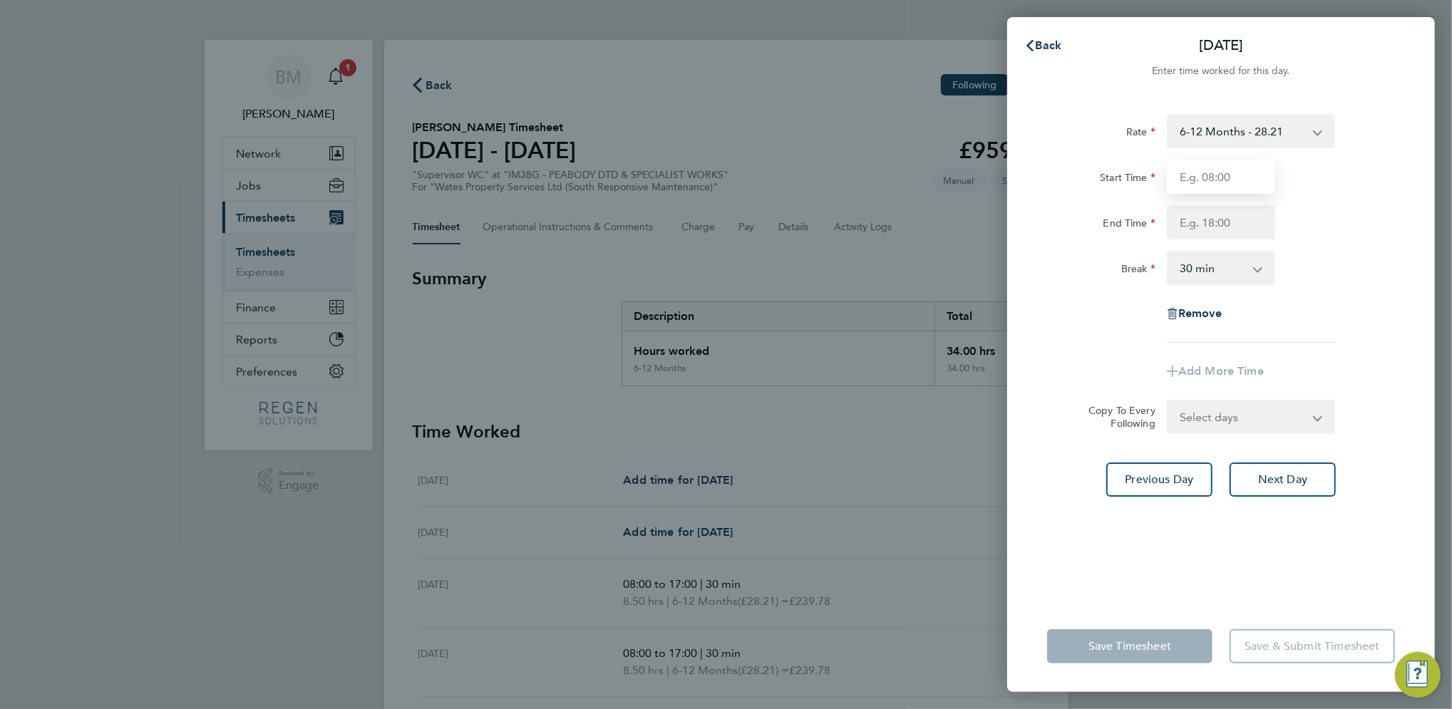
click at [1214, 180] on input "Start Time" at bounding box center [1221, 177] width 108 height 34
type input "08:00"
type input "17:00"
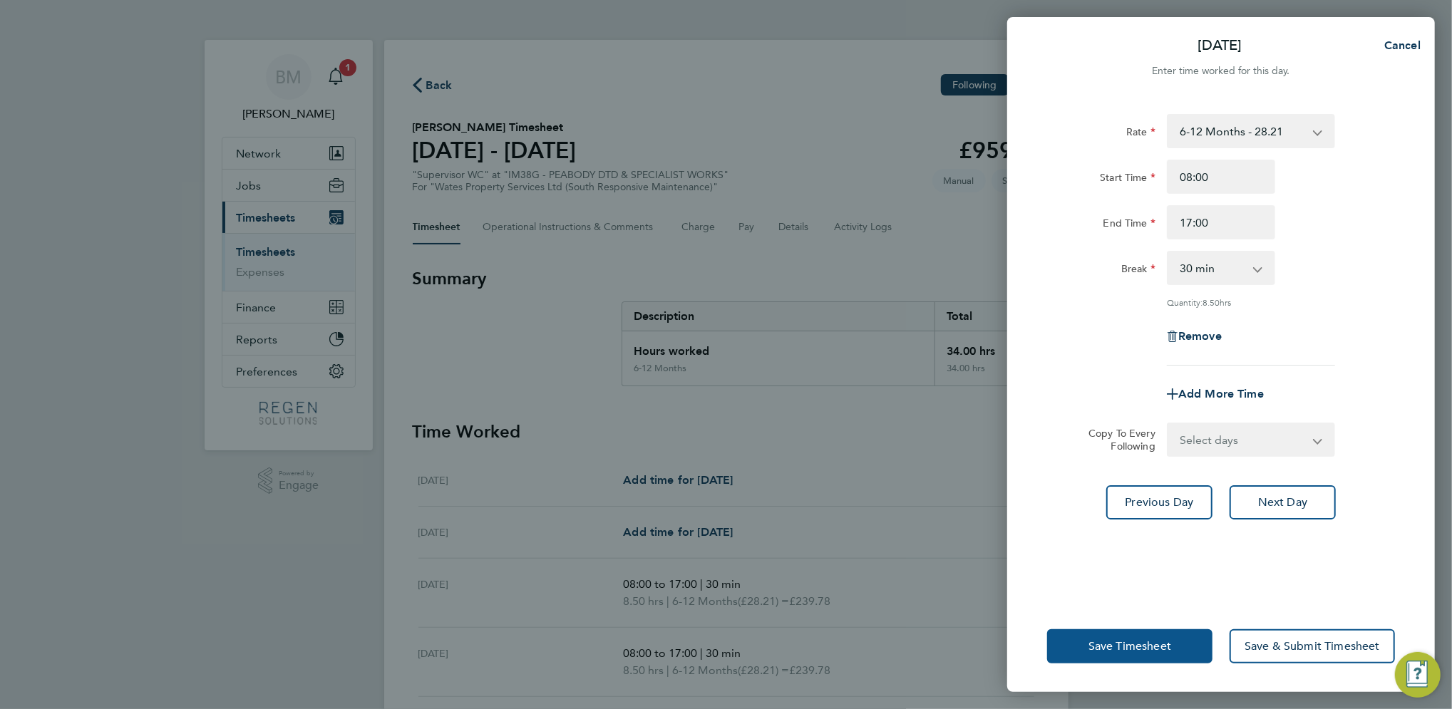
click at [1164, 640] on span "Save Timesheet" at bounding box center [1130, 647] width 83 height 14
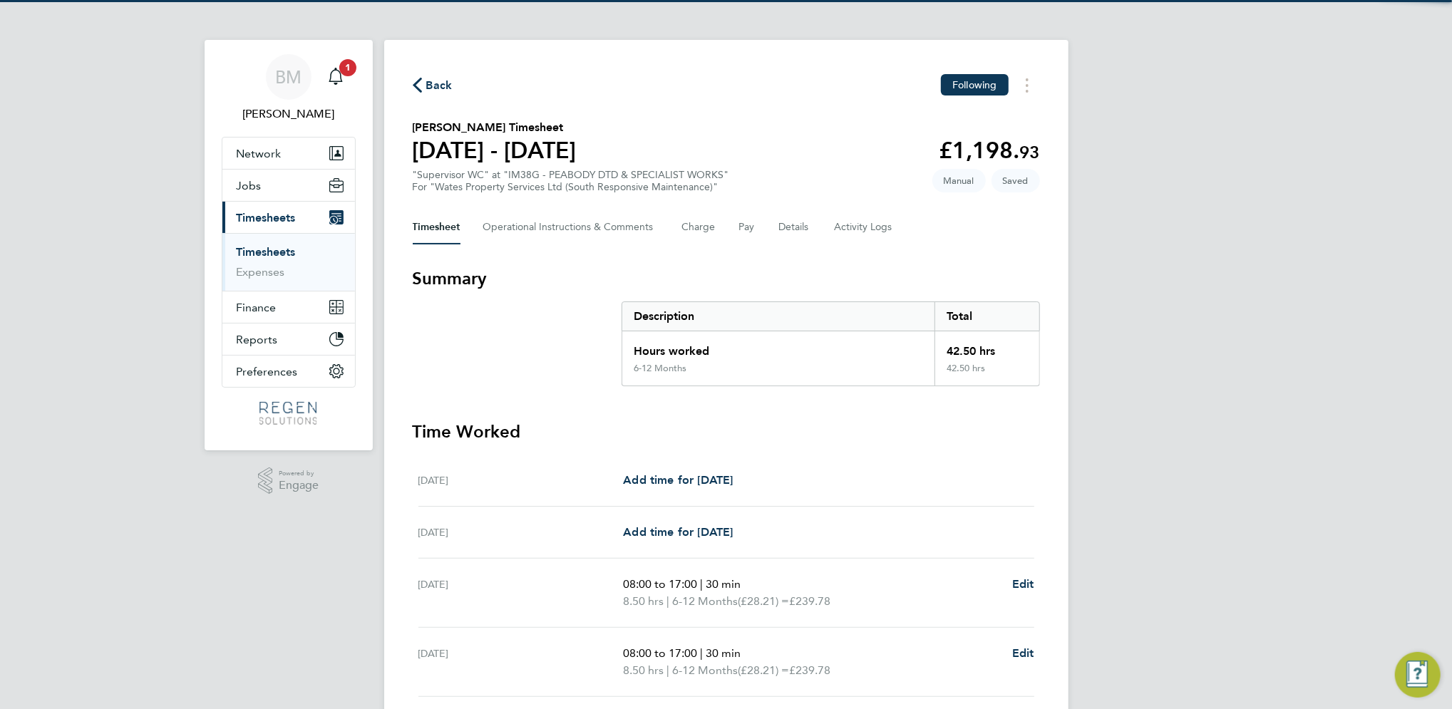
scroll to position [317, 0]
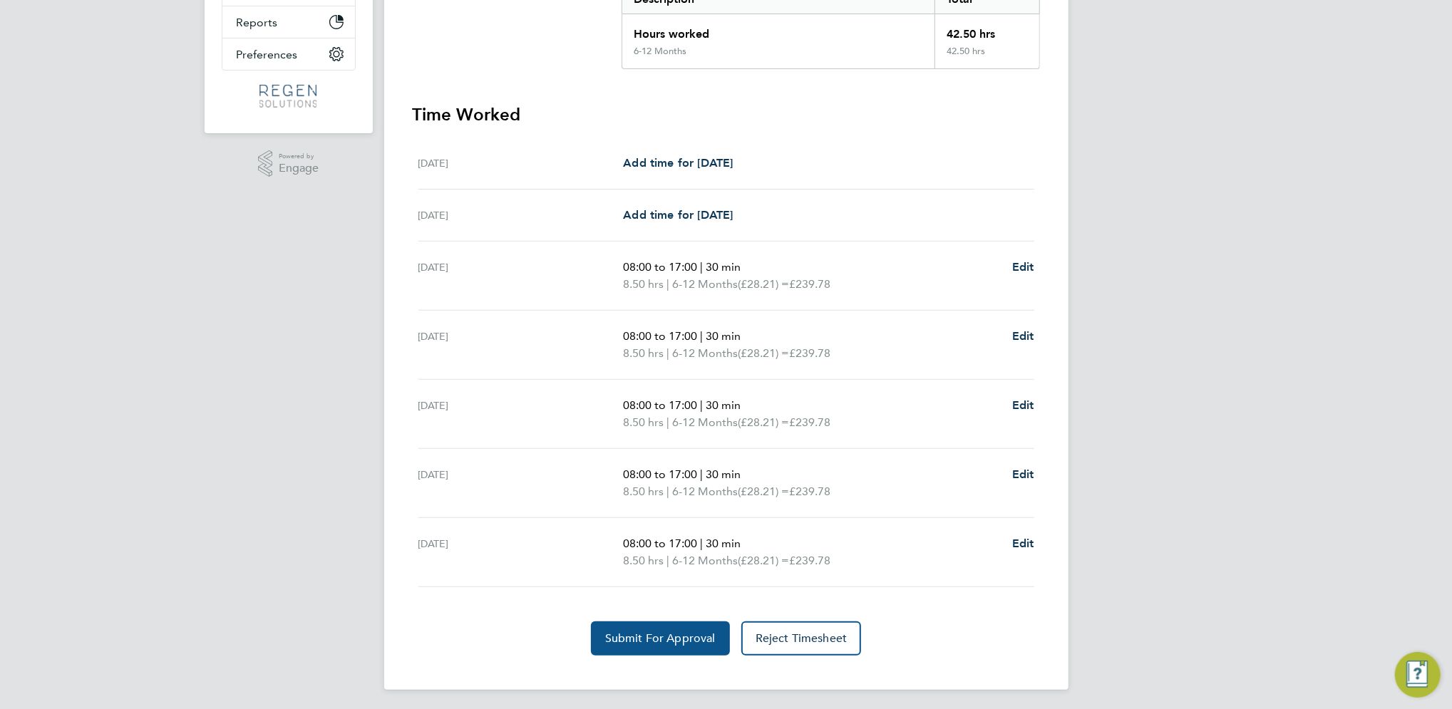
click at [685, 647] on button "Submit For Approval" at bounding box center [660, 639] width 139 height 34
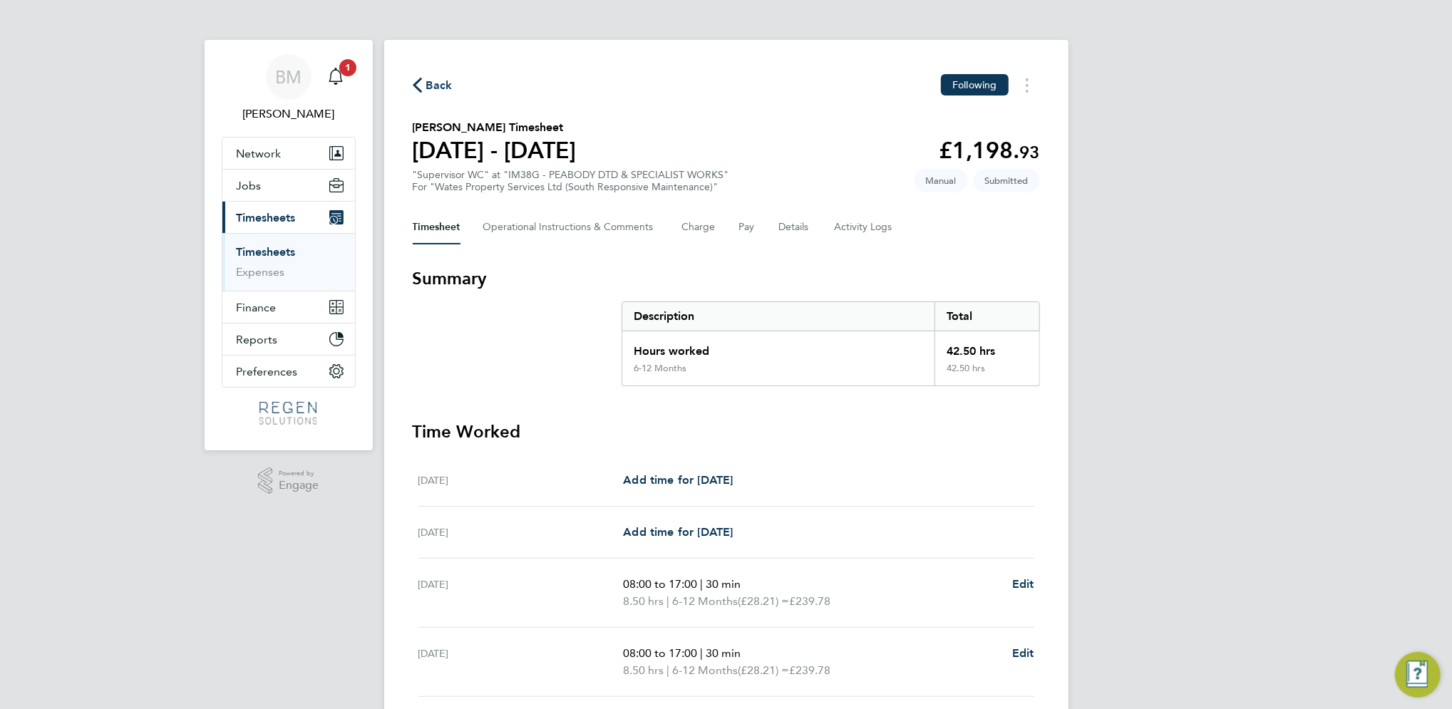
click at [367, 68] on app-nav-sections-wrapper "BM [PERSON_NAME] Notifications 1 Applications: Network Team Members Businesses …" at bounding box center [289, 245] width 168 height 411
click at [341, 75] on icon "Main navigation" at bounding box center [336, 75] width 14 height 14
